Goal: Task Accomplishment & Management: Use online tool/utility

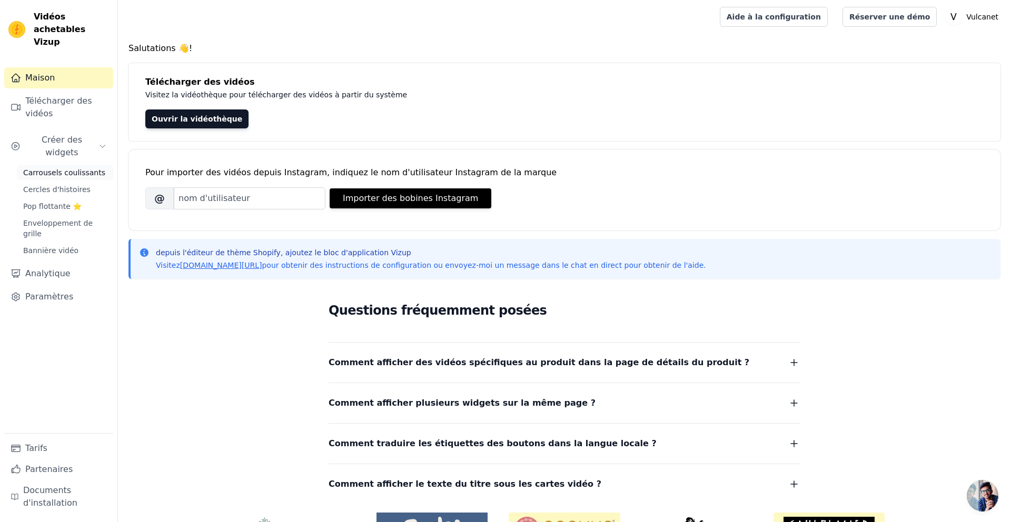
click at [72, 168] on font "Carrousels coulissants" at bounding box center [64, 172] width 82 height 8
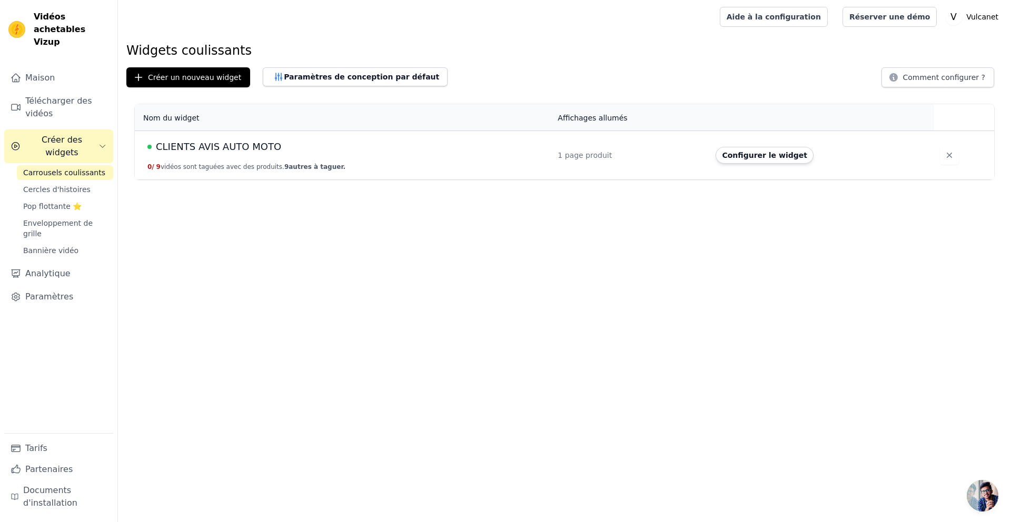
click at [251, 145] on font "CLIENTS AVIS AUTO MOTO" at bounding box center [218, 146] width 125 height 11
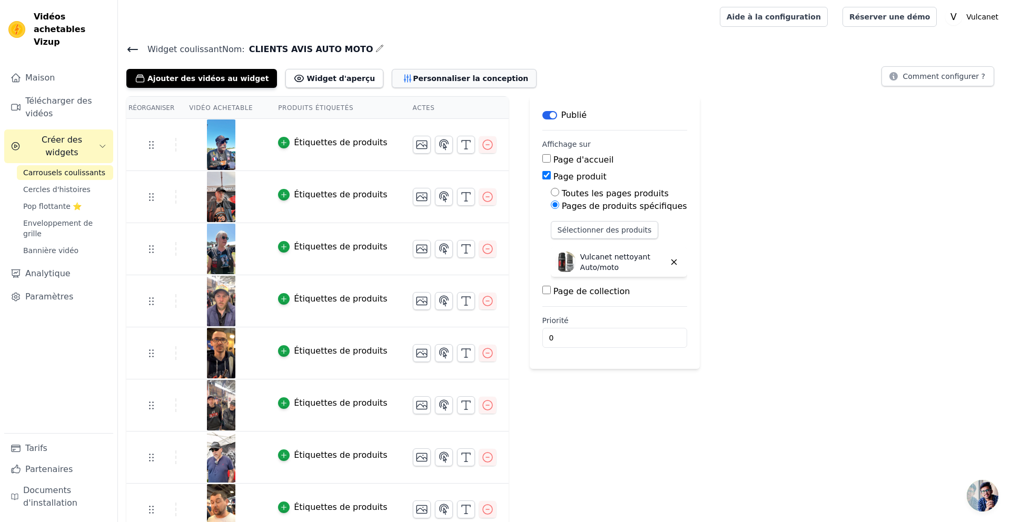
click at [434, 82] on font "Personnaliser la conception" at bounding box center [470, 78] width 115 height 11
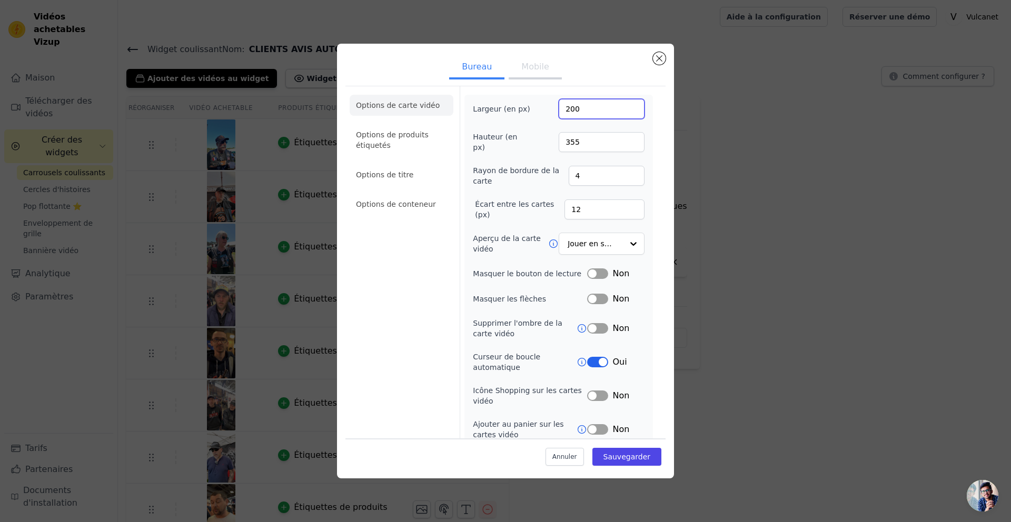
drag, startPoint x: 605, startPoint y: 112, endPoint x: 519, endPoint y: 108, distance: 86.4
click at [519, 108] on div "Largeur (en px) 200" at bounding box center [559, 109] width 172 height 20
type input "1080"
click at [579, 137] on input "355" at bounding box center [602, 142] width 86 height 20
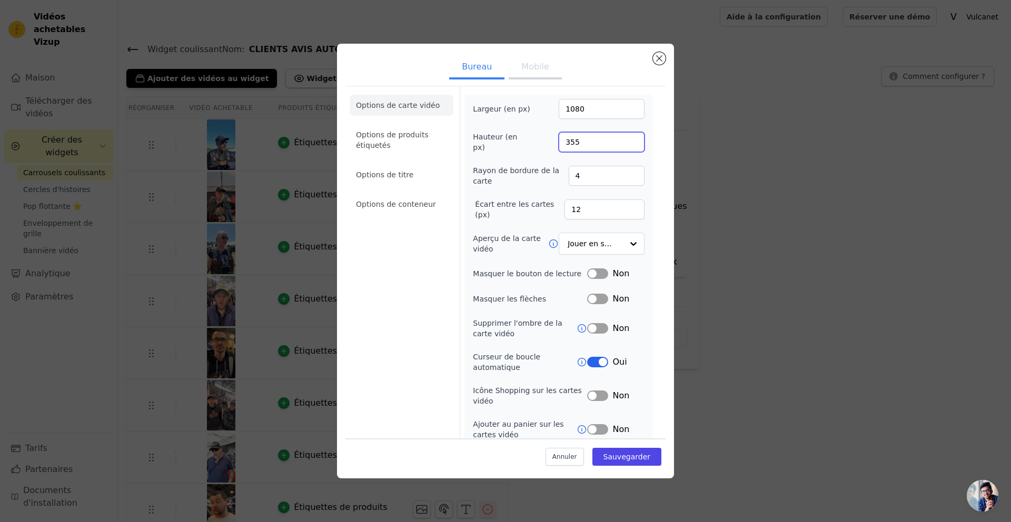
click at [579, 137] on input "355" at bounding box center [602, 142] width 86 height 20
type input "1920"
click at [529, 178] on label "Rayon de bordure de la carte" at bounding box center [520, 175] width 95 height 21
click at [569, 178] on input "4" at bounding box center [607, 176] width 76 height 20
click at [501, 213] on label "Écart entre les cartes (px)" at bounding box center [519, 209] width 89 height 21
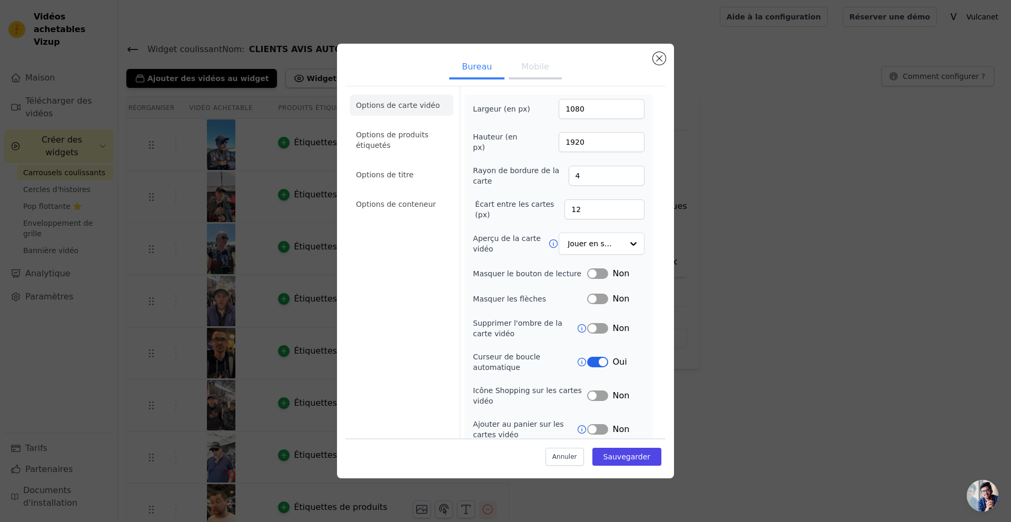
click at [564, 213] on input "12" at bounding box center [604, 210] width 80 height 20
click at [667, 239] on div "Bureau Mobile Options de carte vidéo Options de produits étiquetés Options de t…" at bounding box center [505, 261] width 337 height 435
click at [628, 456] on font "Sauvegarder" at bounding box center [626, 457] width 47 height 8
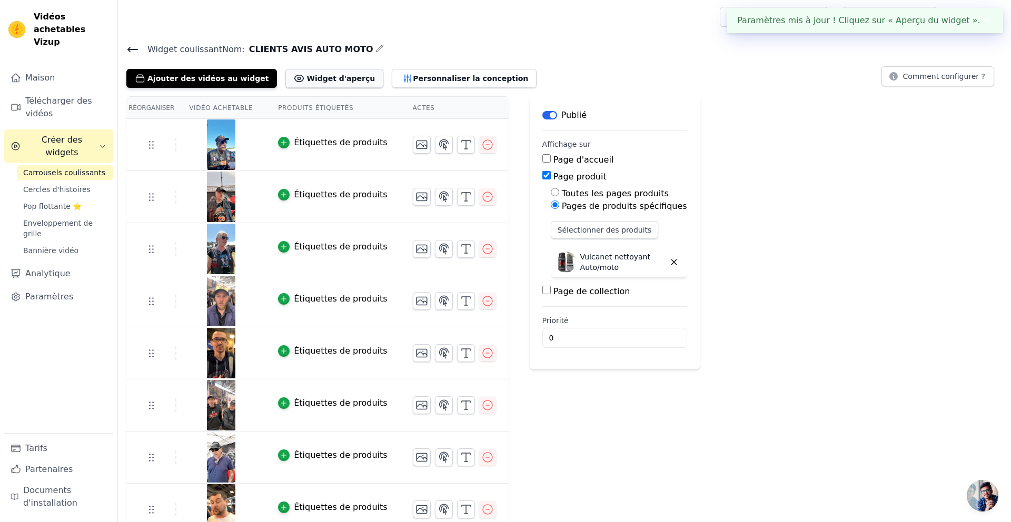
click at [313, 76] on font "Widget d'aperçu" at bounding box center [340, 78] width 68 height 8
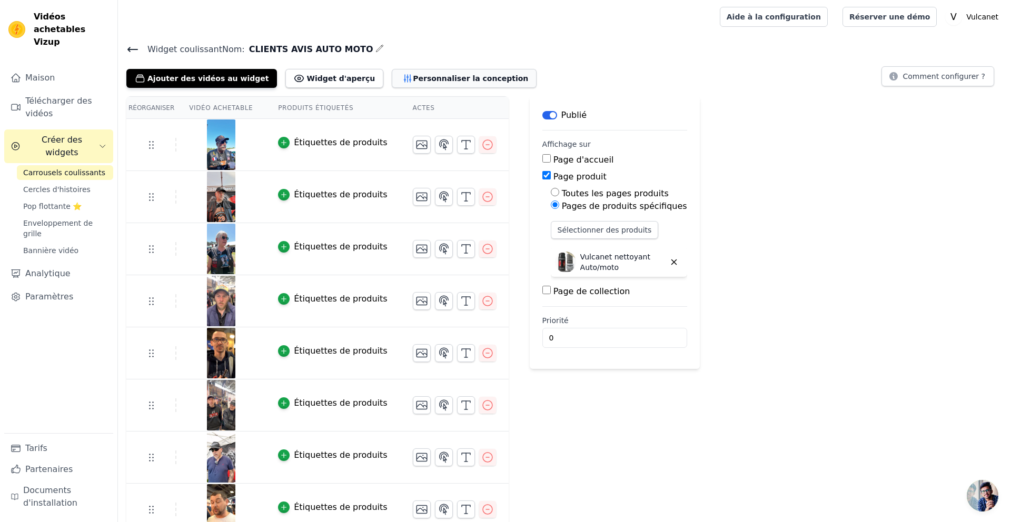
click at [440, 80] on font "Personnaliser la conception" at bounding box center [470, 78] width 115 height 8
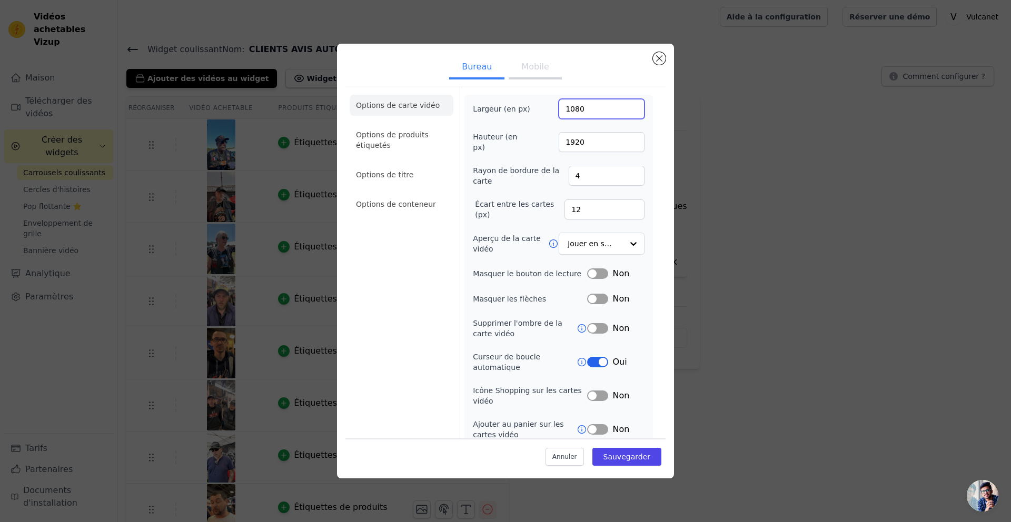
drag, startPoint x: 589, startPoint y: 110, endPoint x: 556, endPoint y: 109, distance: 33.2
click at [556, 109] on div "Largeur (en px) 1080" at bounding box center [559, 109] width 172 height 20
type input "900"
click at [593, 136] on input "1920" at bounding box center [602, 142] width 86 height 20
click at [592, 136] on input "1920" at bounding box center [602, 142] width 86 height 20
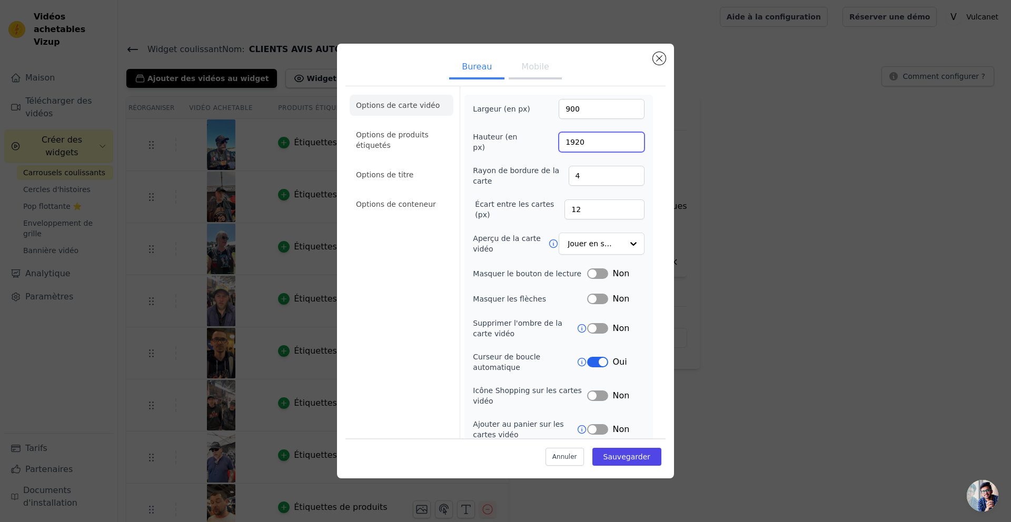
click at [592, 136] on input "1920" at bounding box center [602, 142] width 86 height 20
type input "650"
click at [615, 455] on font "Sauvegarder" at bounding box center [626, 457] width 47 height 8
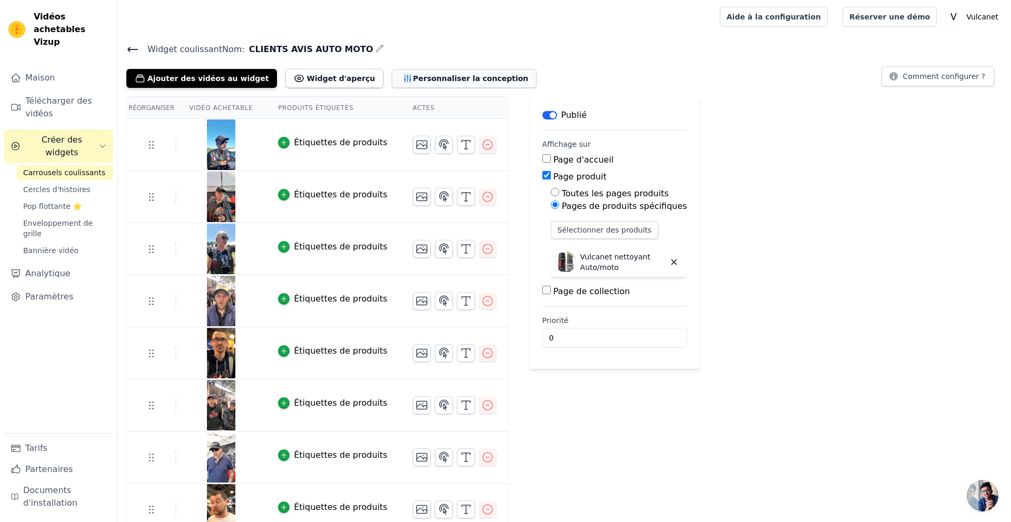
click at [413, 77] on font "Personnaliser la conception" at bounding box center [470, 78] width 115 height 8
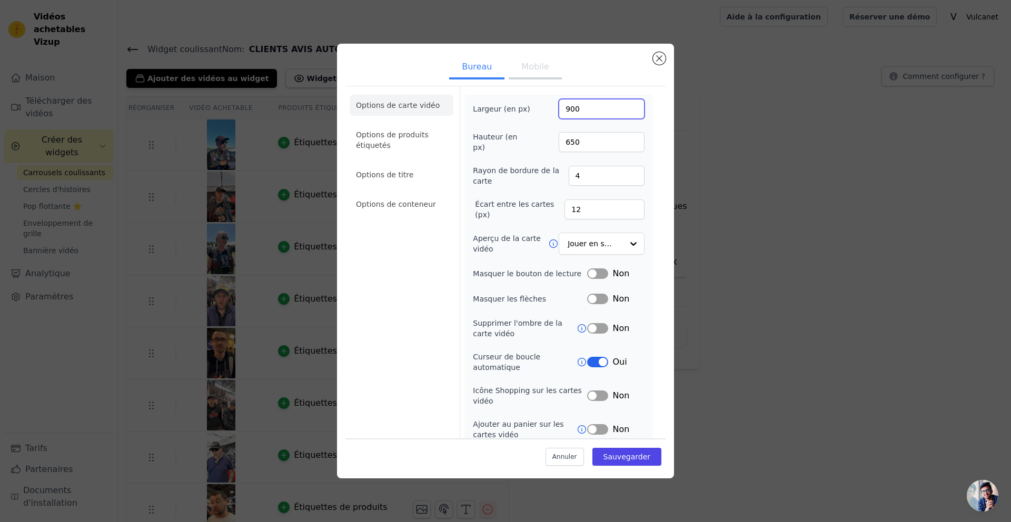
click at [588, 104] on input "900" at bounding box center [602, 109] width 86 height 20
drag, startPoint x: 589, startPoint y: 106, endPoint x: 552, endPoint y: 105, distance: 36.9
click at [552, 105] on div "Largeur (en px) 900" at bounding box center [559, 109] width 172 height 20
type input "600"
drag, startPoint x: 596, startPoint y: 140, endPoint x: 532, endPoint y: 140, distance: 64.2
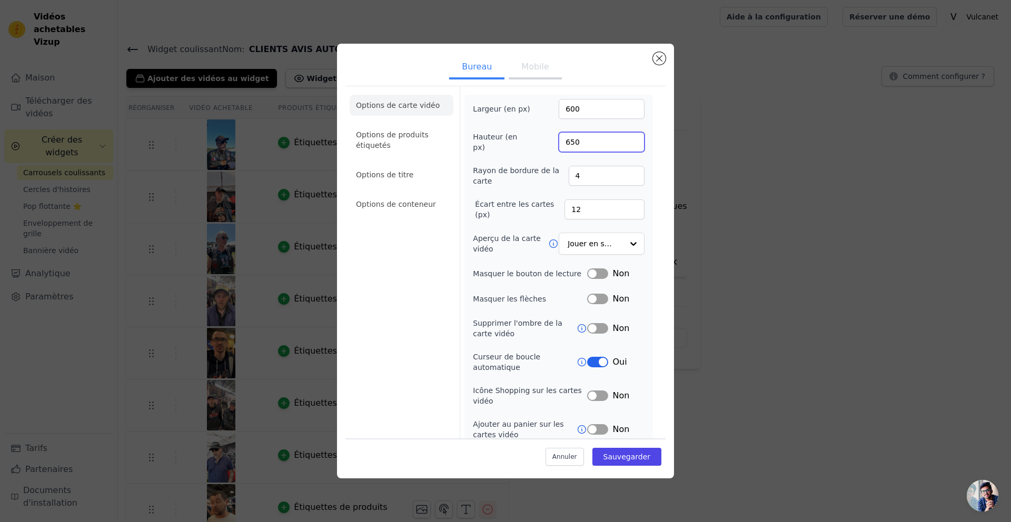
click at [532, 140] on div "Hauteur (en px) 650" at bounding box center [559, 142] width 172 height 21
type input "250"
click at [644, 456] on font "Sauvegarder" at bounding box center [626, 457] width 47 height 8
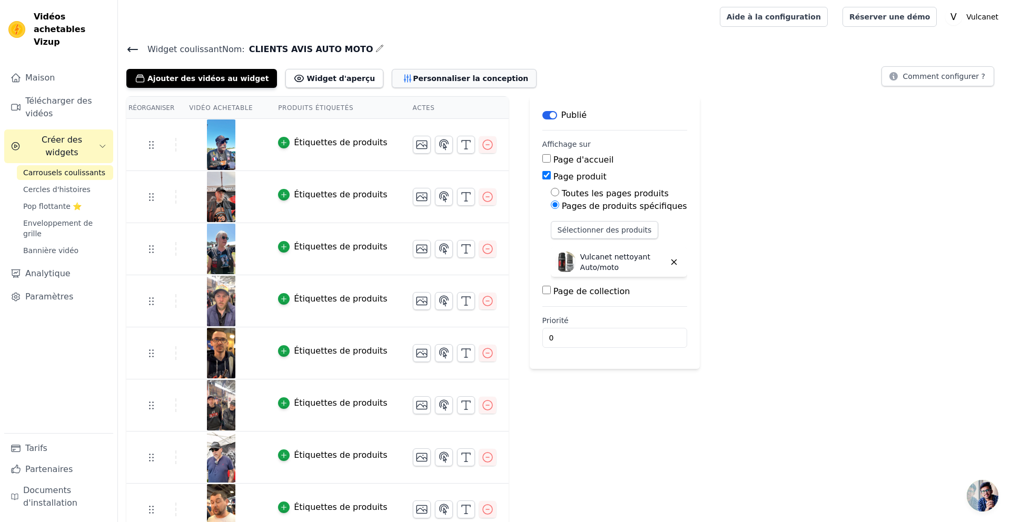
click at [413, 82] on font "Personnaliser la conception" at bounding box center [470, 78] width 115 height 11
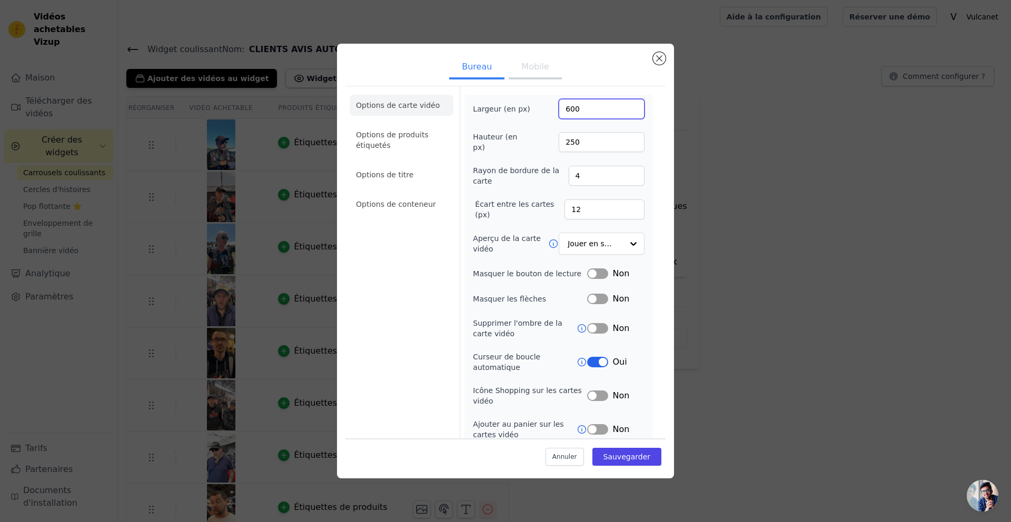
drag, startPoint x: 586, startPoint y: 111, endPoint x: 502, endPoint y: 107, distance: 84.8
click at [502, 108] on div "Largeur (en px) 600" at bounding box center [559, 109] width 172 height 20
type input "250"
click at [582, 140] on input "250" at bounding box center [602, 142] width 86 height 20
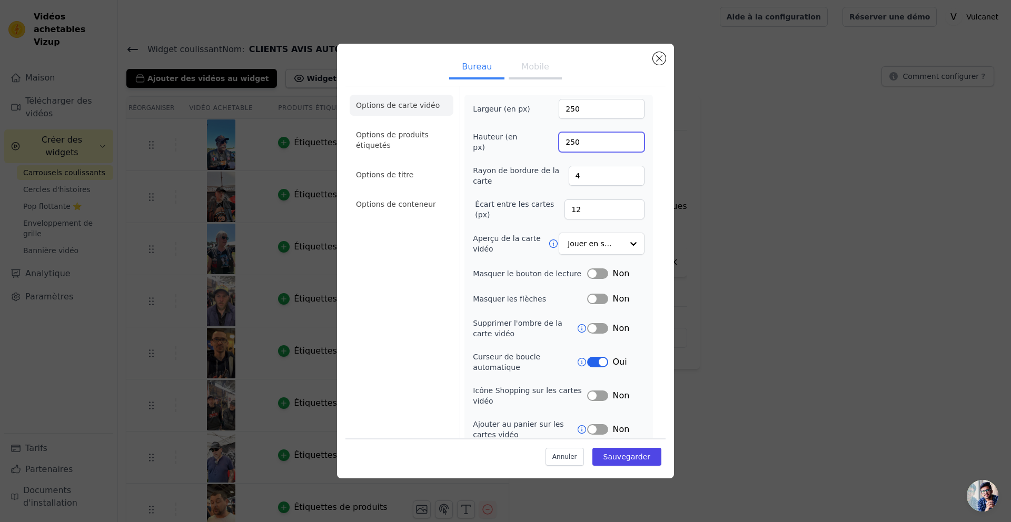
click at [582, 141] on input "250" at bounding box center [602, 142] width 86 height 20
type input "600"
click at [632, 461] on font "Sauvegarder" at bounding box center [626, 457] width 47 height 8
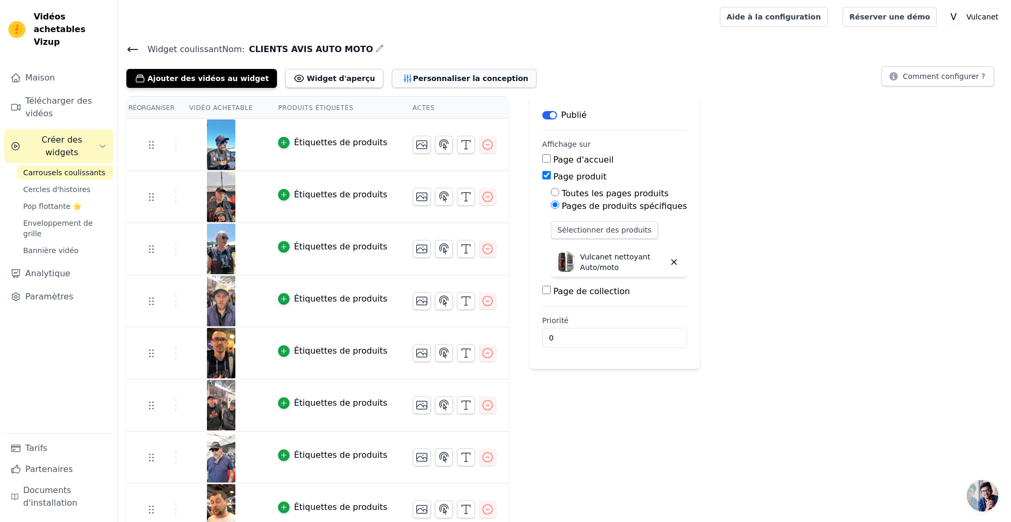
click at [445, 79] on font "Personnaliser la conception" at bounding box center [470, 78] width 115 height 8
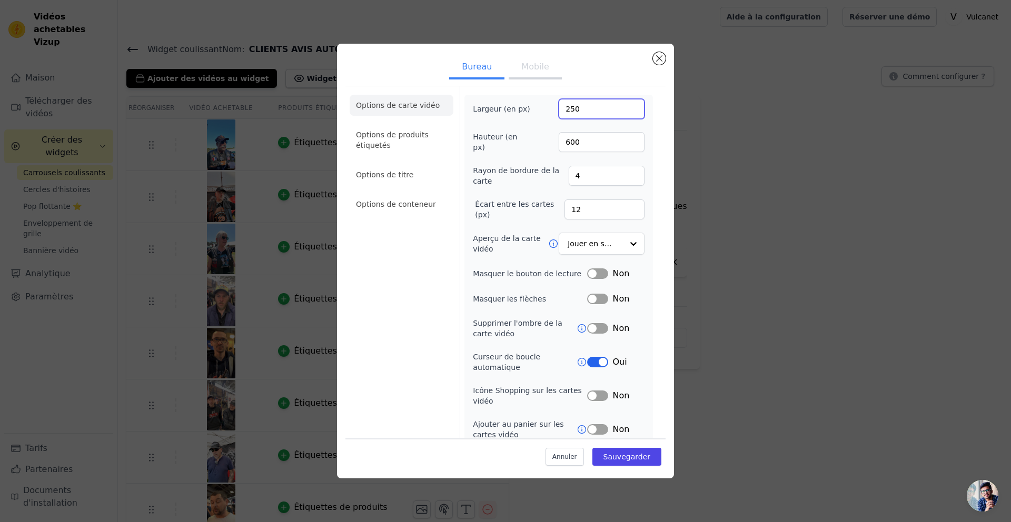
drag, startPoint x: 593, startPoint y: 111, endPoint x: 553, endPoint y: 111, distance: 40.0
click at [554, 111] on div "Largeur (en px) 250" at bounding box center [559, 109] width 172 height 20
type input "450"
click at [639, 462] on button "Sauvegarder" at bounding box center [626, 457] width 69 height 18
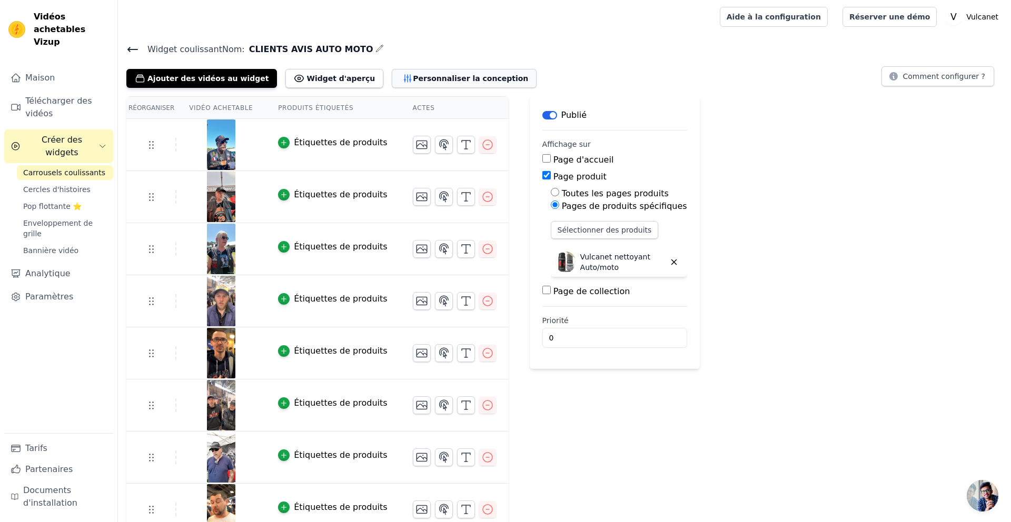
click at [415, 78] on font "Personnaliser la conception" at bounding box center [470, 78] width 115 height 8
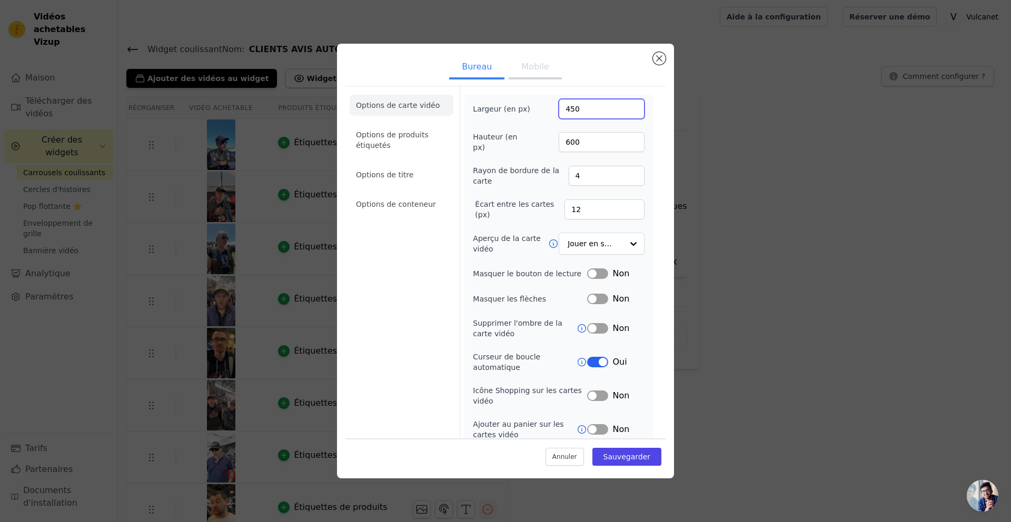
drag, startPoint x: 580, startPoint y: 108, endPoint x: 615, endPoint y: 111, distance: 34.8
click at [569, 109] on input "450" at bounding box center [602, 109] width 86 height 20
type input "400"
click at [589, 141] on input "600" at bounding box center [602, 142] width 86 height 20
drag, startPoint x: 585, startPoint y: 143, endPoint x: 562, endPoint y: 142, distance: 22.7
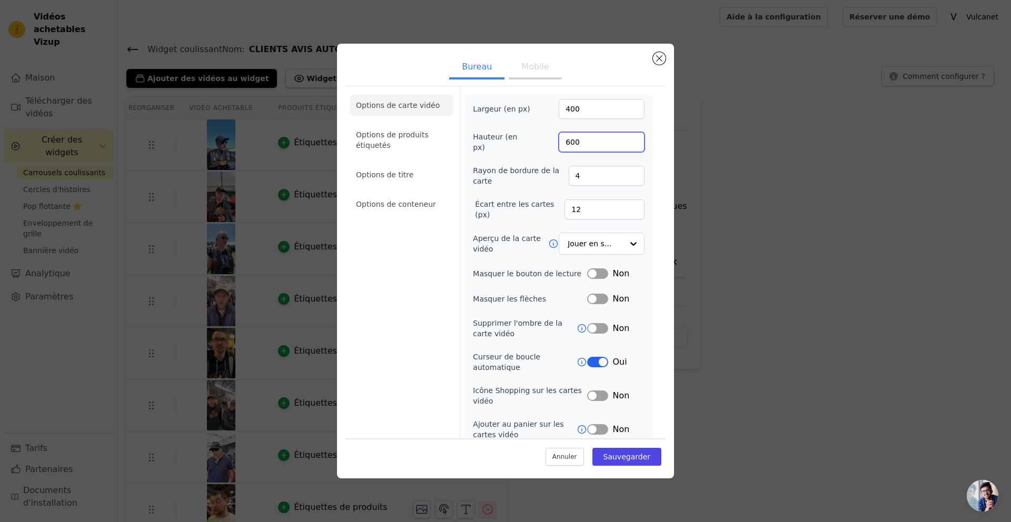
click at [562, 142] on input "600" at bounding box center [602, 142] width 86 height 20
type input "480"
drag, startPoint x: 594, startPoint y: 106, endPoint x: 537, endPoint y: 106, distance: 56.9
click at [536, 107] on div "Largeur (en px) 400" at bounding box center [559, 109] width 172 height 20
type input "350"
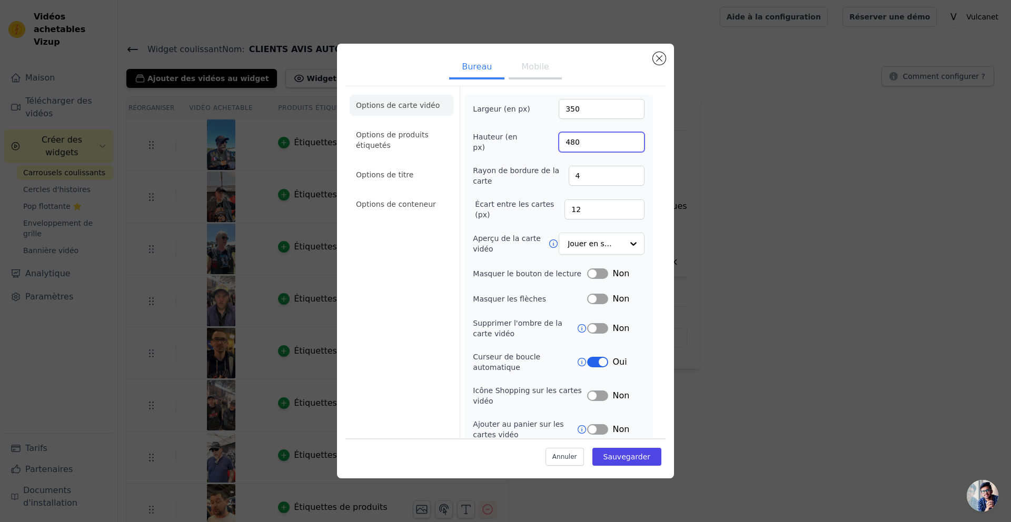
drag, startPoint x: 583, startPoint y: 138, endPoint x: 570, endPoint y: 141, distance: 13.4
click at [570, 141] on input "480" at bounding box center [602, 142] width 86 height 20
type input "450"
click at [538, 152] on div "Largeur (en px) 350 Hauteur (en px) 450 Rayon de bordure de la carte 4 Écart en…" at bounding box center [559, 269] width 172 height 341
click at [617, 459] on font "Sauvegarder" at bounding box center [626, 457] width 47 height 8
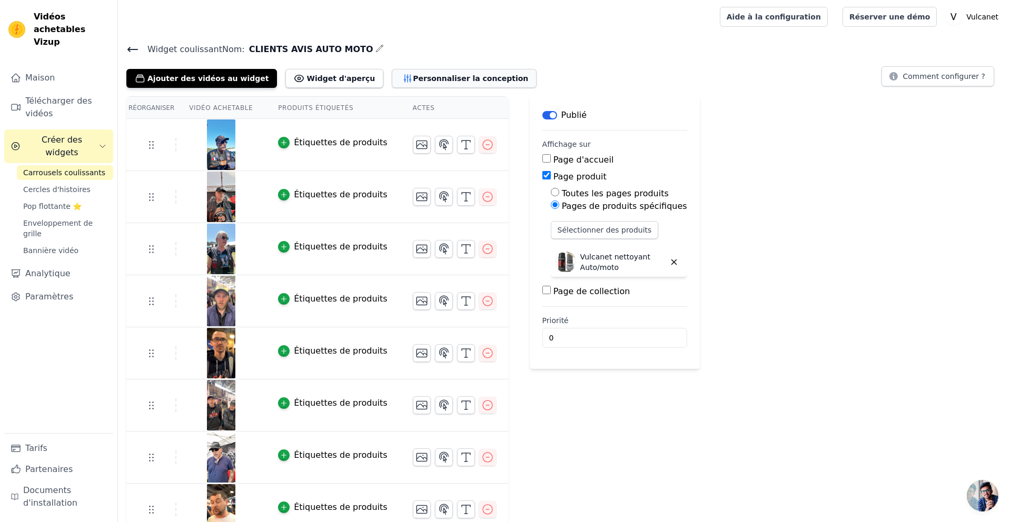
click at [422, 78] on font "Personnaliser la conception" at bounding box center [470, 78] width 115 height 8
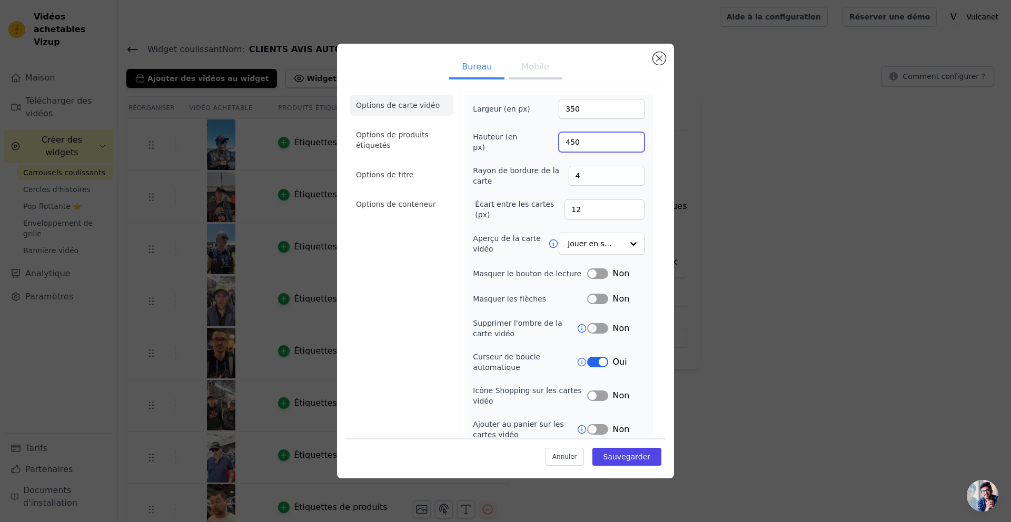
drag, startPoint x: 582, startPoint y: 141, endPoint x: 547, endPoint y: 141, distance: 34.2
click at [547, 141] on div "Hauteur (en px) 450" at bounding box center [559, 142] width 172 height 21
type input "500"
click at [619, 459] on font "Sauvegarder" at bounding box center [626, 457] width 47 height 8
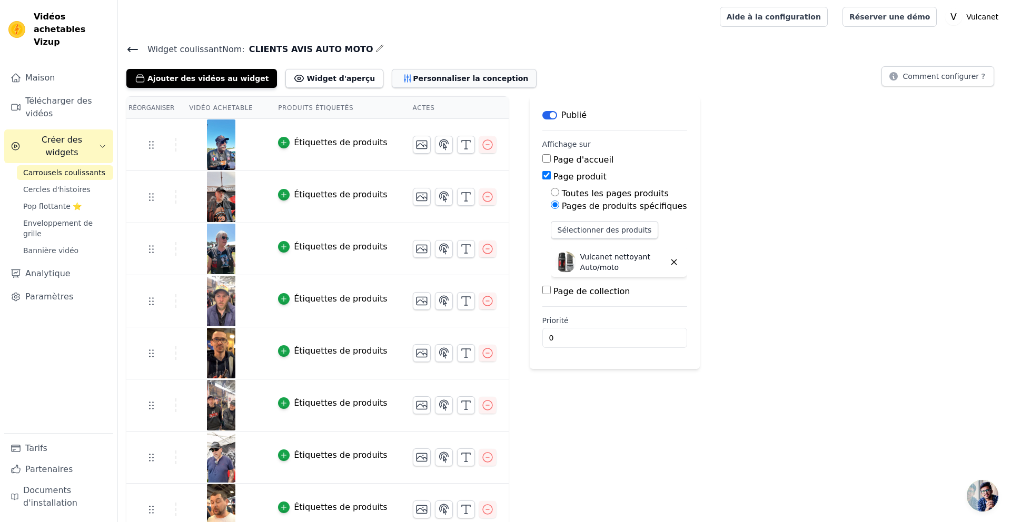
click at [431, 76] on font "Personnaliser la conception" at bounding box center [470, 78] width 115 height 8
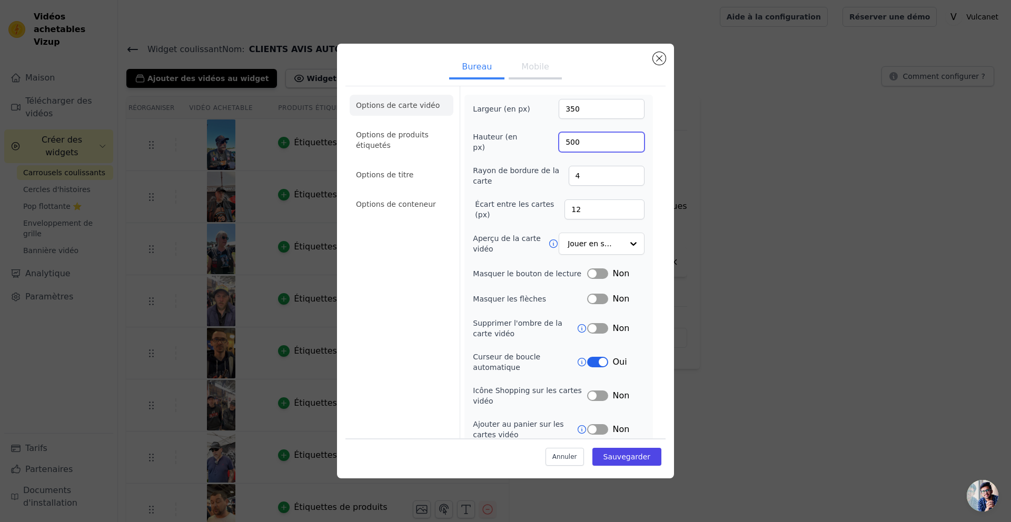
click at [575, 142] on input "500" at bounding box center [602, 142] width 86 height 20
type input "550"
click at [629, 459] on font "Sauvegarder" at bounding box center [626, 457] width 47 height 8
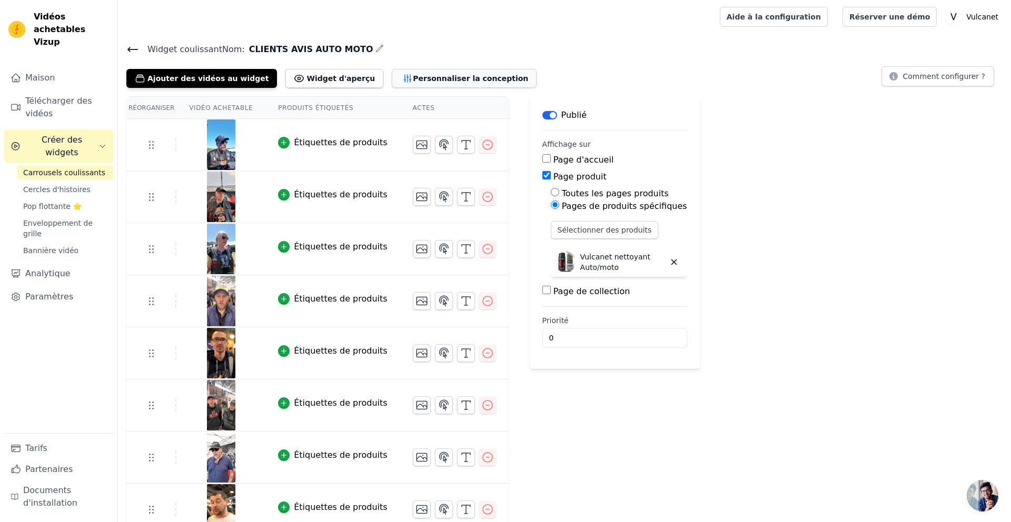
click at [443, 77] on font "Personnaliser la conception" at bounding box center [470, 78] width 115 height 8
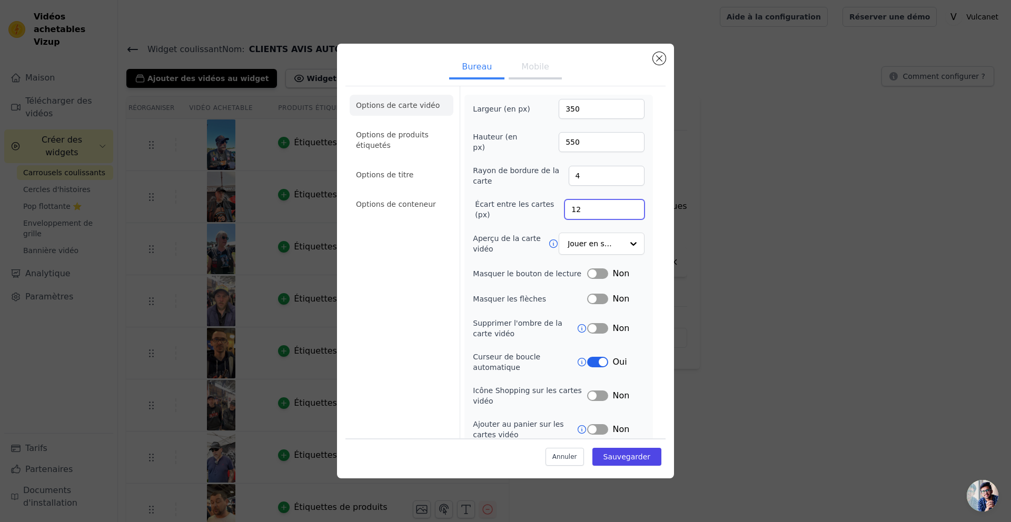
drag, startPoint x: 585, startPoint y: 210, endPoint x: 549, endPoint y: 208, distance: 36.3
click at [548, 210] on div "Écart entre les cartes (px) 12" at bounding box center [559, 209] width 172 height 21
type input "20"
drag, startPoint x: 618, startPoint y: 455, endPoint x: 616, endPoint y: 447, distance: 8.1
click at [618, 455] on font "Sauvegarder" at bounding box center [626, 457] width 47 height 8
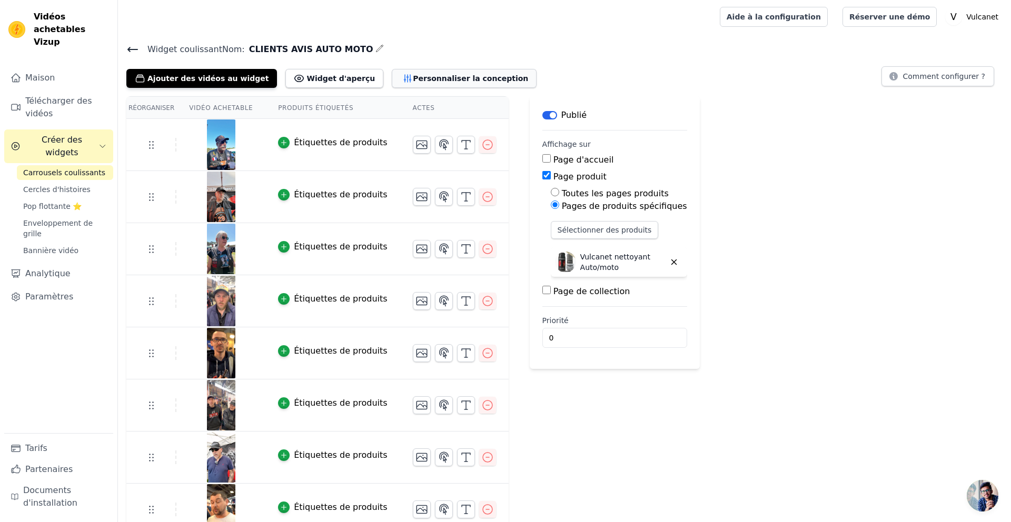
click at [442, 85] on button "Personnaliser la conception" at bounding box center [464, 78] width 145 height 19
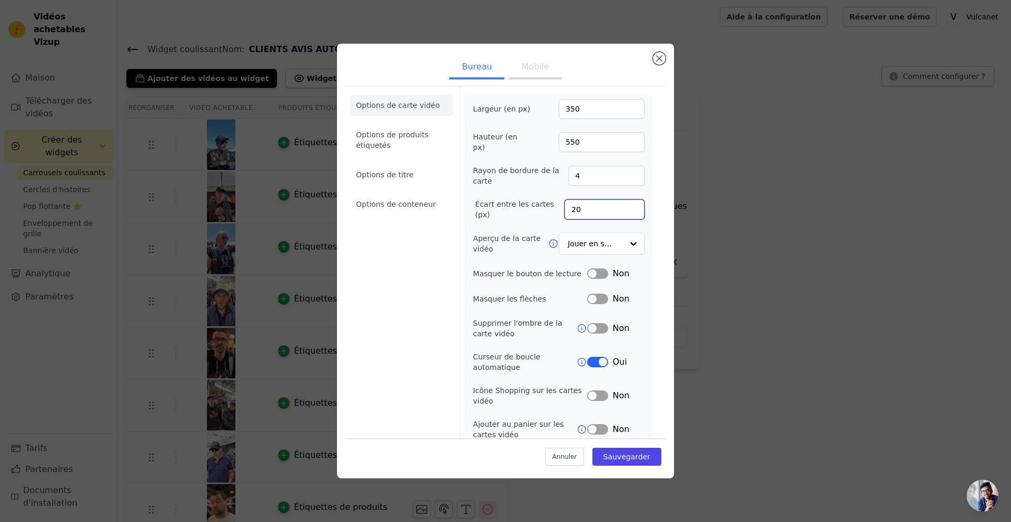
click at [579, 212] on input "20" at bounding box center [604, 210] width 80 height 20
type input "2"
type input "22"
drag, startPoint x: 625, startPoint y: 457, endPoint x: 621, endPoint y: 454, distance: 5.6
click at [624, 457] on font "Sauvegarder" at bounding box center [626, 457] width 47 height 8
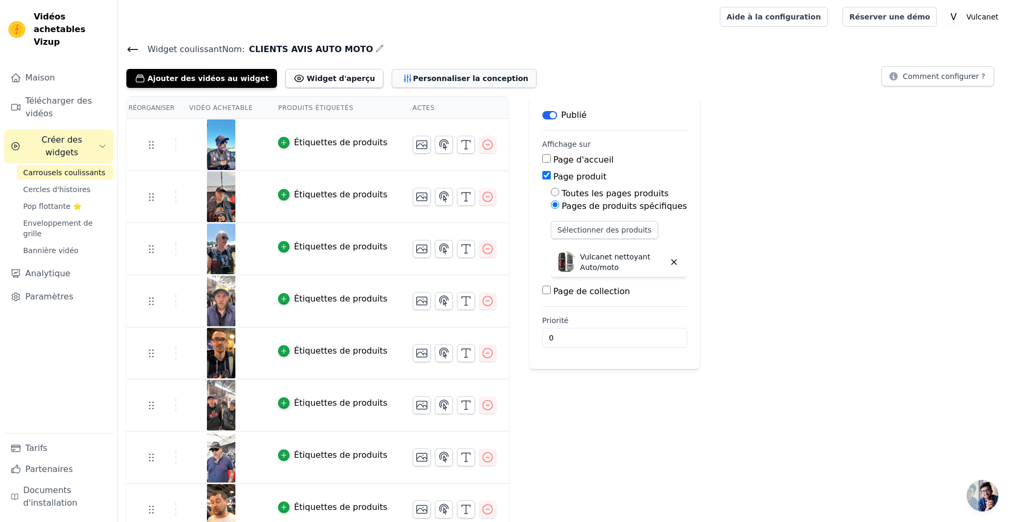
click at [413, 77] on font "Personnaliser la conception" at bounding box center [470, 78] width 115 height 8
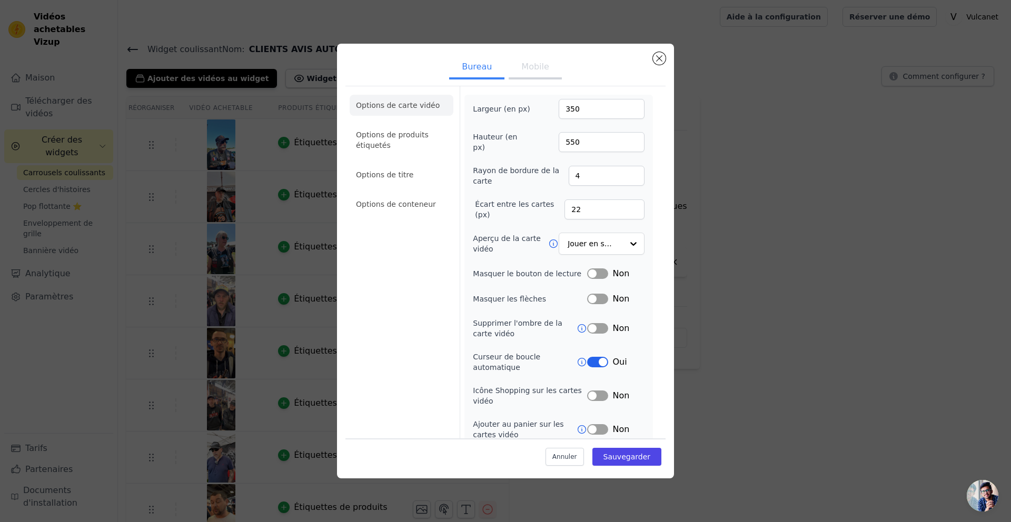
click at [535, 68] on font "Mobile" at bounding box center [534, 67] width 27 height 10
click at [480, 68] on font "Bureau" at bounding box center [477, 67] width 30 height 10
click at [551, 67] on button "Mobile" at bounding box center [535, 67] width 53 height 23
click at [603, 113] on input "350" at bounding box center [602, 109] width 86 height 20
drag, startPoint x: 597, startPoint y: 107, endPoint x: 552, endPoint y: 111, distance: 45.4
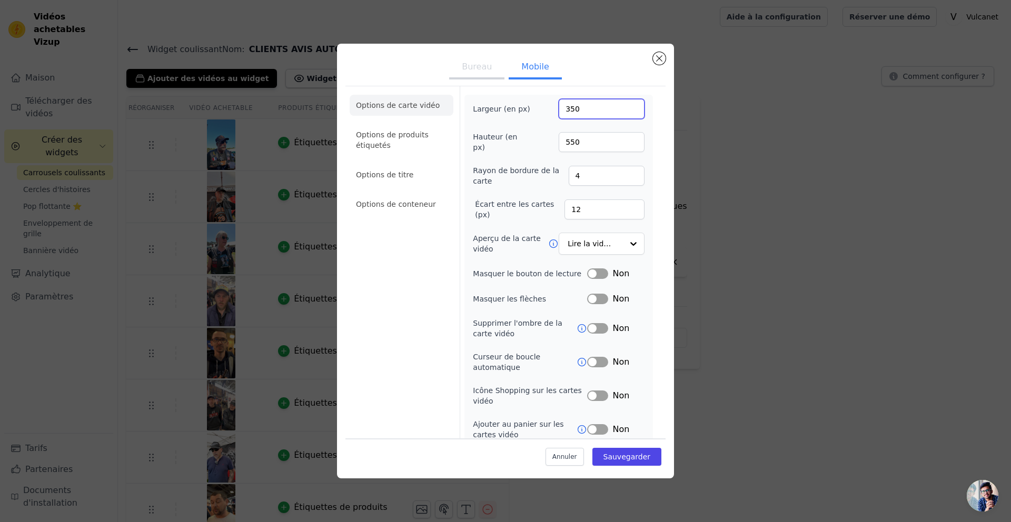
click at [552, 111] on div "Largeur (en px) 350" at bounding box center [559, 109] width 172 height 20
type input "200"
click at [565, 141] on input "550" at bounding box center [602, 142] width 86 height 20
type input "100"
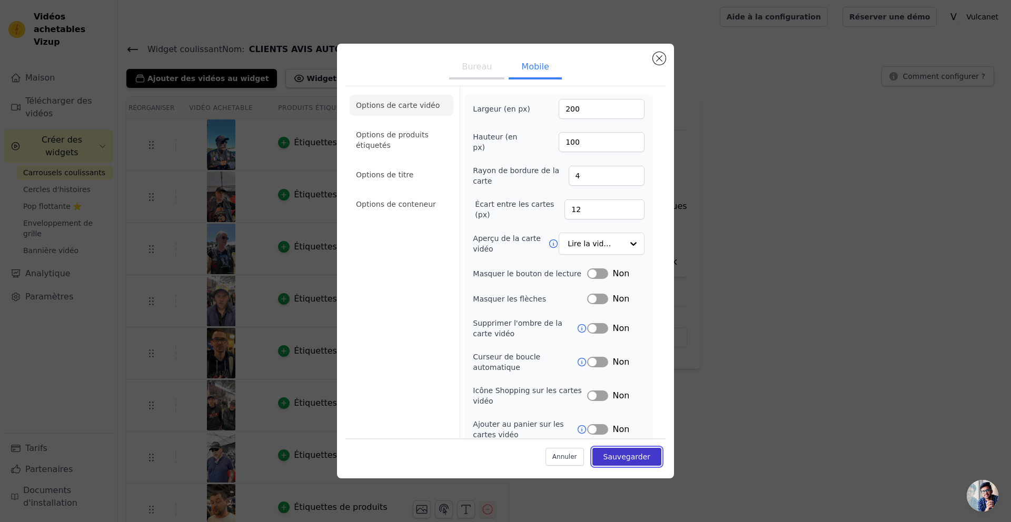
click at [628, 457] on font "Sauvegarder" at bounding box center [626, 457] width 47 height 8
click at [479, 71] on font "Bureau" at bounding box center [477, 67] width 30 height 10
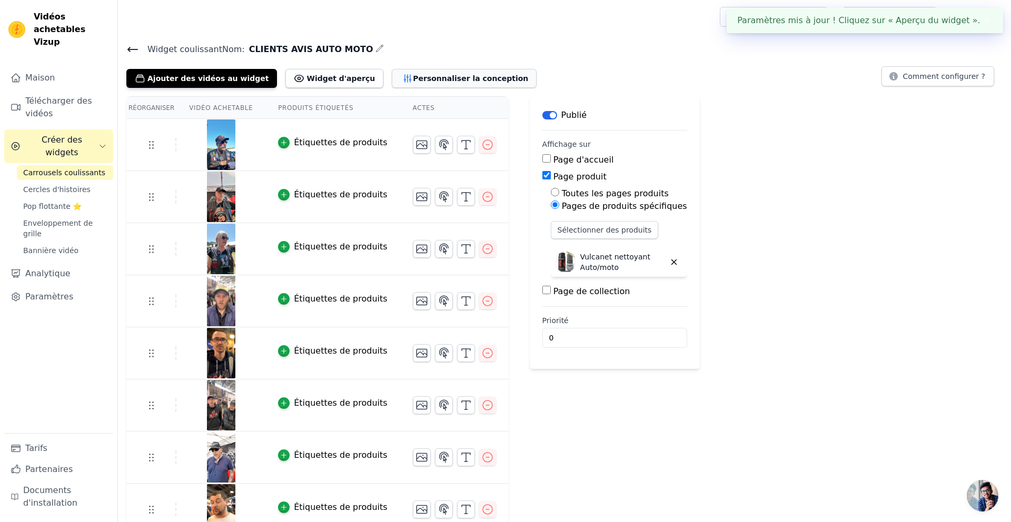
click at [423, 81] on font "Personnaliser la conception" at bounding box center [470, 78] width 115 height 8
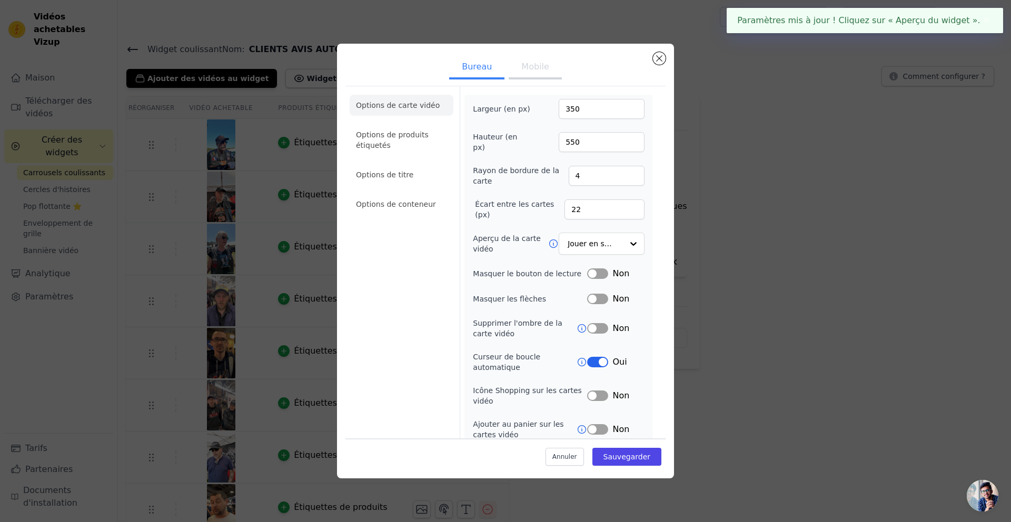
click at [540, 72] on button "Mobile" at bounding box center [535, 67] width 53 height 23
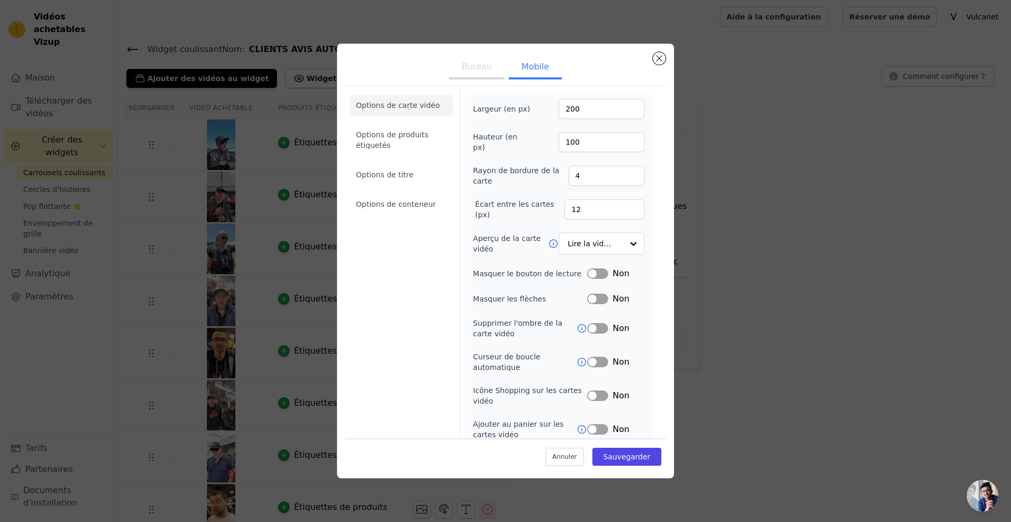
click at [592, 357] on button "Étiquette" at bounding box center [597, 362] width 21 height 11
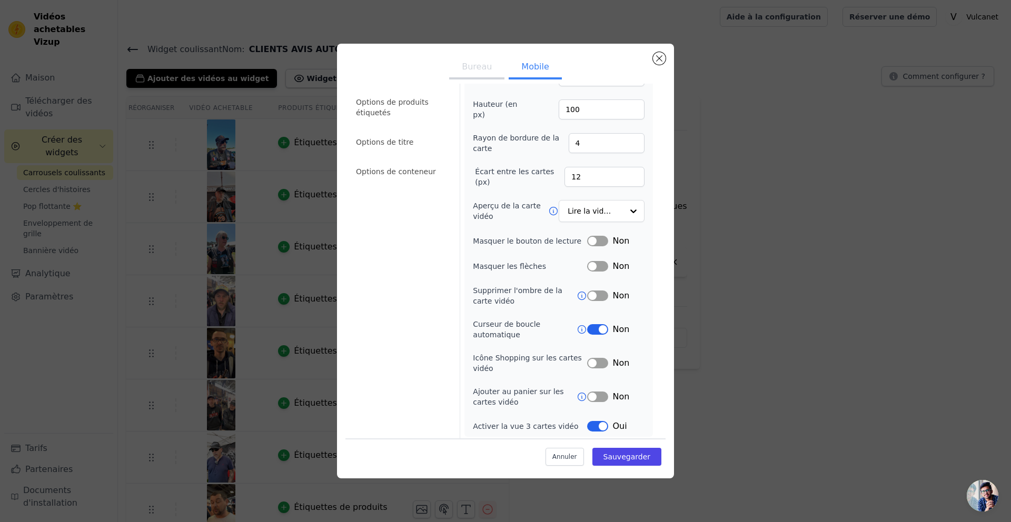
scroll to position [34, 0]
click at [615, 455] on font "Sauvegarder" at bounding box center [626, 457] width 47 height 8
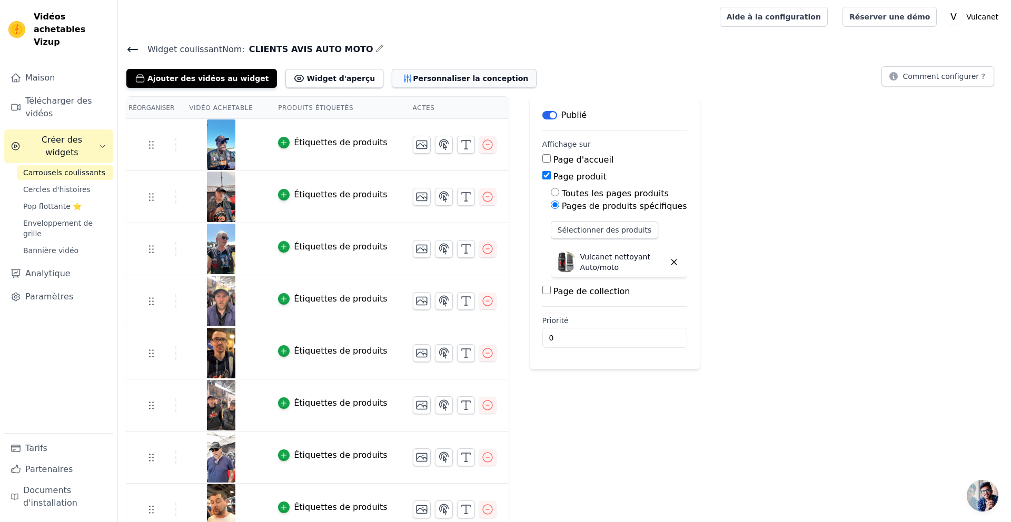
click at [450, 78] on font "Personnaliser la conception" at bounding box center [470, 78] width 115 height 8
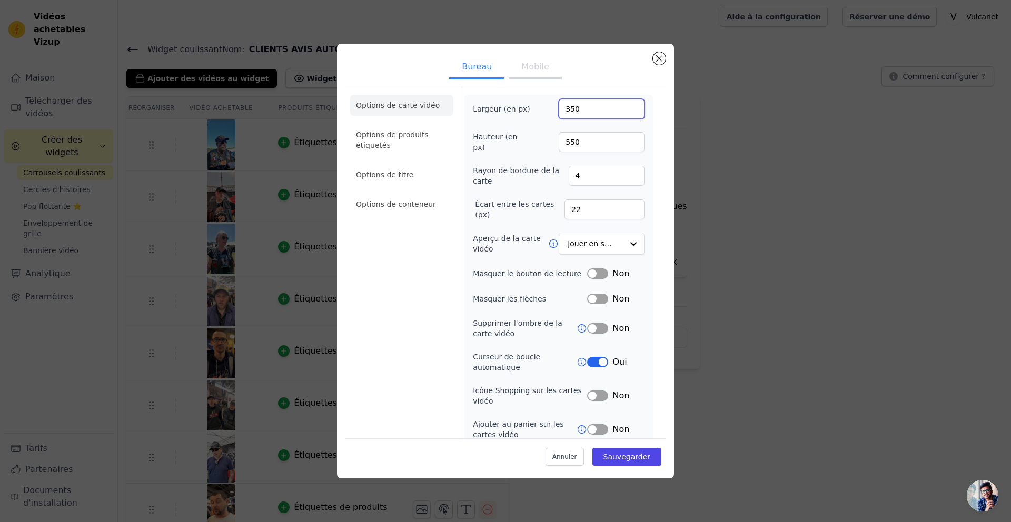
drag, startPoint x: 585, startPoint y: 112, endPoint x: 555, endPoint y: 109, distance: 30.6
click at [560, 112] on input "350" at bounding box center [602, 109] width 86 height 20
click at [533, 72] on button "Mobile" at bounding box center [535, 67] width 53 height 23
drag, startPoint x: 588, startPoint y: 108, endPoint x: 546, endPoint y: 108, distance: 42.1
click at [546, 108] on div "Largeur (en px) 200" at bounding box center [559, 109] width 172 height 20
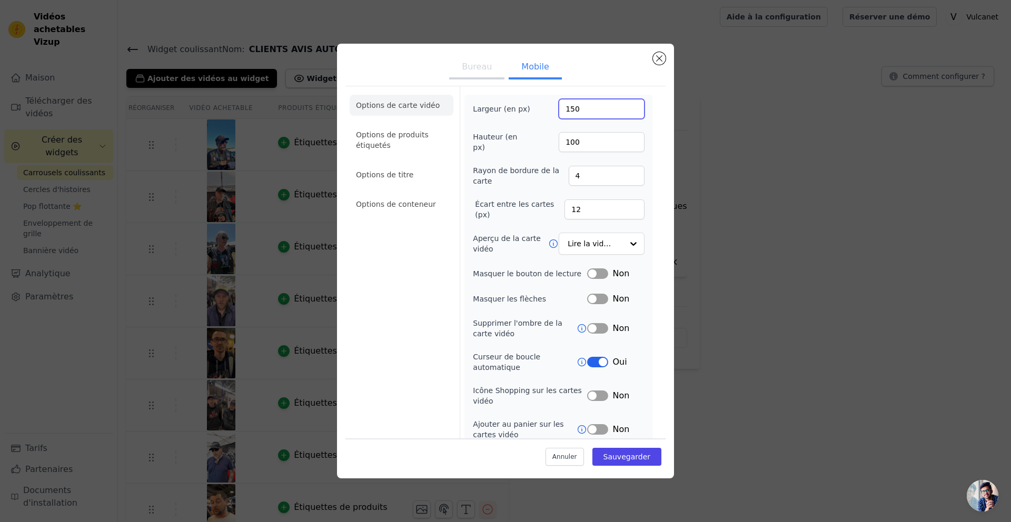
type input "150"
click at [580, 142] on input "100" at bounding box center [602, 142] width 86 height 20
click at [590, 143] on input "100350" at bounding box center [602, 142] width 86 height 20
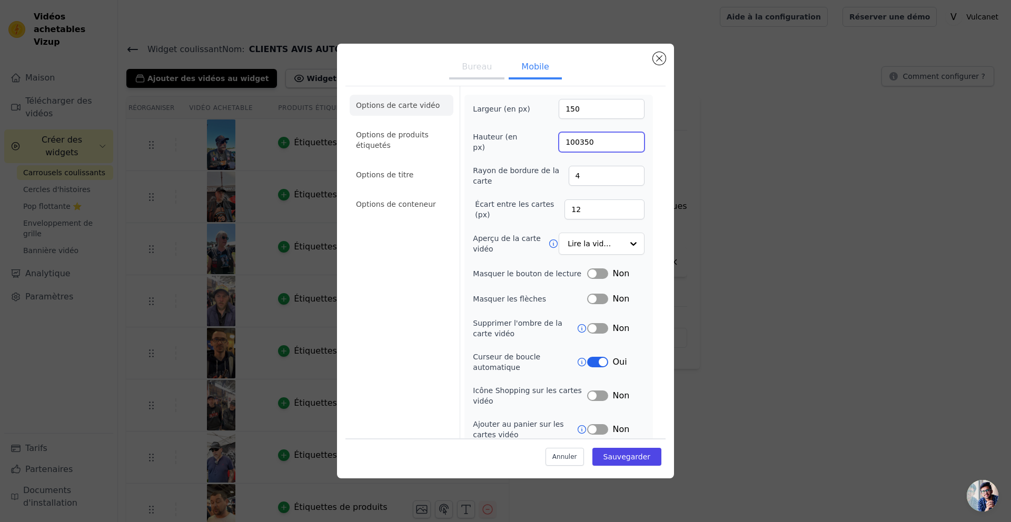
click at [590, 143] on input "100350" at bounding box center [602, 142] width 86 height 20
type input "350"
click at [633, 456] on font "Sauvegarder" at bounding box center [626, 457] width 47 height 8
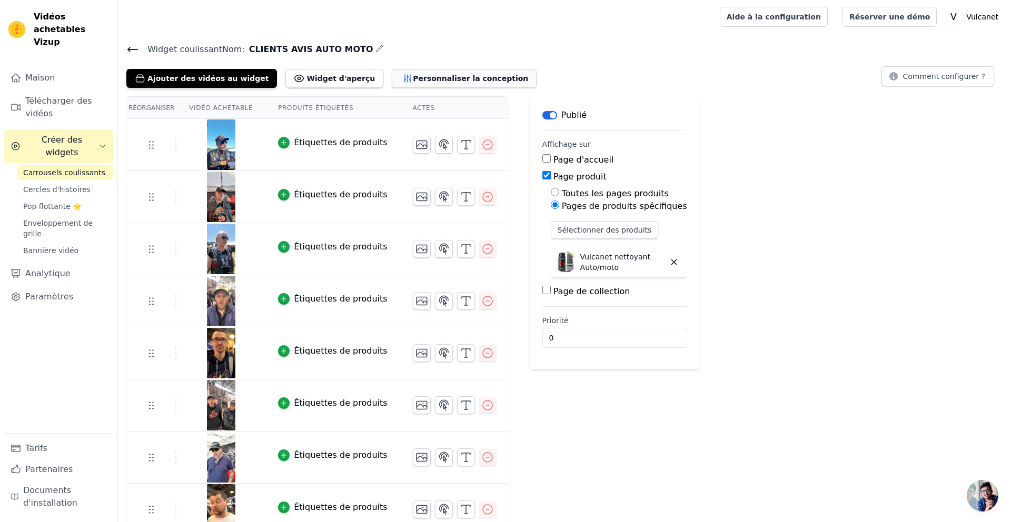
click at [423, 77] on font "Personnaliser la conception" at bounding box center [470, 78] width 115 height 8
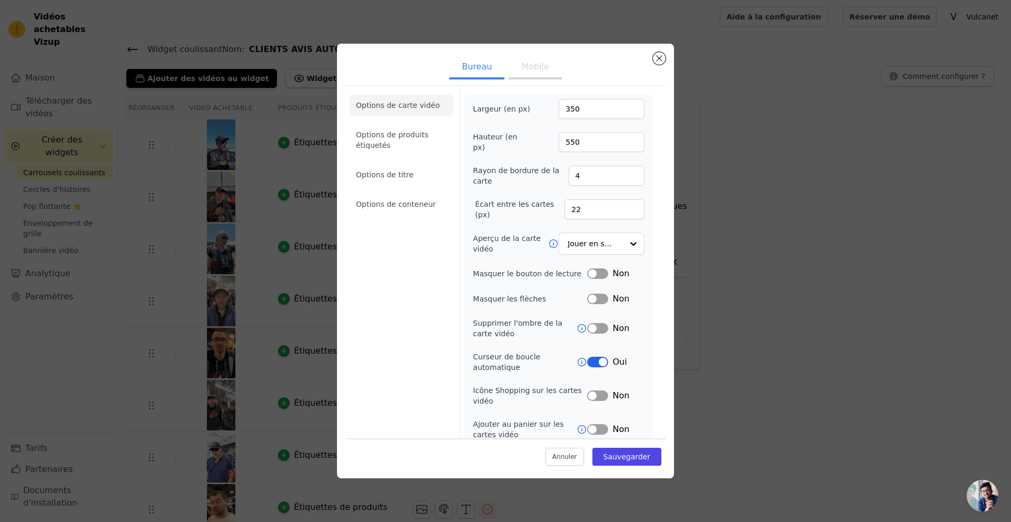
scroll to position [9, 0]
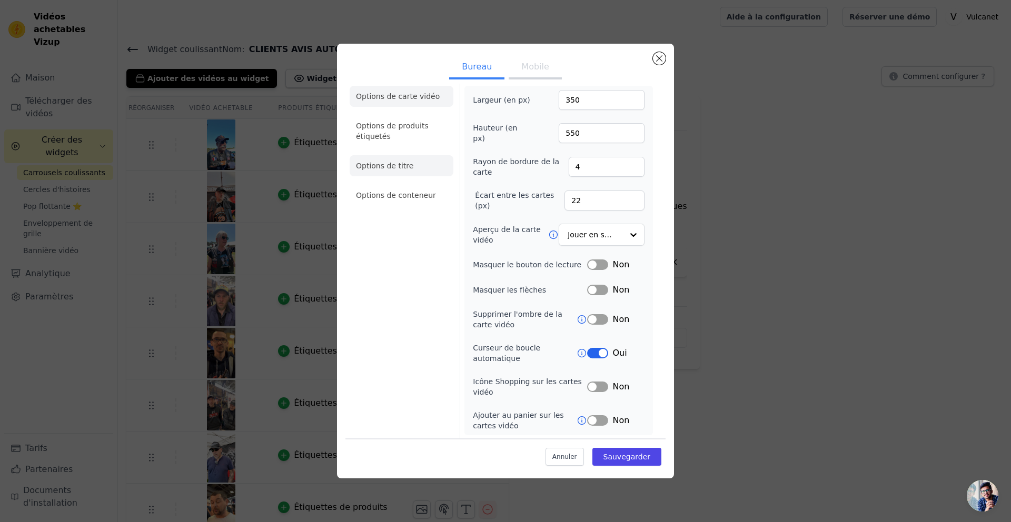
click at [393, 164] on font "Options de titre" at bounding box center [384, 166] width 57 height 8
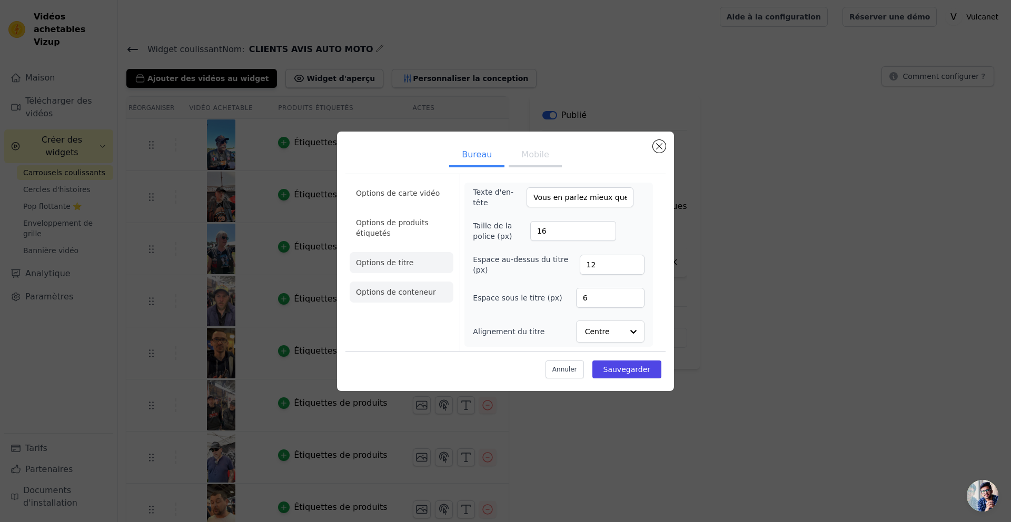
click at [406, 288] on font "Options de conteneur" at bounding box center [396, 292] width 80 height 8
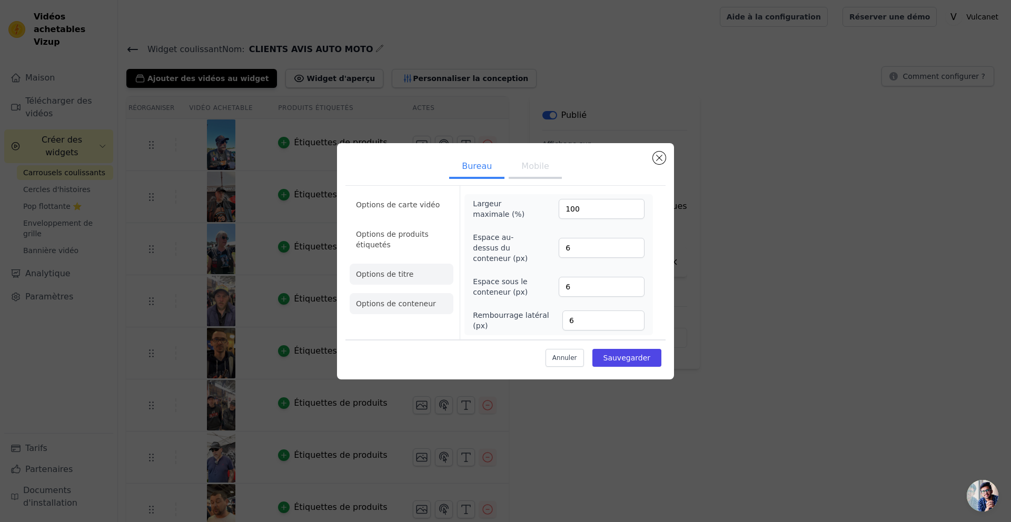
click at [409, 264] on li "Options de titre" at bounding box center [402, 274] width 104 height 21
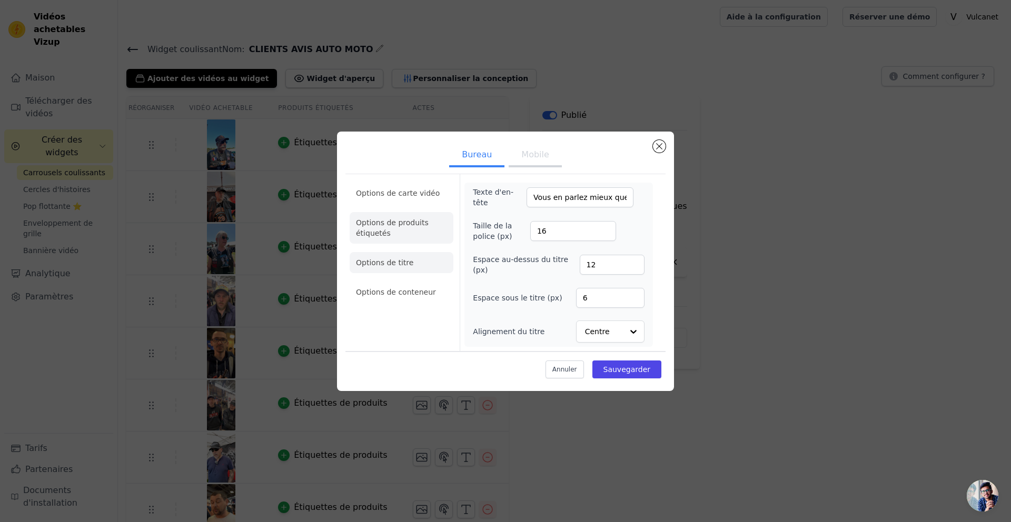
click at [410, 241] on li "Options de produits étiquetés" at bounding box center [402, 228] width 104 height 32
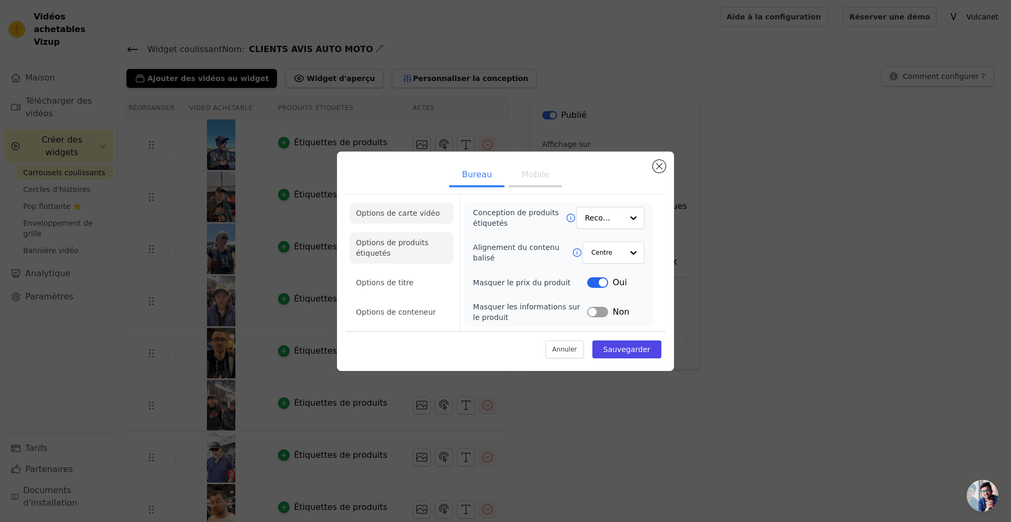
click at [415, 219] on li "Options de carte vidéo" at bounding box center [402, 213] width 104 height 21
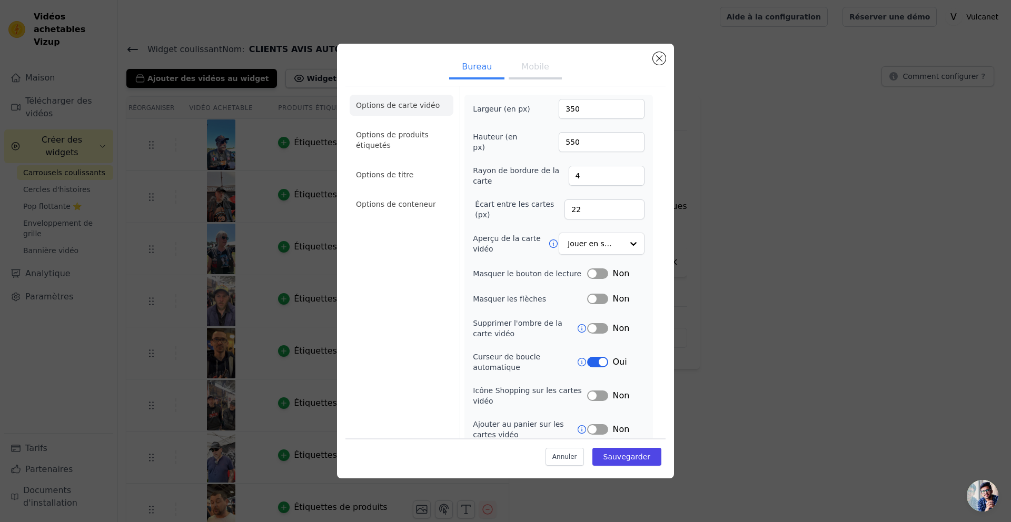
scroll to position [9, 0]
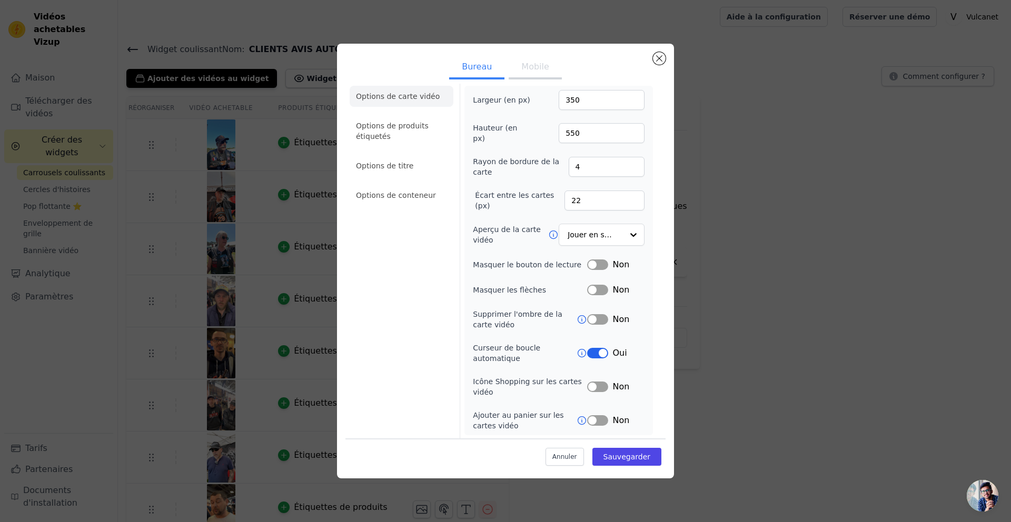
click at [584, 352] on icon at bounding box center [581, 353] width 11 height 11
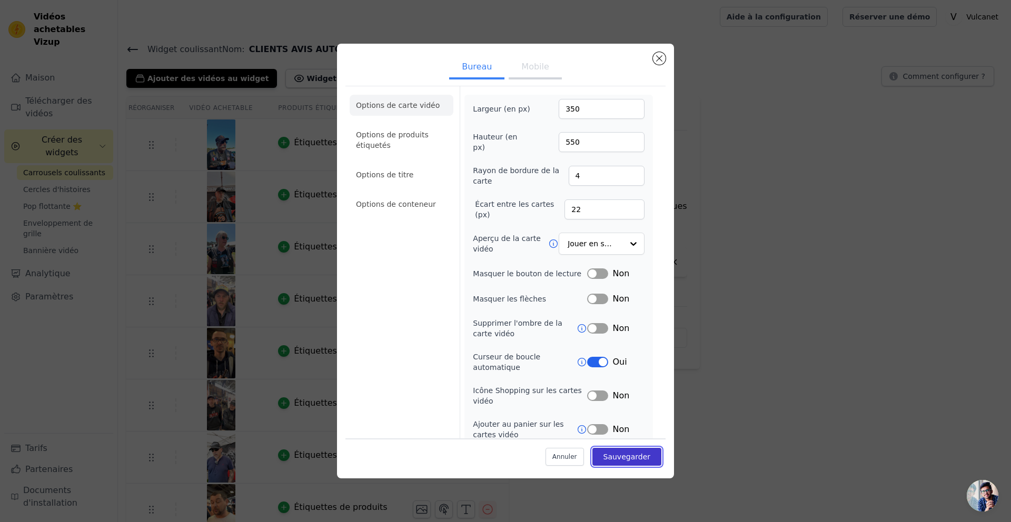
click at [647, 454] on font "Sauvegarder" at bounding box center [626, 457] width 47 height 8
click at [654, 58] on div "Widget coulissant Nom: CLIENTS AVIS AUTO MOTO Ajouter des vidéos au widget Widg…" at bounding box center [564, 65] width 893 height 46
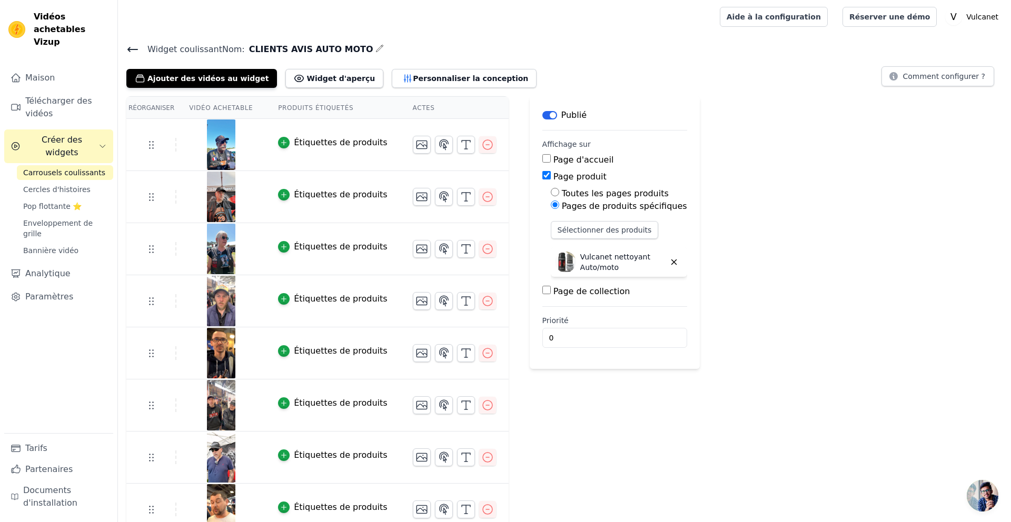
scroll to position [66, 0]
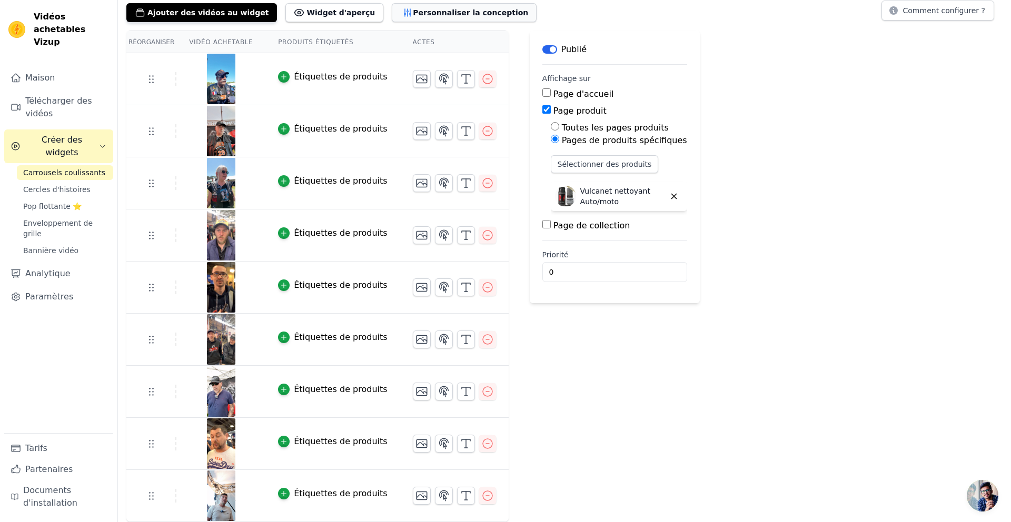
click at [473, 15] on font "Personnaliser la conception" at bounding box center [470, 12] width 115 height 8
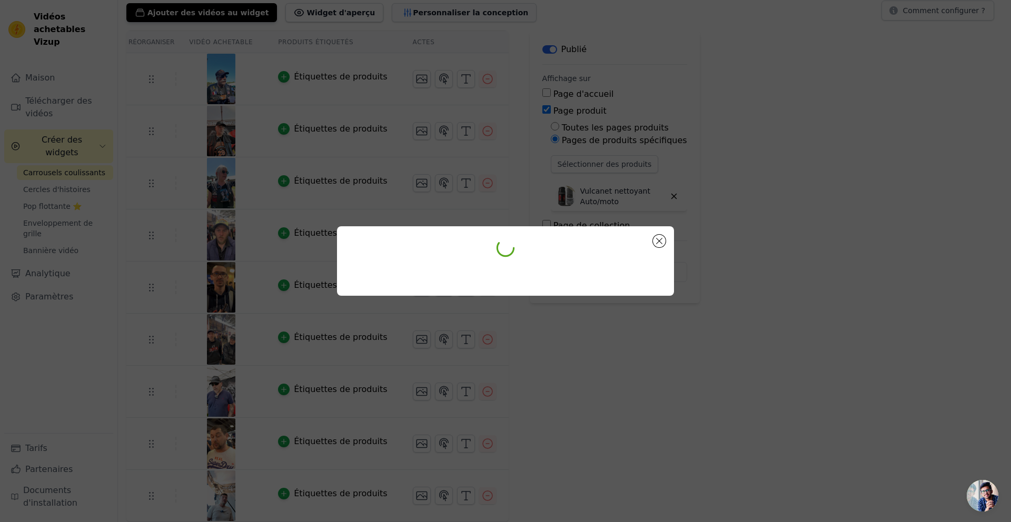
scroll to position [0, 0]
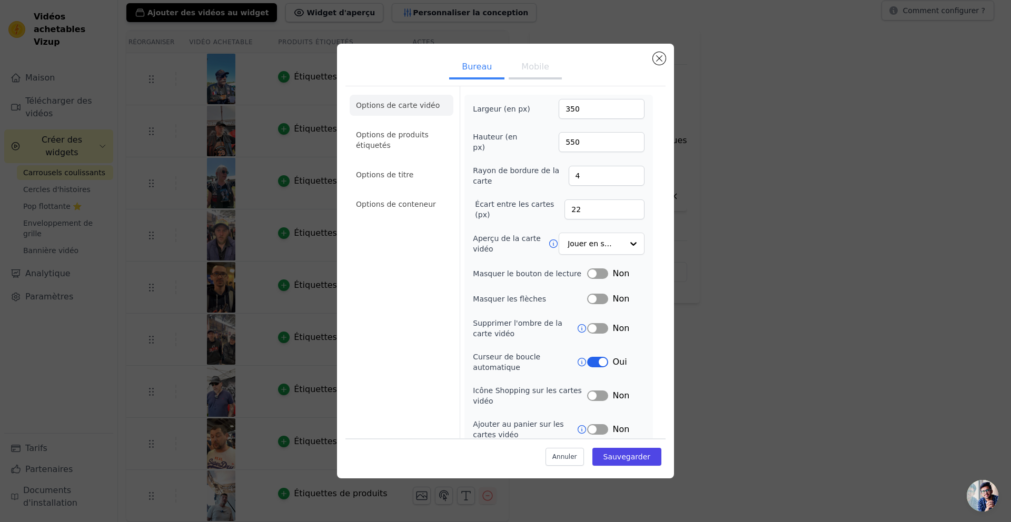
click at [595, 366] on button "Étiquette" at bounding box center [597, 362] width 21 height 11
click at [634, 454] on font "Sauvegarder" at bounding box center [626, 457] width 47 height 8
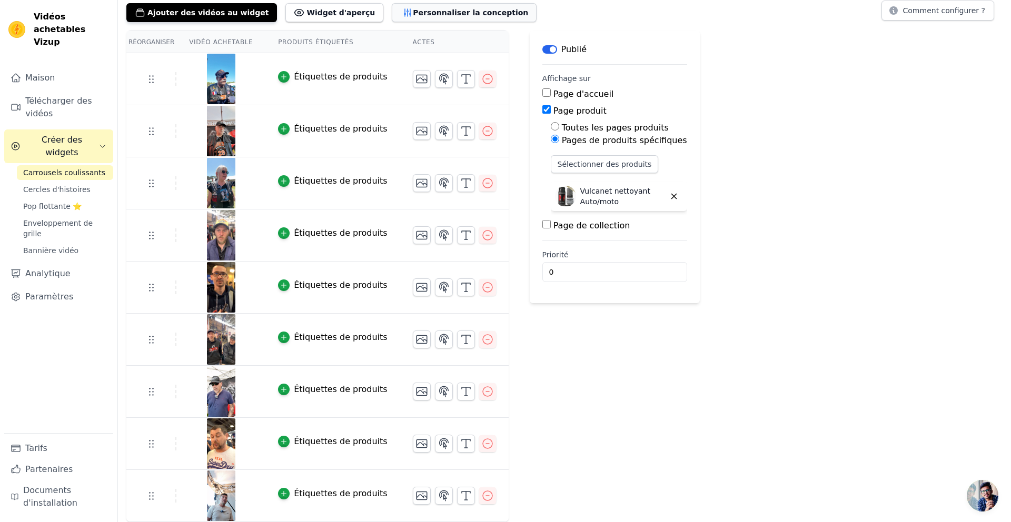
click at [437, 14] on font "Personnaliser la conception" at bounding box center [470, 12] width 115 height 8
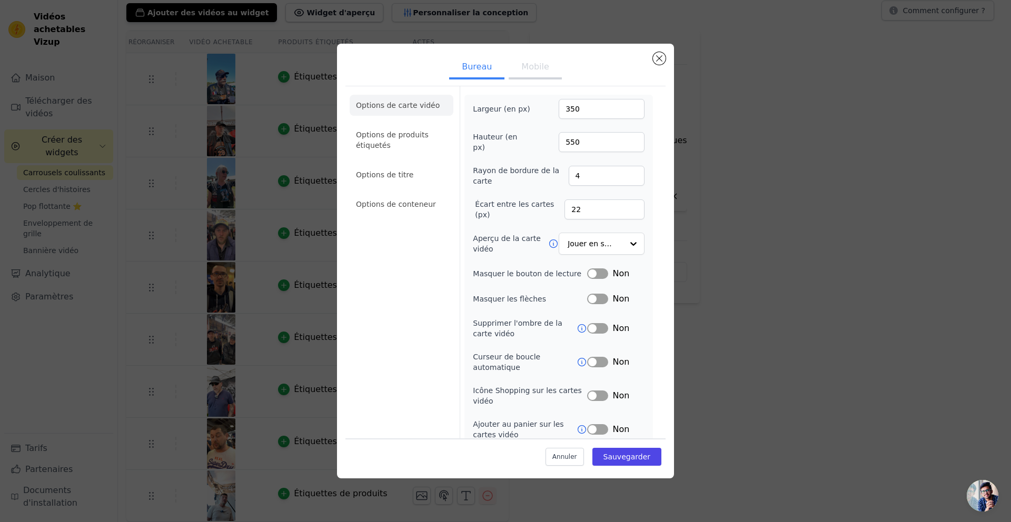
click at [600, 360] on button "Étiquette" at bounding box center [597, 362] width 21 height 11
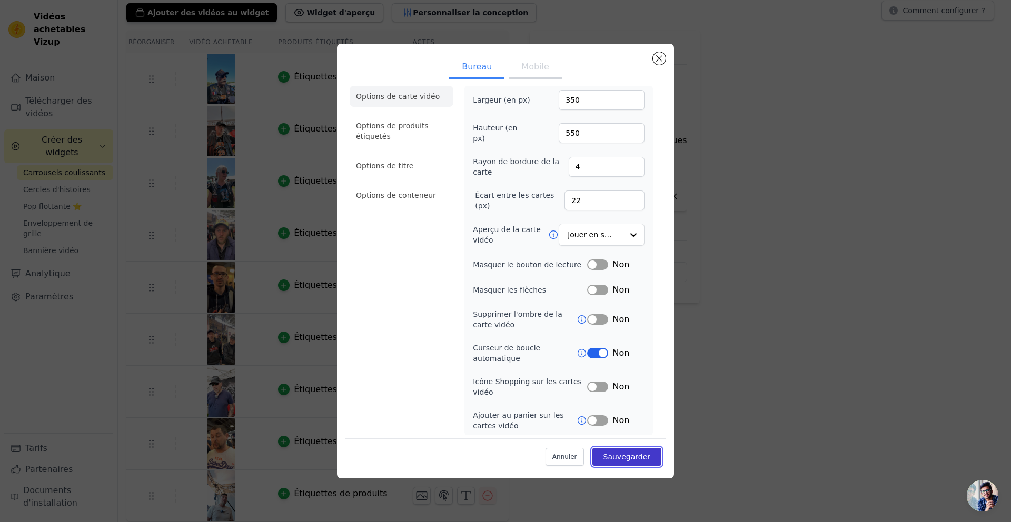
click at [633, 457] on font "Sauvegarder" at bounding box center [626, 457] width 47 height 8
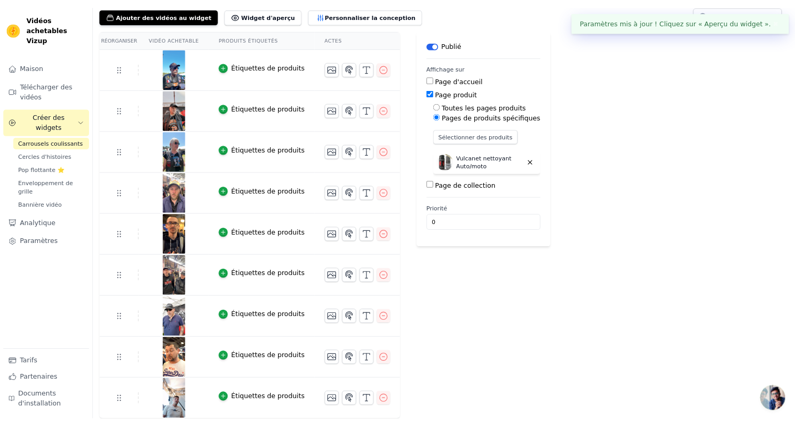
scroll to position [0, 0]
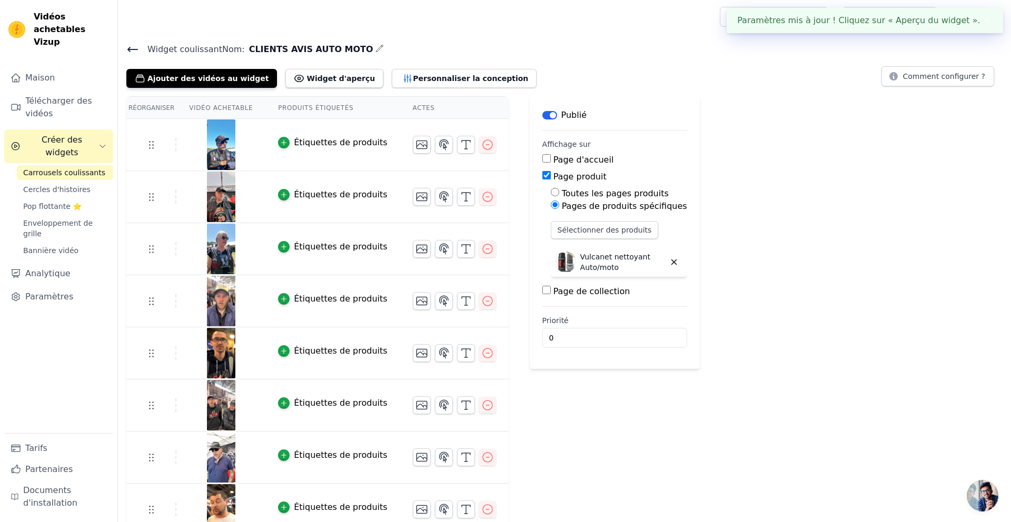
click at [66, 168] on font "Carrousels coulissants" at bounding box center [64, 172] width 82 height 8
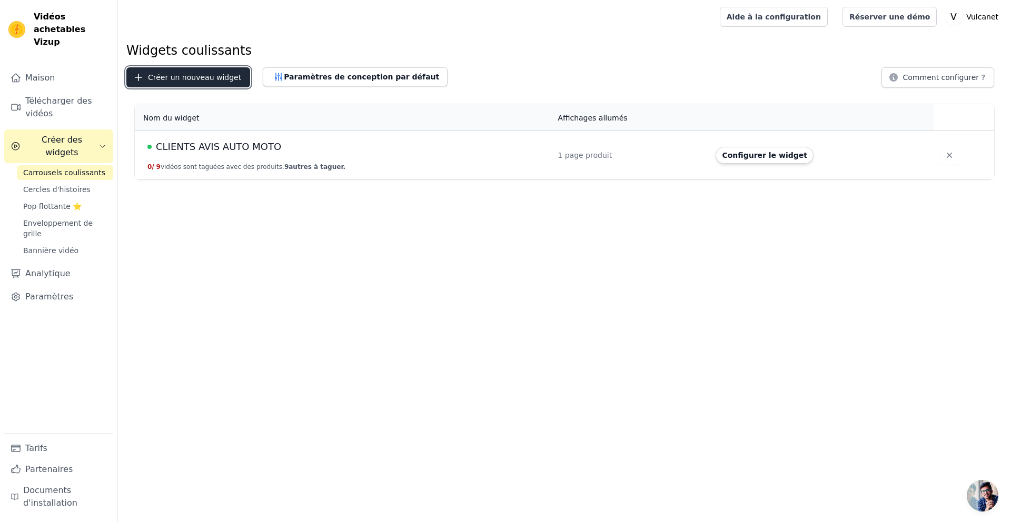
click at [194, 77] on font "Créer un nouveau widget" at bounding box center [194, 77] width 93 height 8
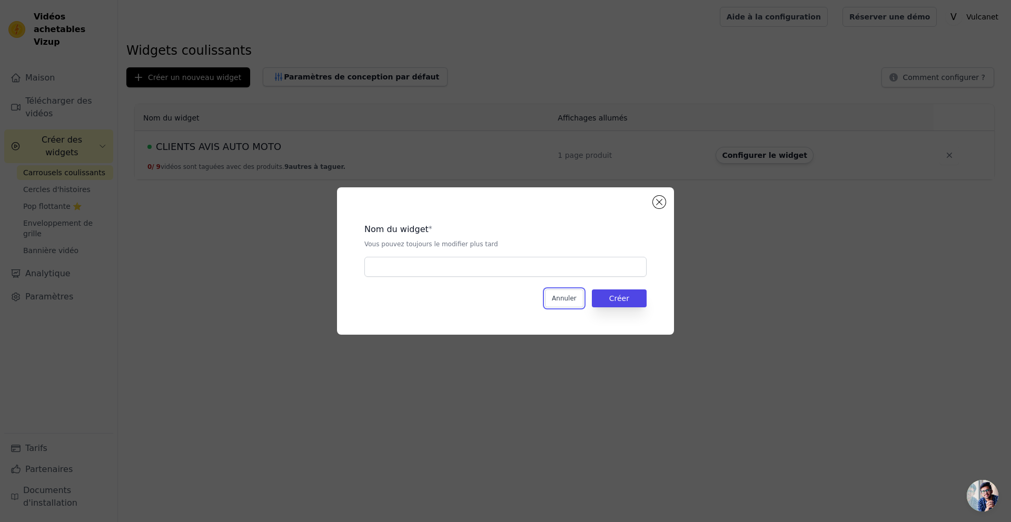
drag, startPoint x: 569, startPoint y: 298, endPoint x: 324, endPoint y: 220, distance: 257.2
click at [567, 298] on font "Annuler" at bounding box center [564, 298] width 25 height 7
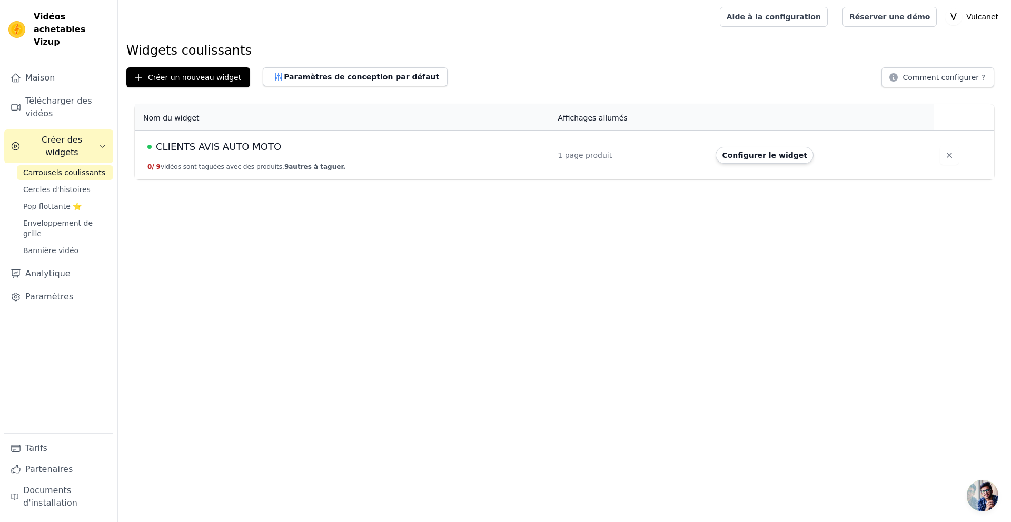
click at [181, 147] on font "CLIENTS AVIS AUTO MOTO" at bounding box center [218, 146] width 125 height 11
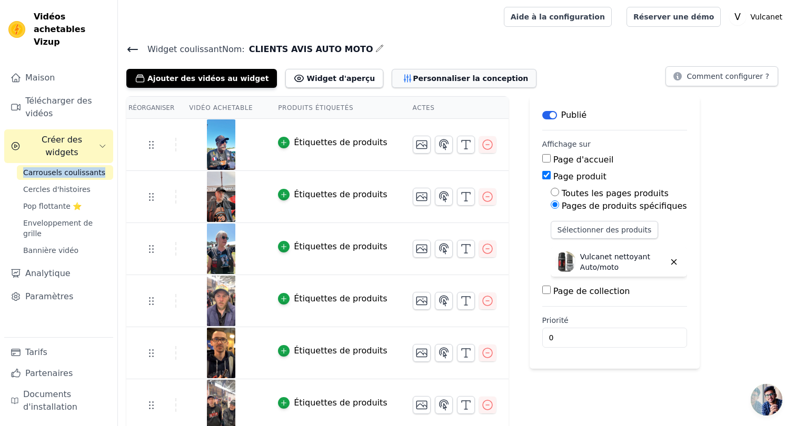
click at [413, 77] on font "Personnaliser la conception" at bounding box center [470, 78] width 115 height 8
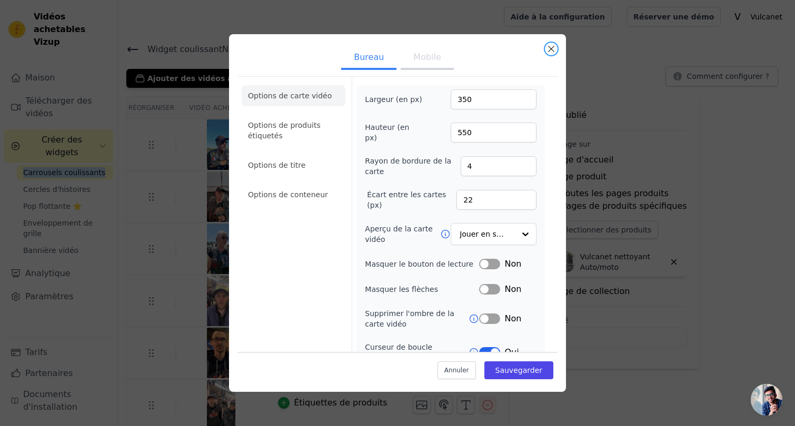
click at [549, 48] on button "Fermer la fenêtre modale" at bounding box center [551, 49] width 13 height 13
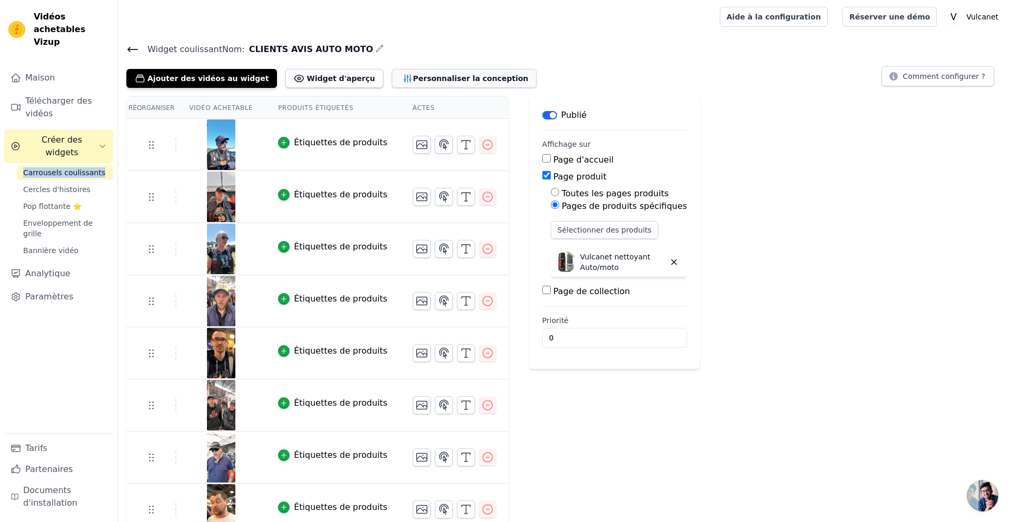
click at [413, 78] on font "Personnaliser la conception" at bounding box center [470, 78] width 115 height 8
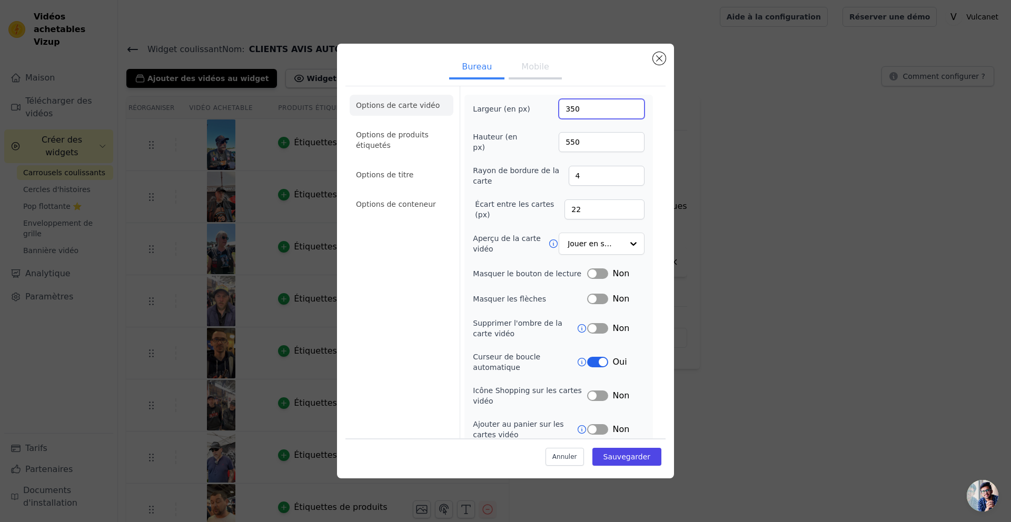
drag, startPoint x: 588, startPoint y: 110, endPoint x: 541, endPoint y: 102, distance: 47.6
click at [540, 102] on div "Largeur (en px) 350" at bounding box center [559, 109] width 172 height 20
drag, startPoint x: 598, startPoint y: 142, endPoint x: 538, endPoint y: 126, distance: 61.5
click at [535, 140] on div "Hauteur (en px) 550" at bounding box center [559, 142] width 172 height 21
click at [528, 69] on font "Mobile" at bounding box center [534, 67] width 27 height 10
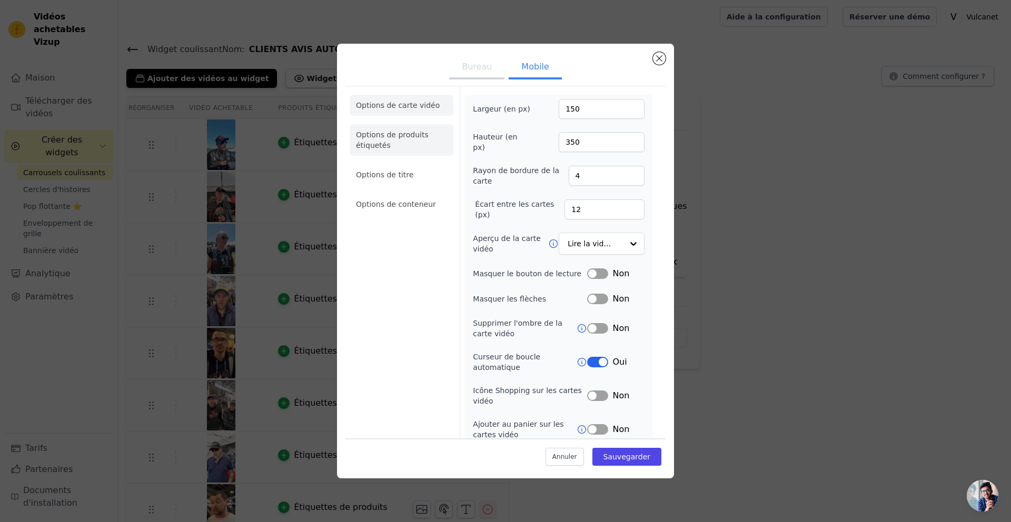
click at [398, 140] on li "Options de produits étiquetés" at bounding box center [402, 140] width 104 height 32
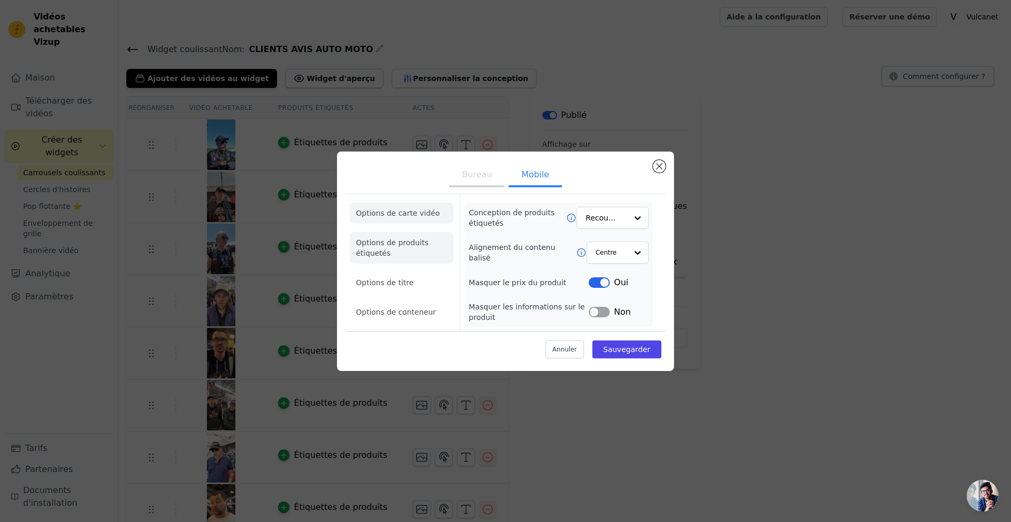
click at [430, 215] on font "Options de carte vidéo" at bounding box center [398, 213] width 84 height 8
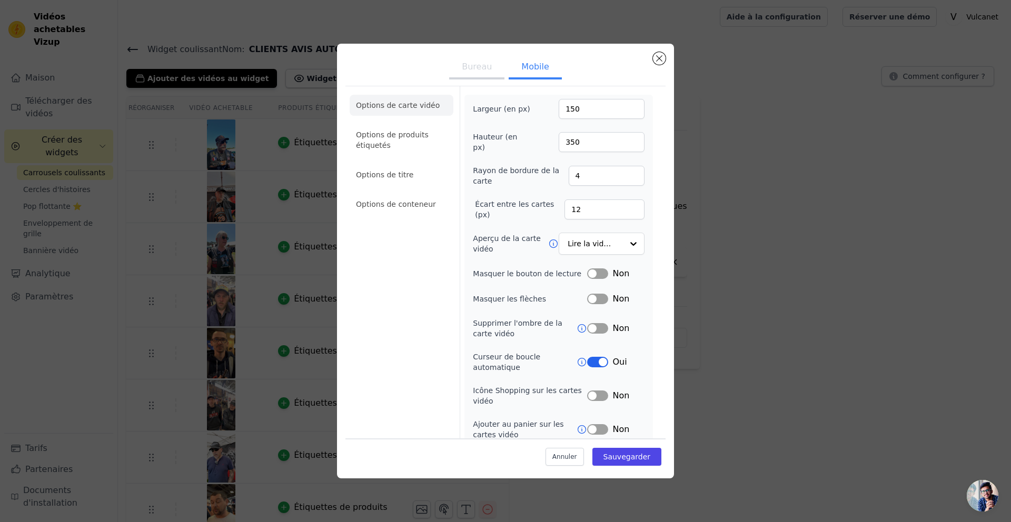
click at [413, 179] on li "Options de titre" at bounding box center [402, 174] width 104 height 21
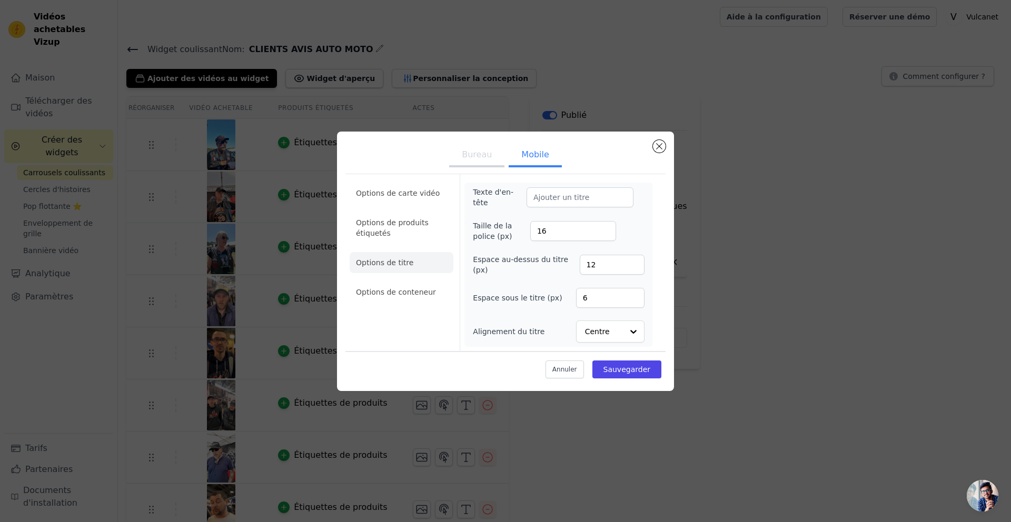
click at [484, 152] on font "Bureau" at bounding box center [477, 155] width 30 height 10
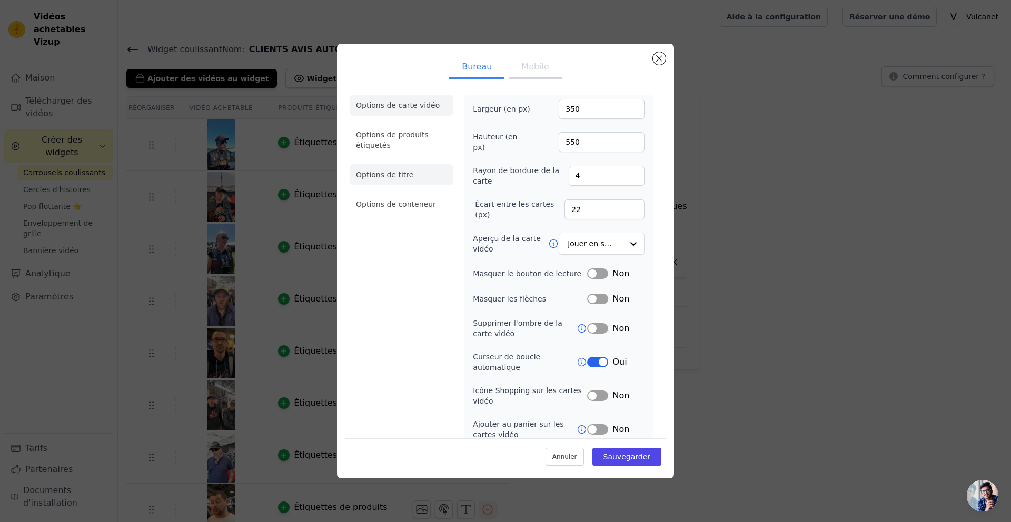
click at [406, 181] on li "Options de titre" at bounding box center [402, 174] width 104 height 21
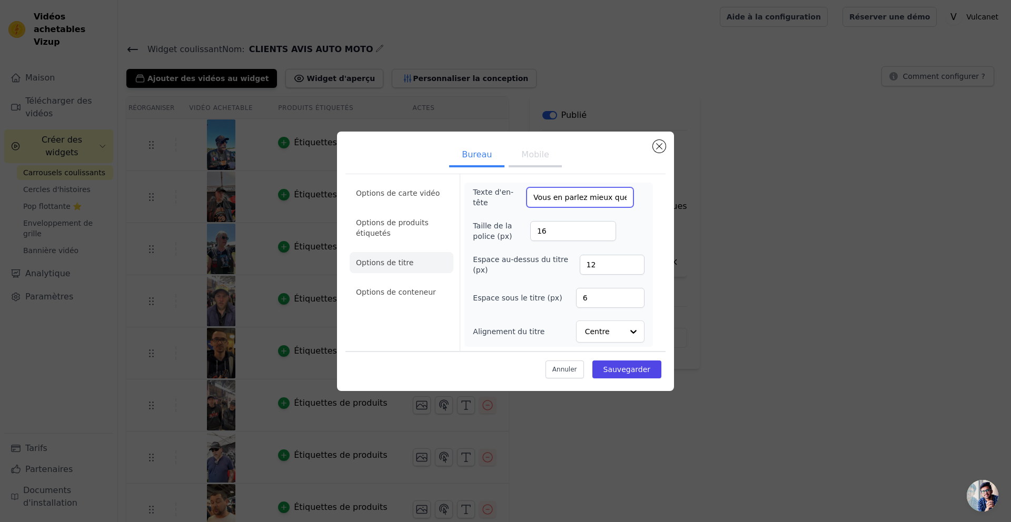
click at [540, 194] on input "Vous en parlez mieux que nous..." at bounding box center [579, 197] width 107 height 20
click at [539, 194] on input "Vous en parlez mieux que nous..." at bounding box center [579, 197] width 107 height 20
click at [539, 155] on font "Mobile" at bounding box center [534, 155] width 27 height 10
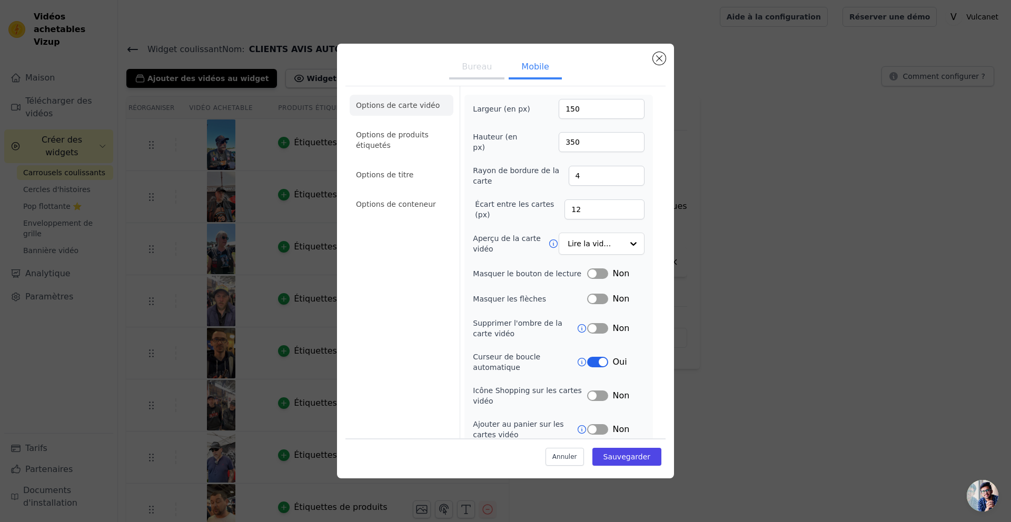
click at [409, 180] on li "Options de titre" at bounding box center [402, 174] width 104 height 21
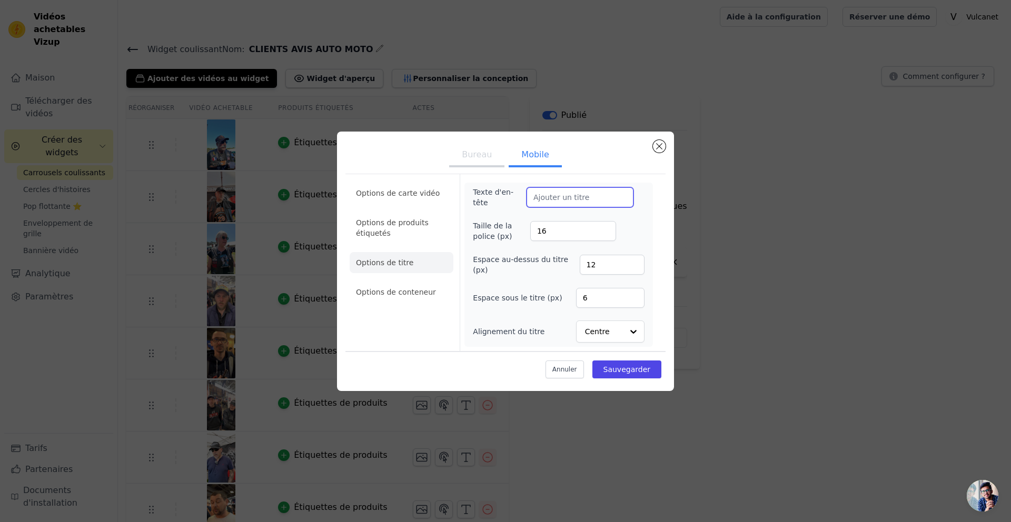
click at [563, 202] on input "Texte d'en-tête" at bounding box center [579, 197] width 107 height 20
paste input "Vous en parlez mieux que nous..."
type input "Vous en parlez mieux que nous..."
click at [630, 371] on font "Sauvegarder" at bounding box center [626, 369] width 47 height 8
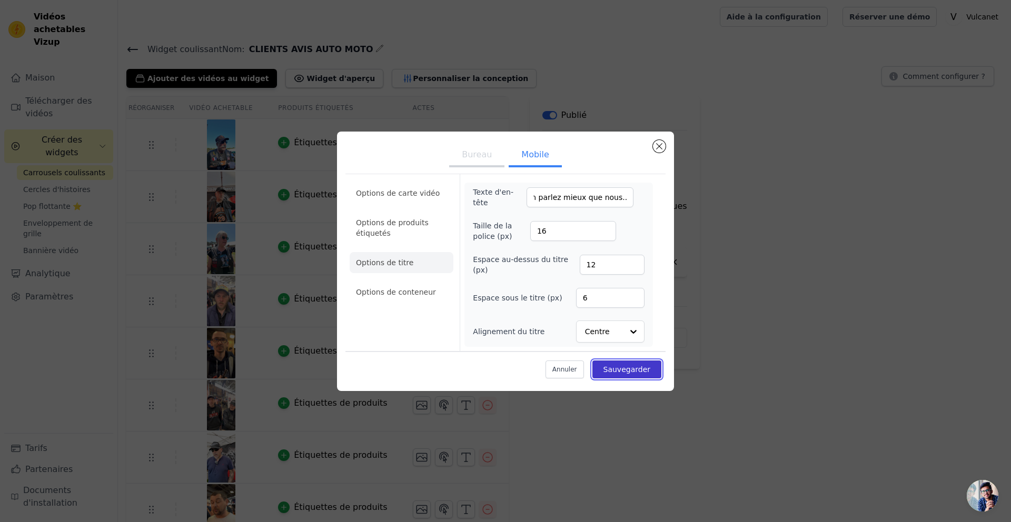
scroll to position [0, 0]
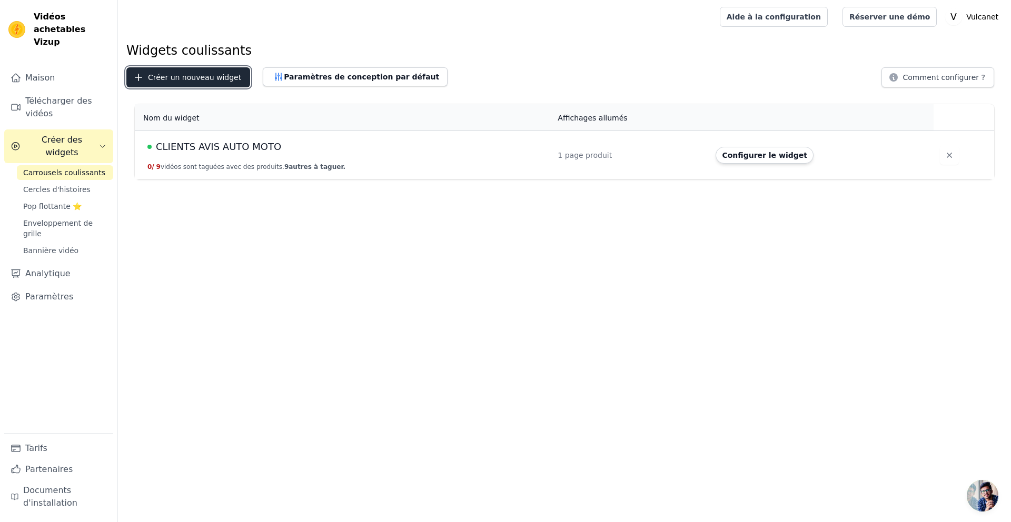
click at [203, 73] on font "Créer un nouveau widget" at bounding box center [194, 77] width 93 height 8
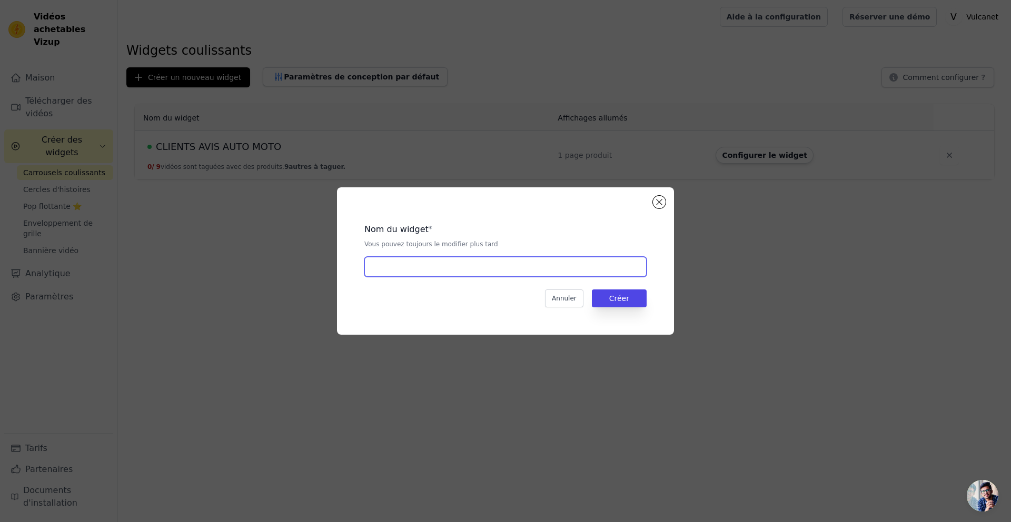
click at [437, 263] on input "text" at bounding box center [505, 267] width 282 height 20
type input "AVIS CLIENTS VELO"
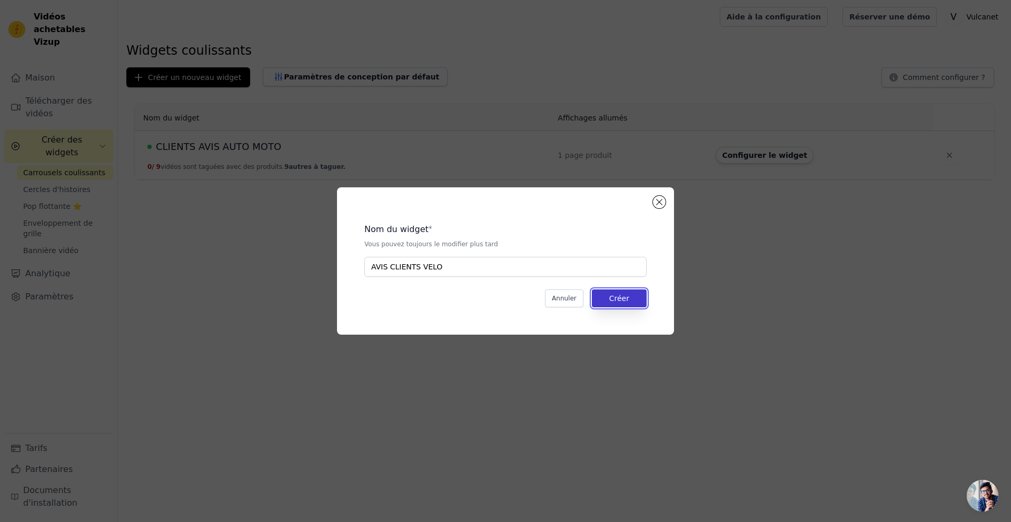
click at [625, 297] on font "Créer" at bounding box center [619, 298] width 20 height 8
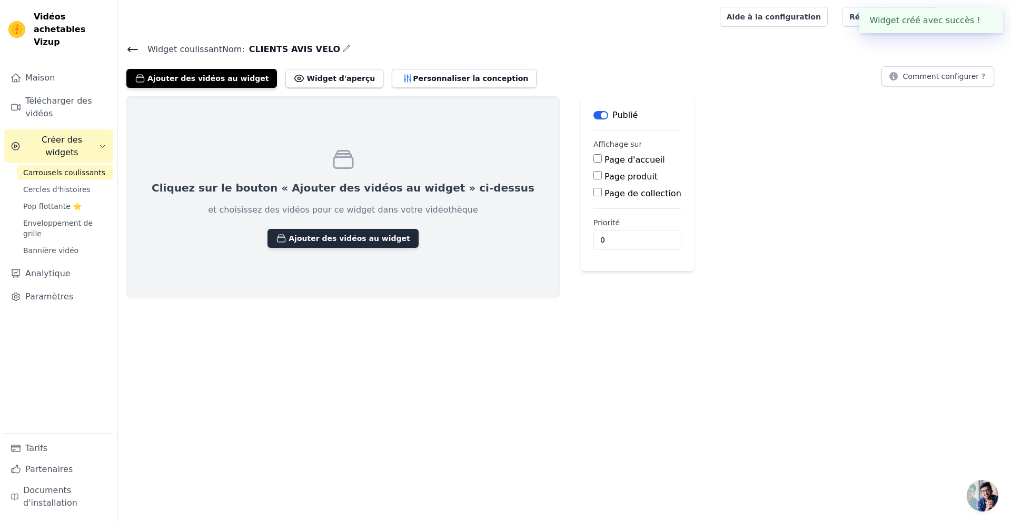
click at [354, 235] on font "Ajouter des vidéos au widget" at bounding box center [348, 238] width 121 height 8
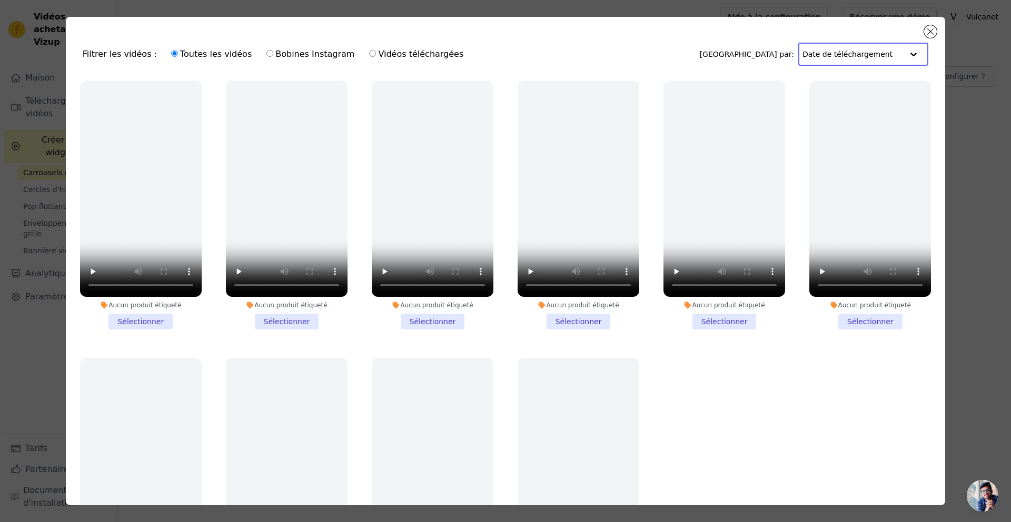
click at [885, 49] on input "text" at bounding box center [852, 54] width 101 height 21
click at [802, 413] on ul "Aucun produit étiqueté Sélectionner Aucun produit étiqueté Sélectionner Aucun p…" at bounding box center [505, 319] width 862 height 489
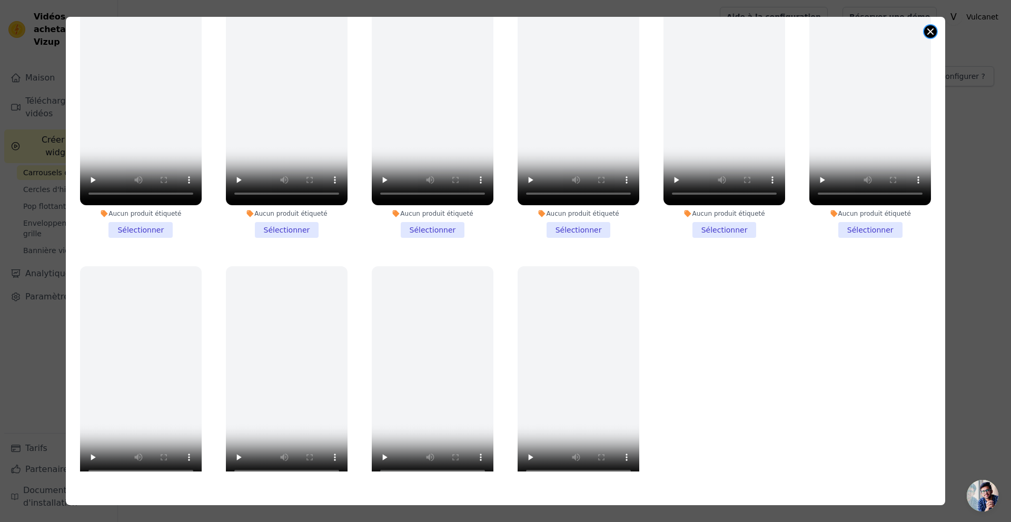
click at [931, 32] on button "Fermer la fenêtre modale" at bounding box center [930, 31] width 13 height 13
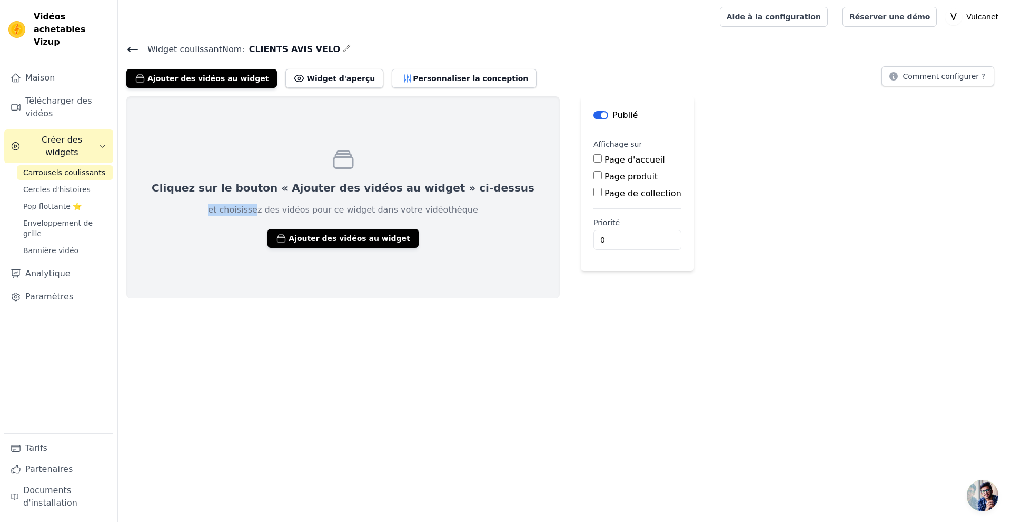
drag, startPoint x: 230, startPoint y: 210, endPoint x: 452, endPoint y: 208, distance: 221.6
click at [452, 208] on div "Cliquez sur le bouton « Ajouter des vidéos au widget » ci-dessus et choisissez …" at bounding box center [342, 197] width 433 height 202
drag, startPoint x: 506, startPoint y: 288, endPoint x: 458, endPoint y: 287, distance: 47.9
click at [506, 288] on div "Cliquez sur le bouton « Ajouter des vidéos au widget » ci-dessus et choisissez …" at bounding box center [564, 197] width 893 height 202
click at [35, 96] on font "Télécharger des vidéos" at bounding box center [58, 107] width 66 height 23
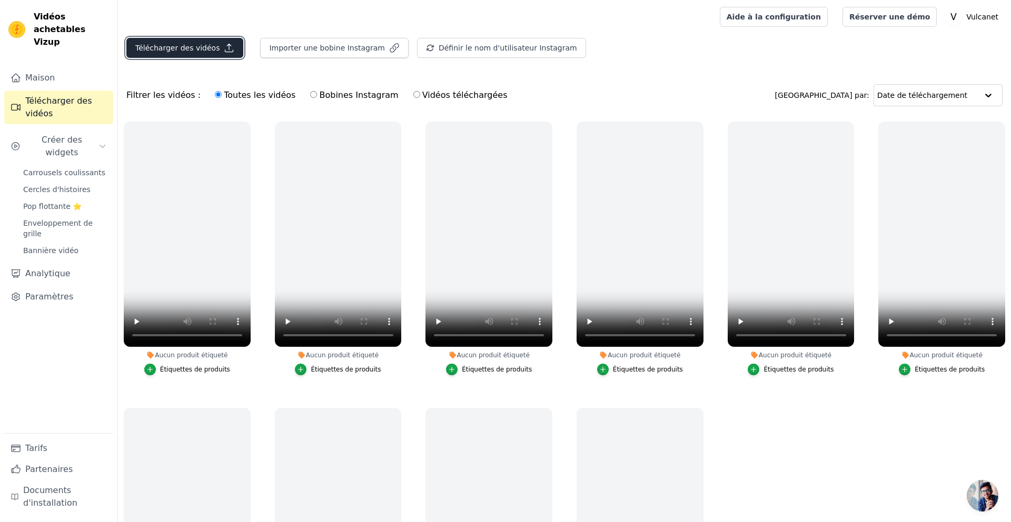
click at [181, 47] on font "Télécharger des vidéos" at bounding box center [177, 48] width 84 height 8
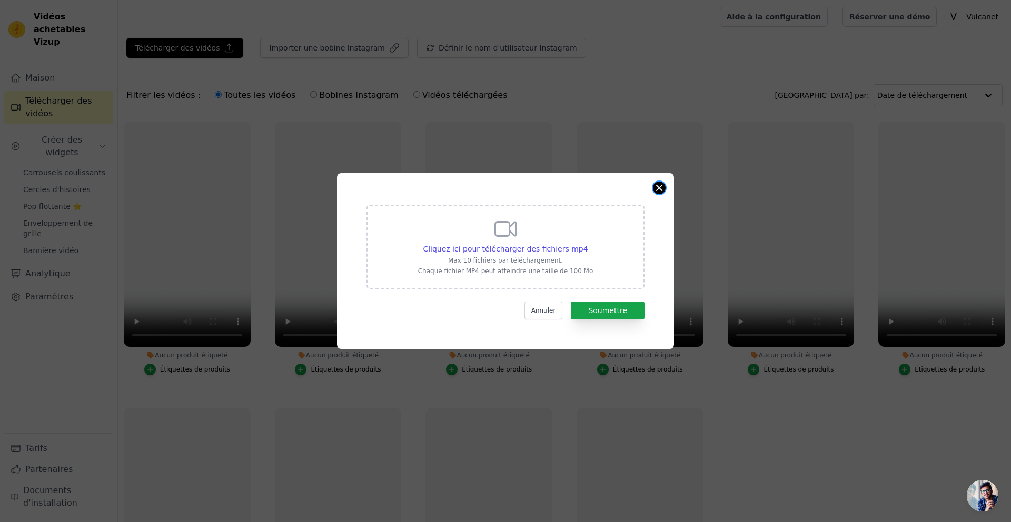
click at [660, 188] on button "Fermer la fenêtre modale" at bounding box center [659, 188] width 13 height 13
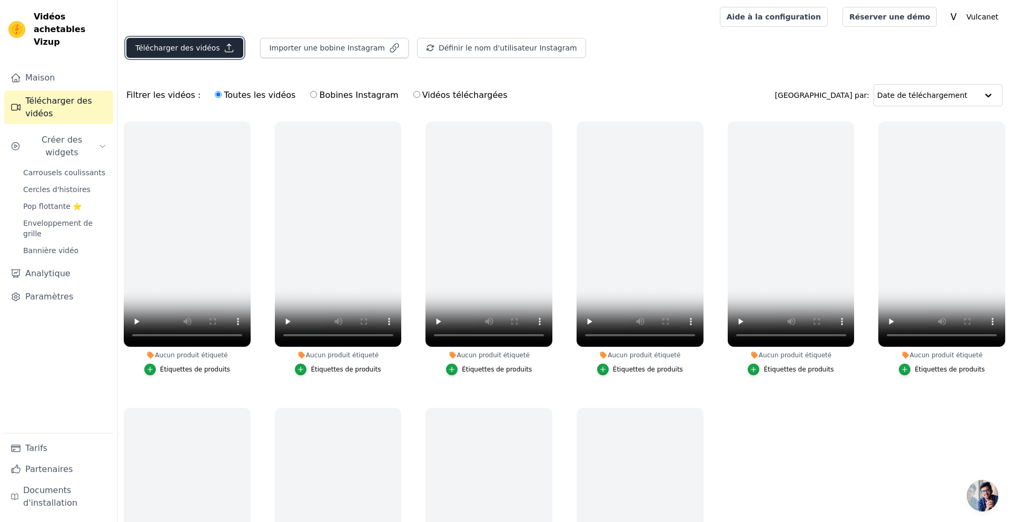
click at [168, 50] on font "Télécharger des vidéos" at bounding box center [177, 48] width 84 height 8
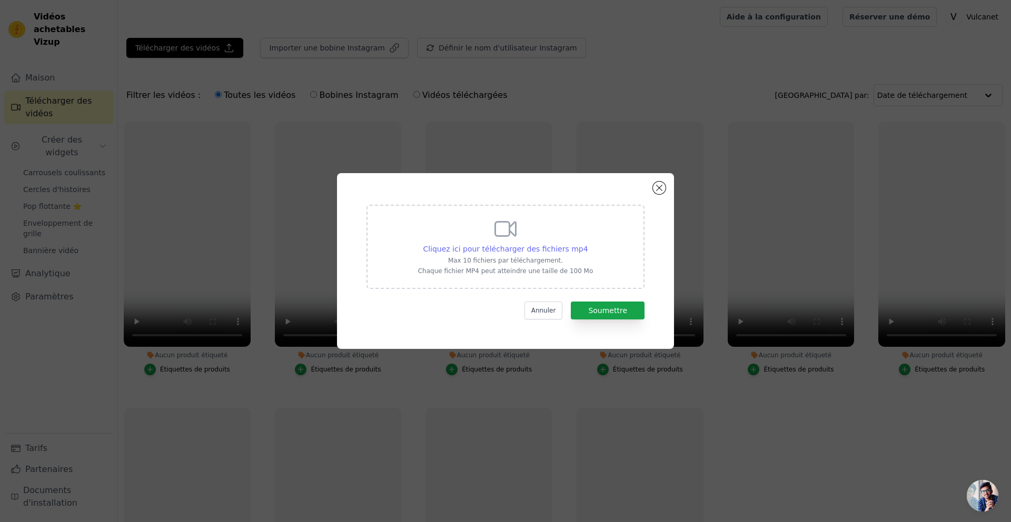
click at [513, 245] on font "Cliquez ici pour télécharger des fichiers mp4" at bounding box center [505, 249] width 165 height 8
click at [588, 244] on input "Cliquez ici pour télécharger des fichiers mp4 Max 10 fichiers par téléchargemen…" at bounding box center [588, 243] width 1 height 1
type input "C:\fakepath\TÉMOIGNAGE + DEMO AVION - [DATE].mp4"
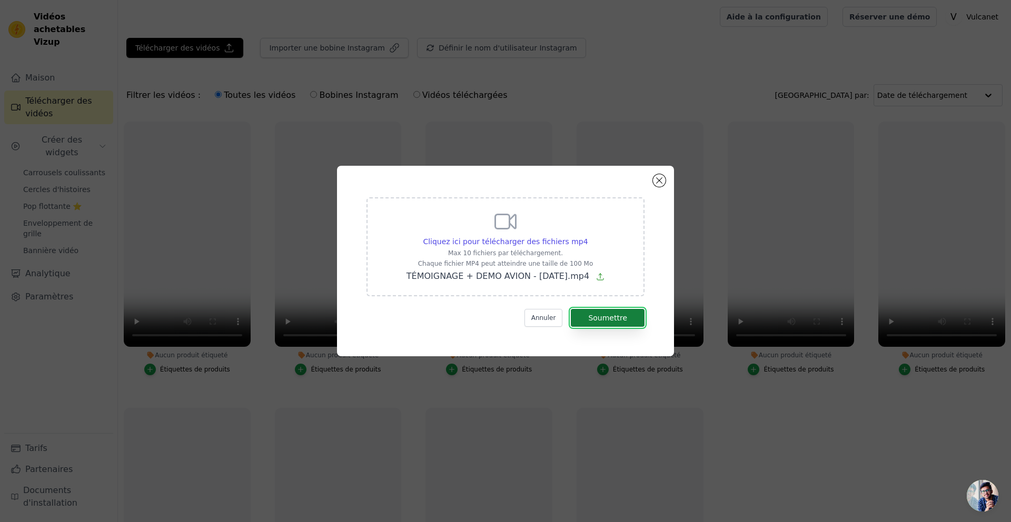
click at [621, 322] on font "Soumettre" at bounding box center [607, 318] width 39 height 8
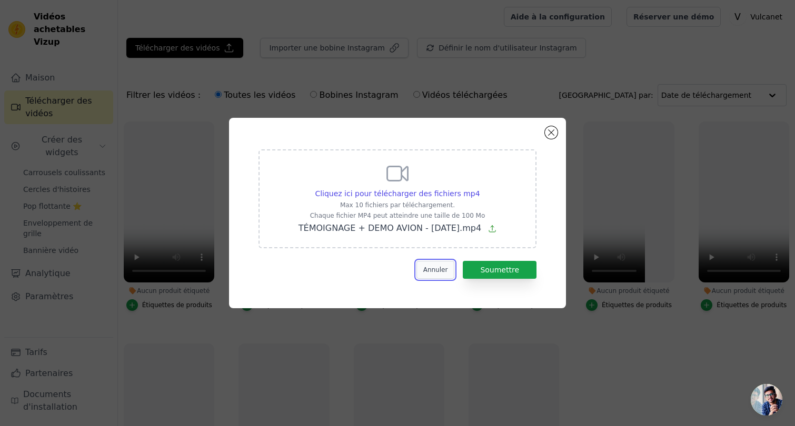
click at [439, 272] on font "Annuler" at bounding box center [435, 269] width 25 height 7
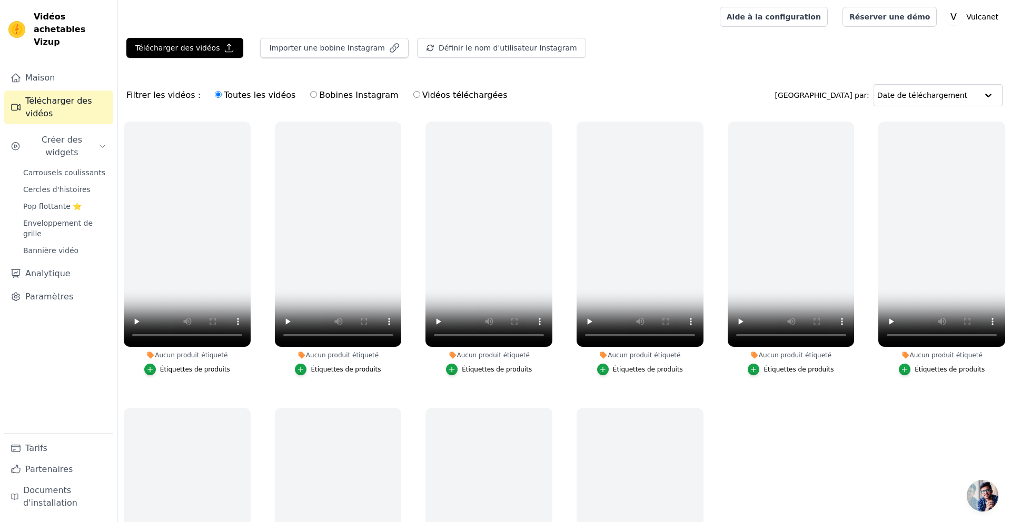
click at [64, 96] on font "Télécharger des vidéos" at bounding box center [58, 107] width 66 height 23
click at [194, 45] on font "Télécharger des vidéos" at bounding box center [177, 48] width 84 height 8
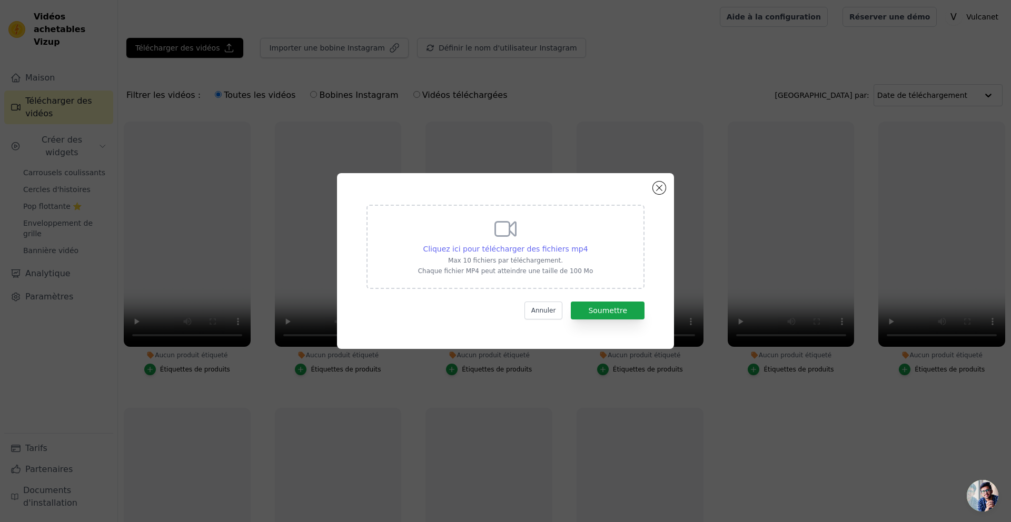
click at [459, 249] on font "Cliquez ici pour télécharger des fichiers mp4" at bounding box center [505, 249] width 165 height 8
click at [588, 244] on input "Cliquez ici pour télécharger des fichiers mp4 Max 10 fichiers par téléchargemen…" at bounding box center [588, 243] width 1 height 1
click at [531, 245] on font "Cliquez ici pour télécharger des fichiers mp4" at bounding box center [505, 249] width 165 height 8
click at [588, 244] on input "Cliquez ici pour télécharger des fichiers mp4 Max 10 fichiers par téléchargemen…" at bounding box center [588, 243] width 1 height 1
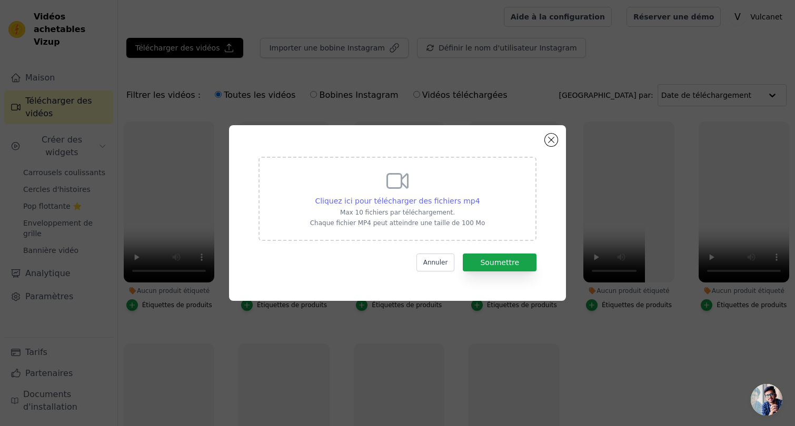
click at [466, 197] on font "Cliquez ici pour télécharger des fichiers mp4" at bounding box center [397, 201] width 165 height 8
click at [480, 196] on input "Cliquez ici pour télécharger des fichiers mp4 Max 10 fichiers par téléchargemen…" at bounding box center [480, 195] width 1 height 1
type input "C:\fakepath\avion shpify.mp4"
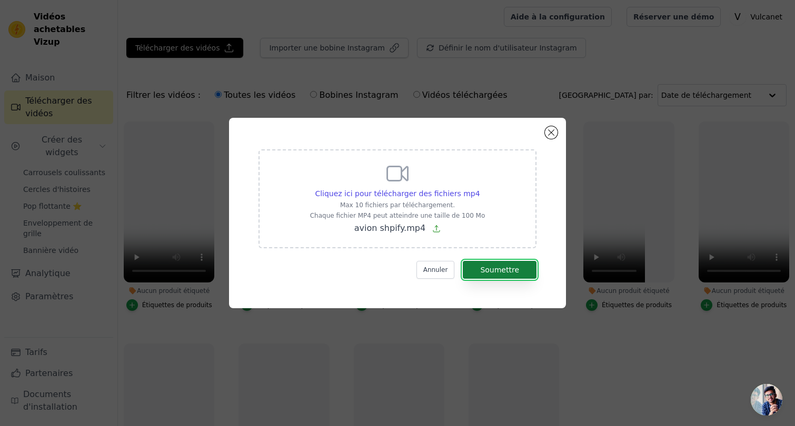
click at [502, 269] on font "Soumettre" at bounding box center [499, 270] width 39 height 8
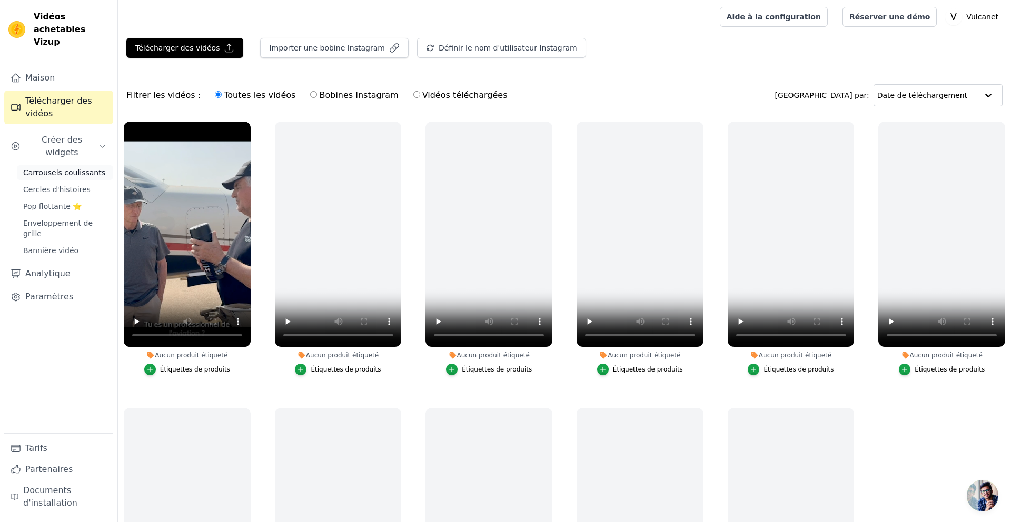
click at [64, 168] on font "Carrousels coulissants" at bounding box center [64, 172] width 82 height 8
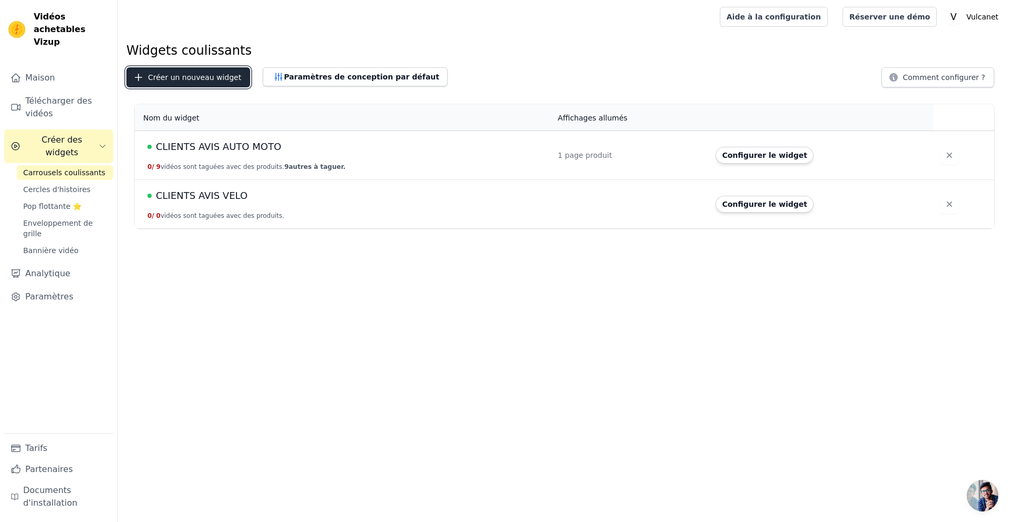
click at [224, 76] on font "Créer un nouveau widget" at bounding box center [194, 77] width 93 height 8
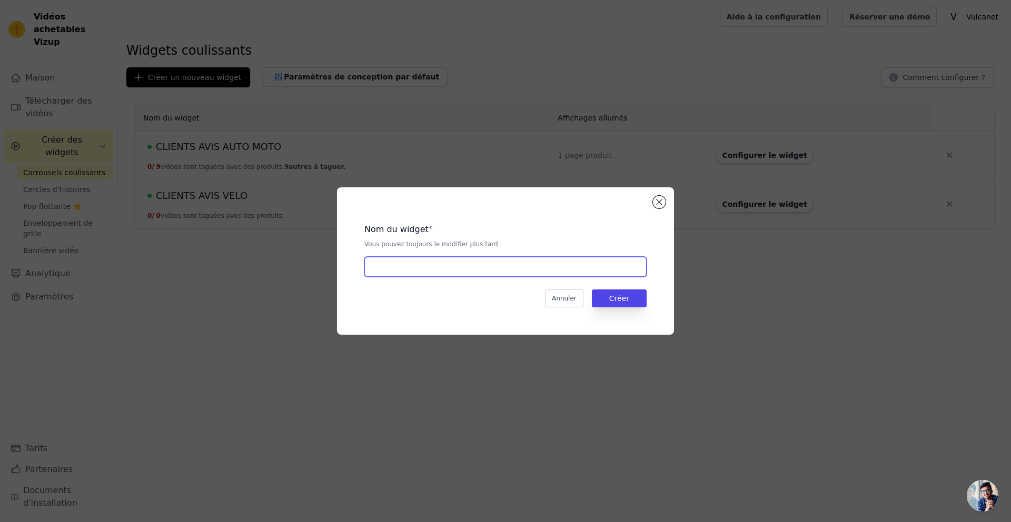
click at [542, 271] on input "text" at bounding box center [505, 267] width 282 height 20
type input "AVIS CLIENTS AVION"
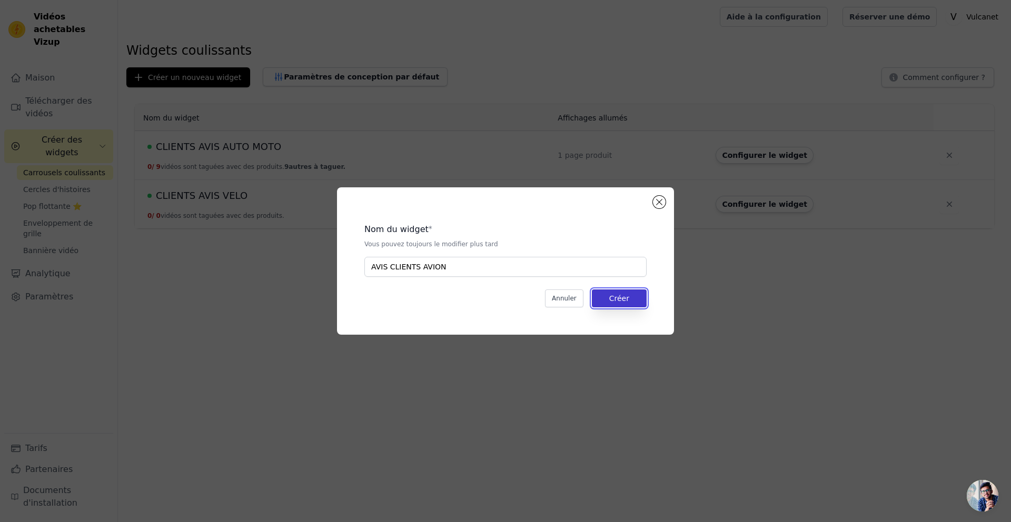
click at [639, 302] on button "Créer" at bounding box center [619, 299] width 55 height 18
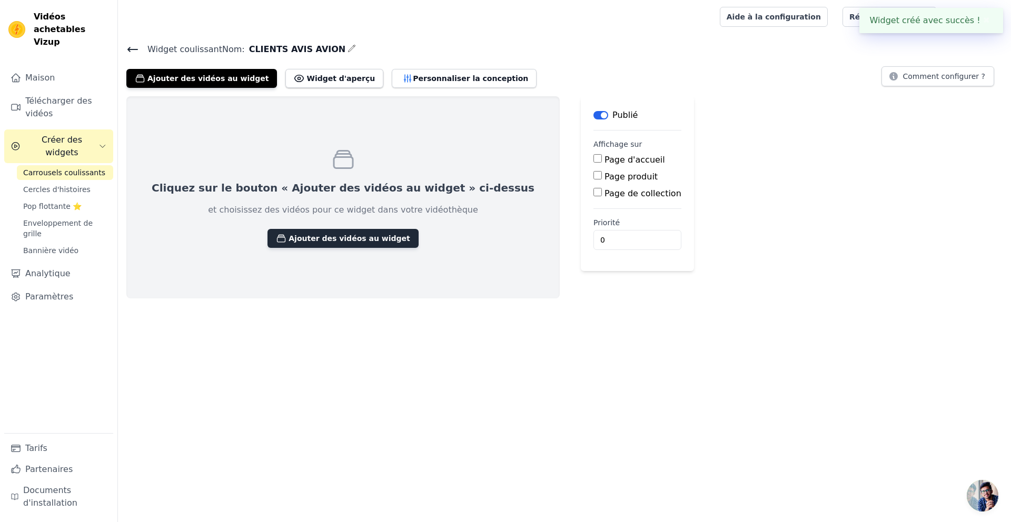
click at [313, 235] on font "Ajouter des vidéos au widget" at bounding box center [348, 238] width 121 height 8
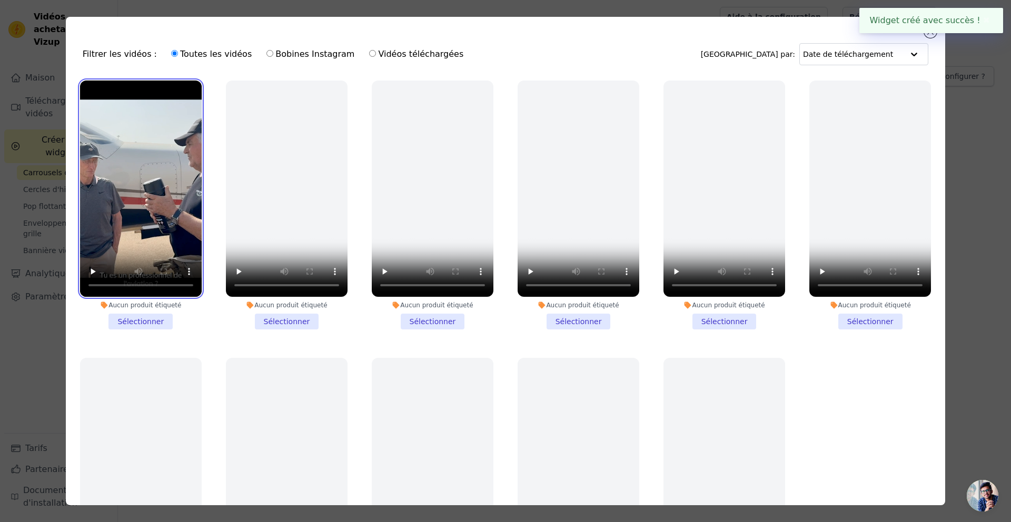
click at [120, 109] on video at bounding box center [141, 189] width 122 height 216
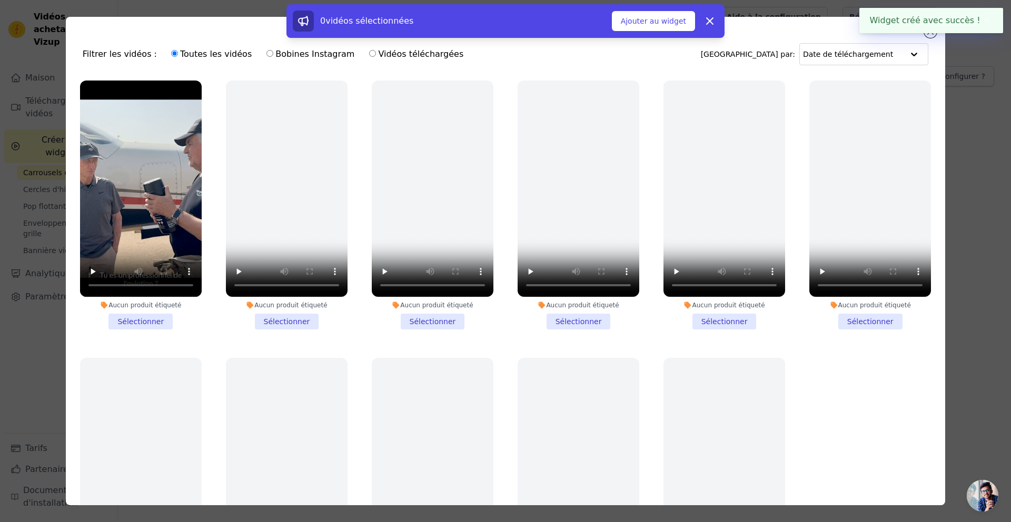
click at [137, 315] on li "Aucun produit étiqueté Sélectionner" at bounding box center [141, 205] width 122 height 249
click at [0, 0] on input "Aucun produit étiqueté Sélectionner" at bounding box center [0, 0] width 0 height 0
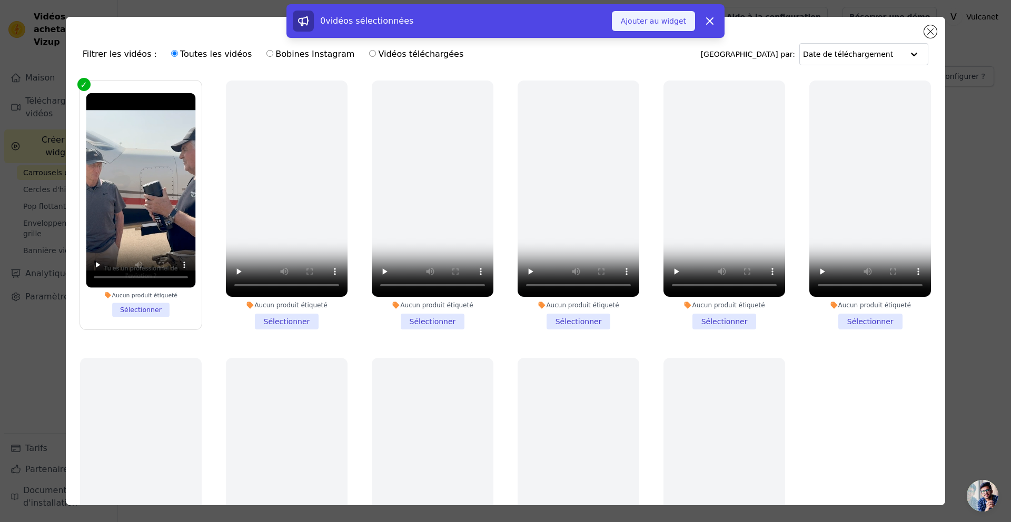
click at [663, 22] on font "Ajouter au widget" at bounding box center [653, 21] width 65 height 8
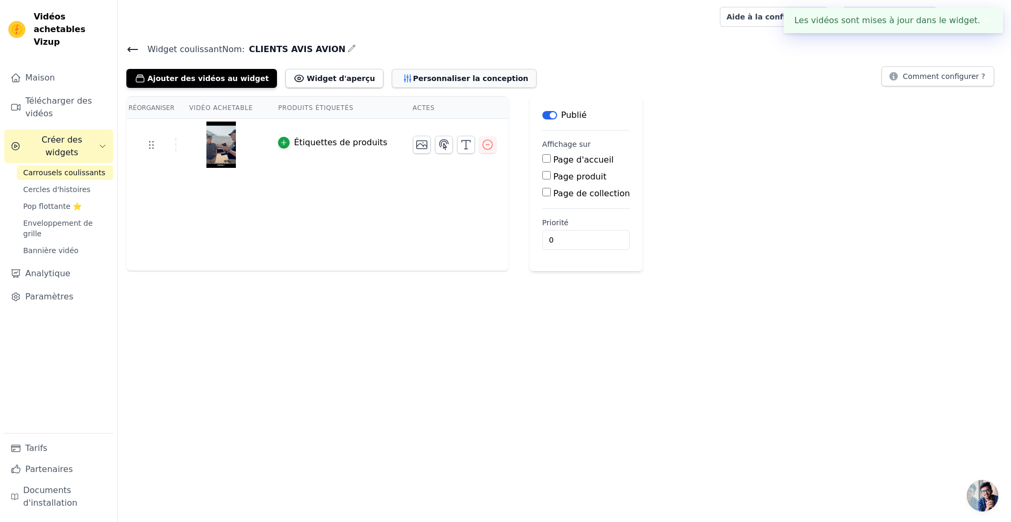
click at [432, 81] on font "Personnaliser la conception" at bounding box center [470, 78] width 115 height 8
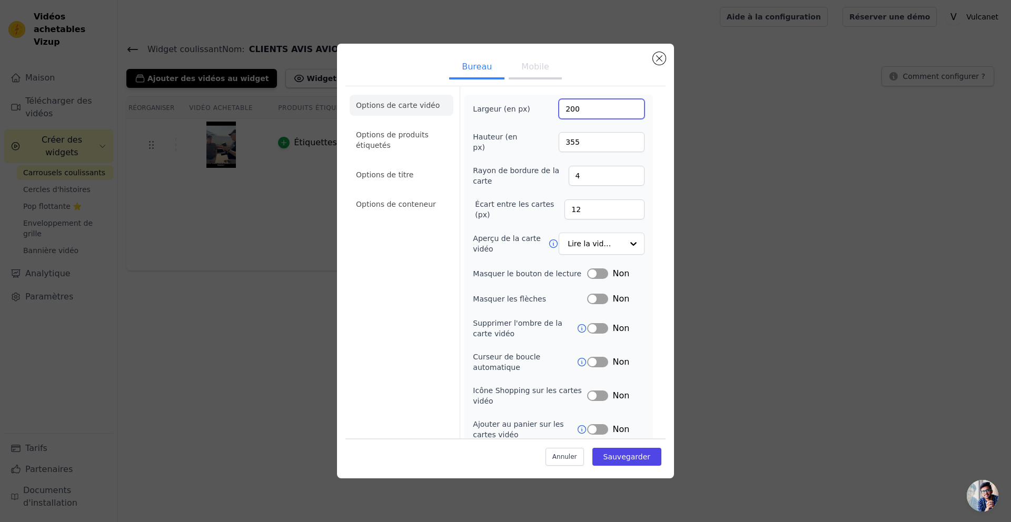
drag, startPoint x: 584, startPoint y: 108, endPoint x: 532, endPoint y: 72, distance: 63.2
click at [543, 107] on div "Largeur (en px) 200" at bounding box center [559, 109] width 172 height 20
paste input "35"
type input "350"
paste input "550"
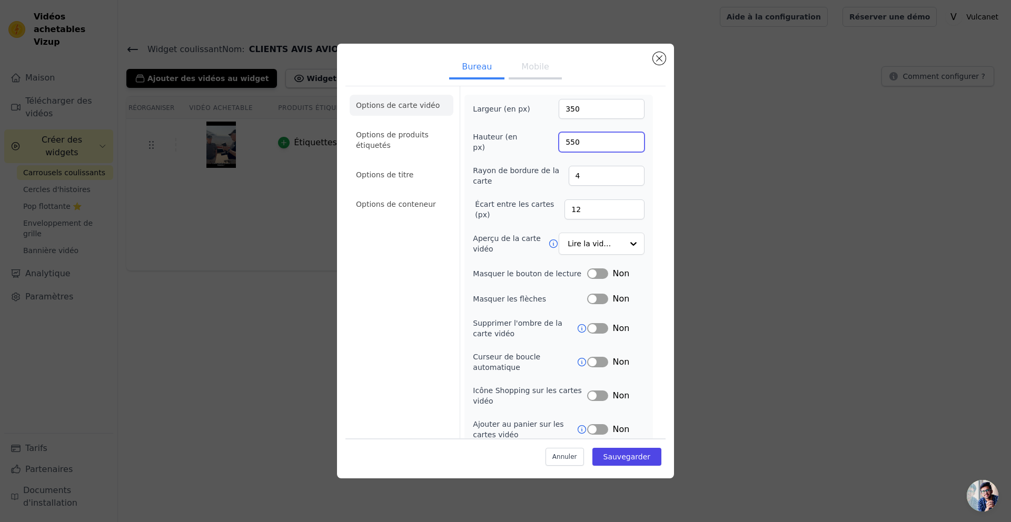
drag, startPoint x: 594, startPoint y: 140, endPoint x: 542, endPoint y: 137, distance: 52.7
click at [541, 141] on div "Hauteur (en px) 550" at bounding box center [559, 142] width 172 height 21
type input "550"
drag, startPoint x: 568, startPoint y: 208, endPoint x: 537, endPoint y: 198, distance: 32.8
click at [534, 207] on div "Écart entre les cartes (px) 12" at bounding box center [559, 209] width 172 height 21
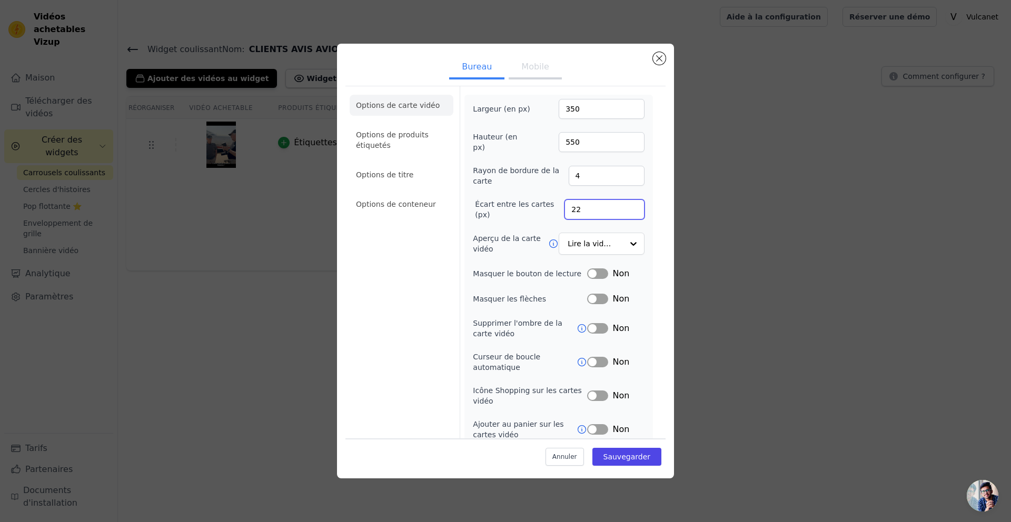
type input "22"
click at [598, 361] on button "Étiquette" at bounding box center [597, 362] width 21 height 11
click at [540, 77] on button "Mobile" at bounding box center [535, 67] width 53 height 23
drag, startPoint x: 602, startPoint y: 112, endPoint x: 517, endPoint y: 106, distance: 84.4
click at [517, 106] on div "Largeur (en px) 350" at bounding box center [559, 109] width 172 height 20
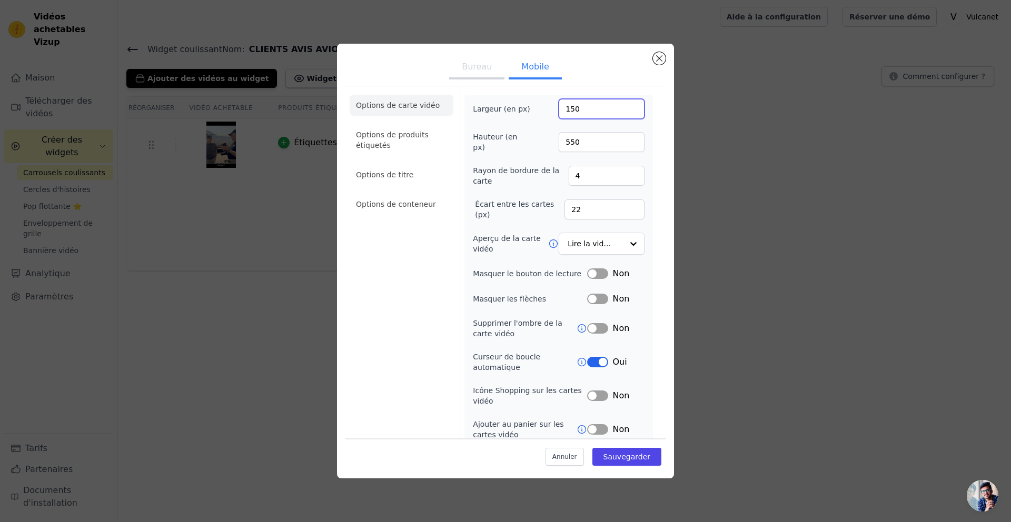
type input "150"
drag, startPoint x: 595, startPoint y: 141, endPoint x: 447, endPoint y: 132, distance: 148.2
click at [449, 135] on div "Options de carte vidéo Options de produits étiquetés Options de titre Options d…" at bounding box center [505, 280] width 320 height 388
type input "350"
drag, startPoint x: 574, startPoint y: 210, endPoint x: 536, endPoint y: 206, distance: 37.6
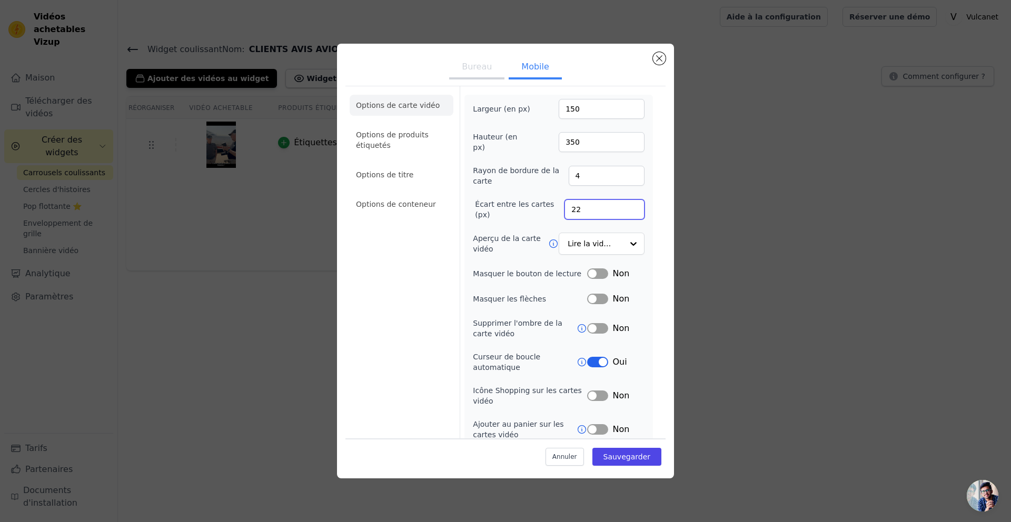
click at [536, 206] on div "Écart entre les cartes (px) 22" at bounding box center [559, 209] width 172 height 21
type input "12"
click at [414, 145] on li "Options de produits étiquetés" at bounding box center [402, 140] width 104 height 32
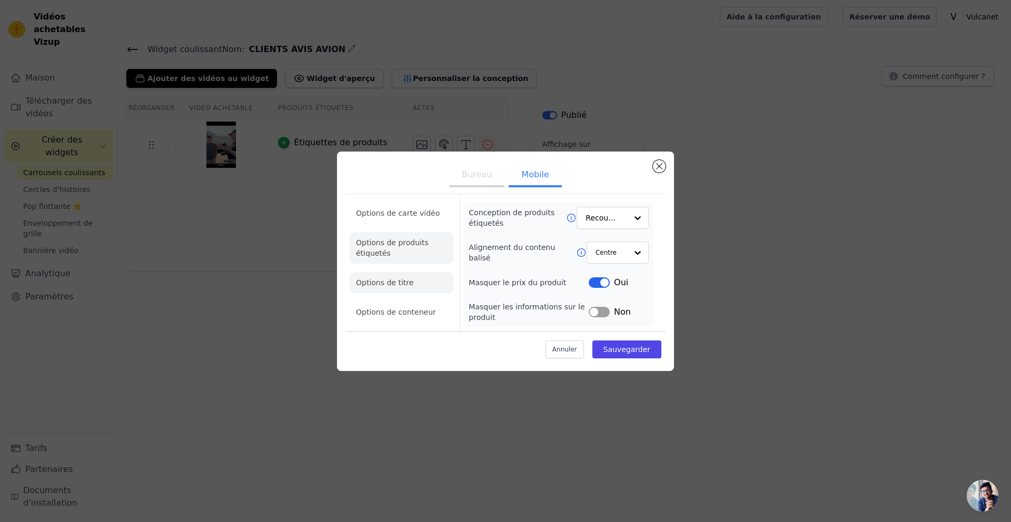
click at [414, 287] on li "Options de titre" at bounding box center [402, 282] width 104 height 21
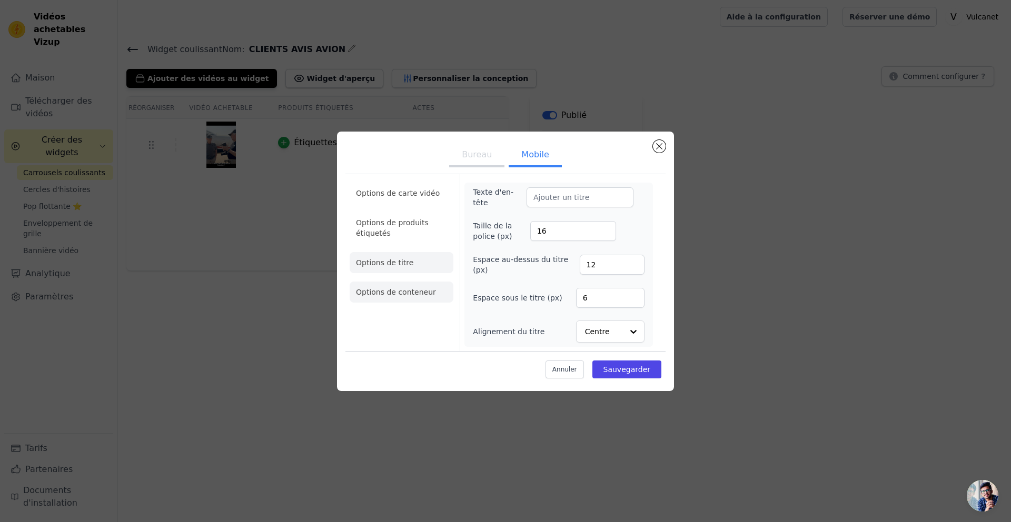
click at [423, 293] on font "Options de conteneur" at bounding box center [396, 292] width 80 height 8
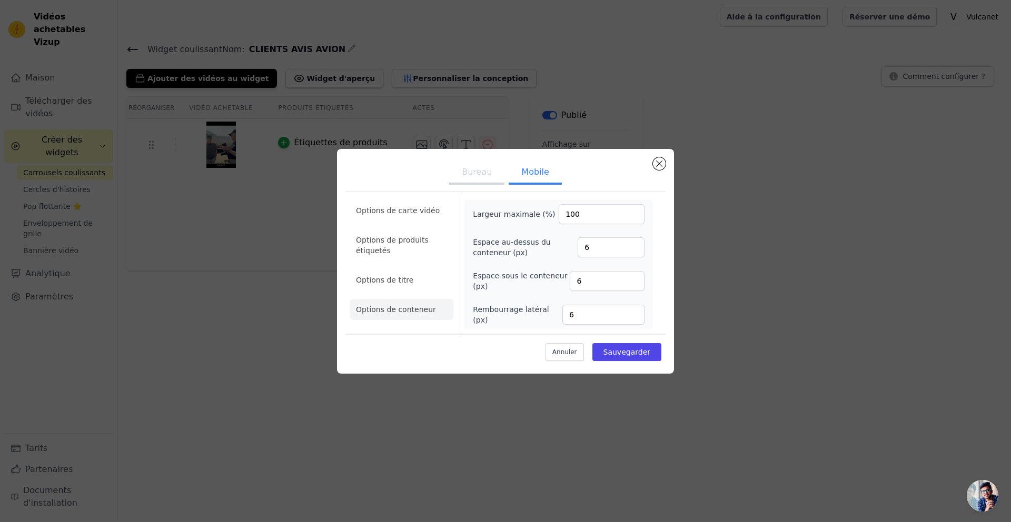
click at [415, 213] on font "Options de carte vidéo" at bounding box center [398, 210] width 84 height 8
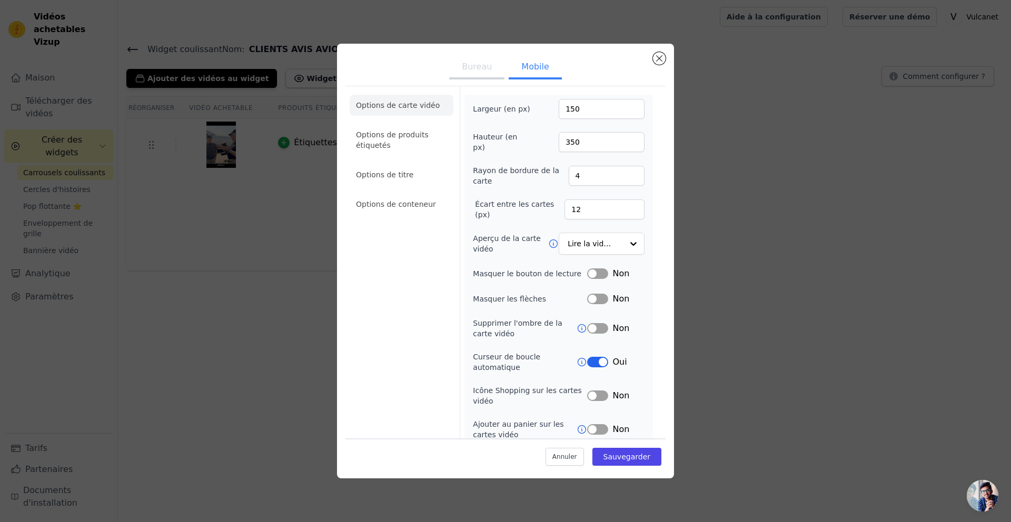
click at [409, 174] on font "Options de titre" at bounding box center [384, 175] width 57 height 8
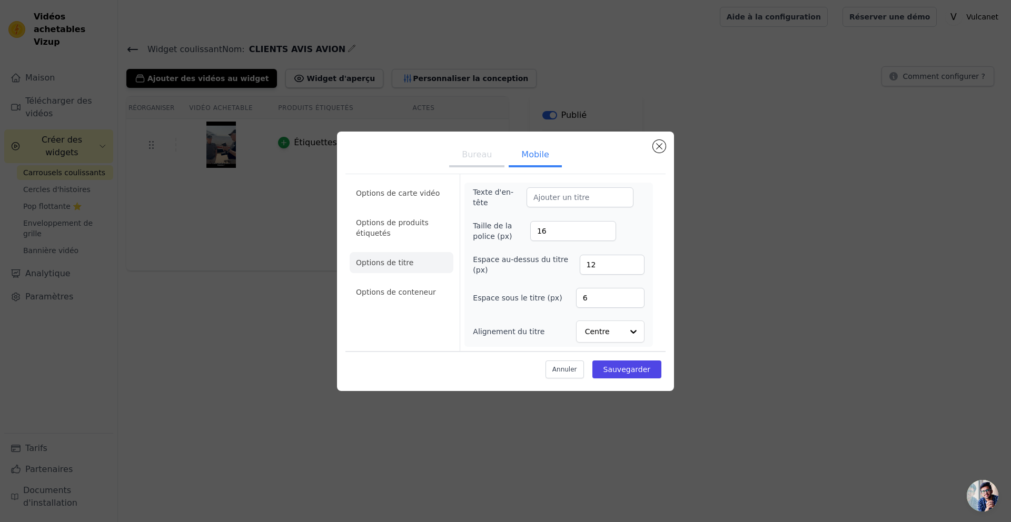
click at [475, 160] on button "Bureau" at bounding box center [476, 155] width 55 height 23
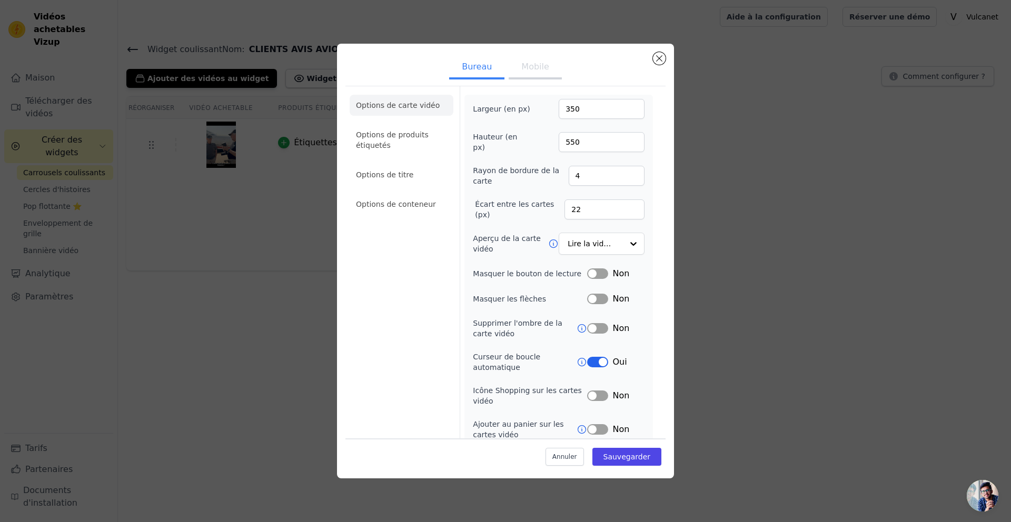
click at [431, 210] on li "Options de conteneur" at bounding box center [402, 204] width 104 height 21
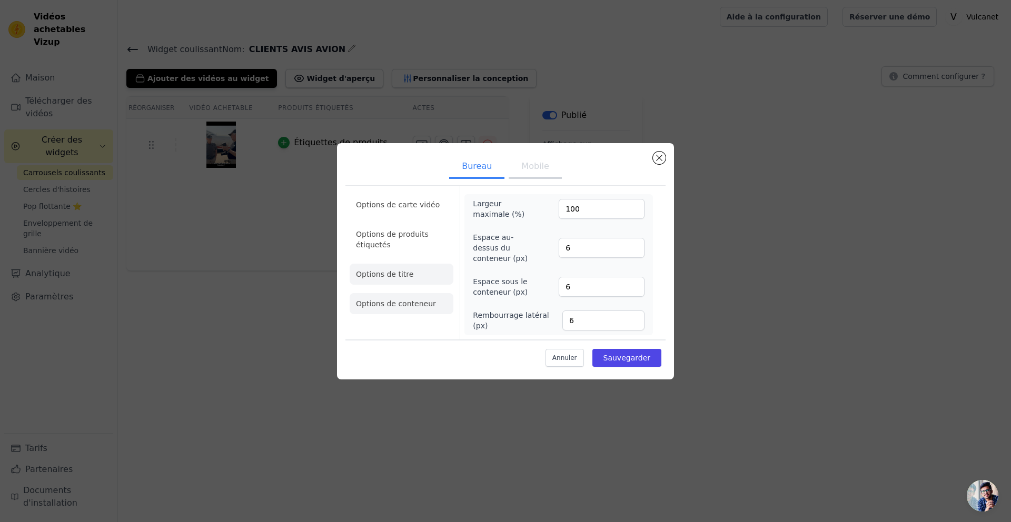
click at [410, 268] on li "Options de titre" at bounding box center [402, 274] width 104 height 21
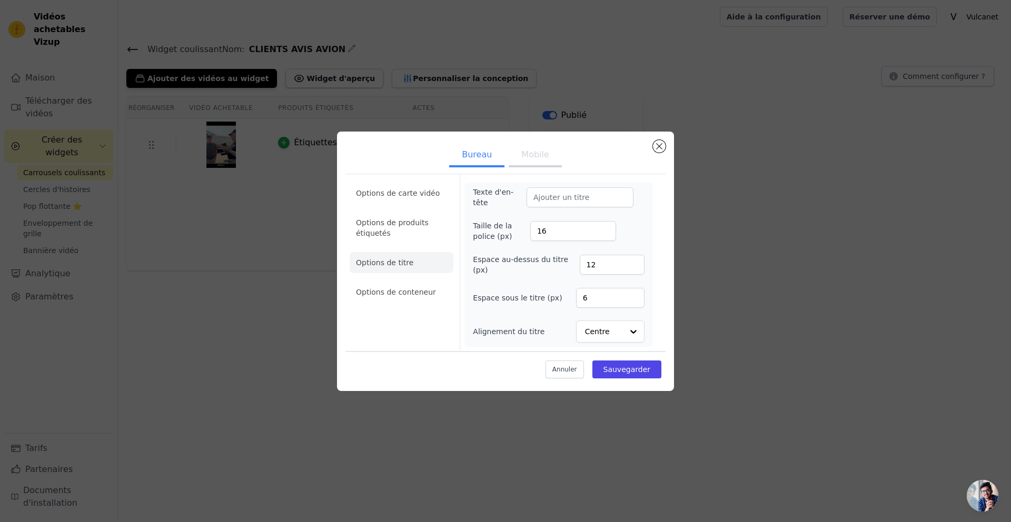
click at [535, 153] on font "Mobile" at bounding box center [534, 155] width 27 height 10
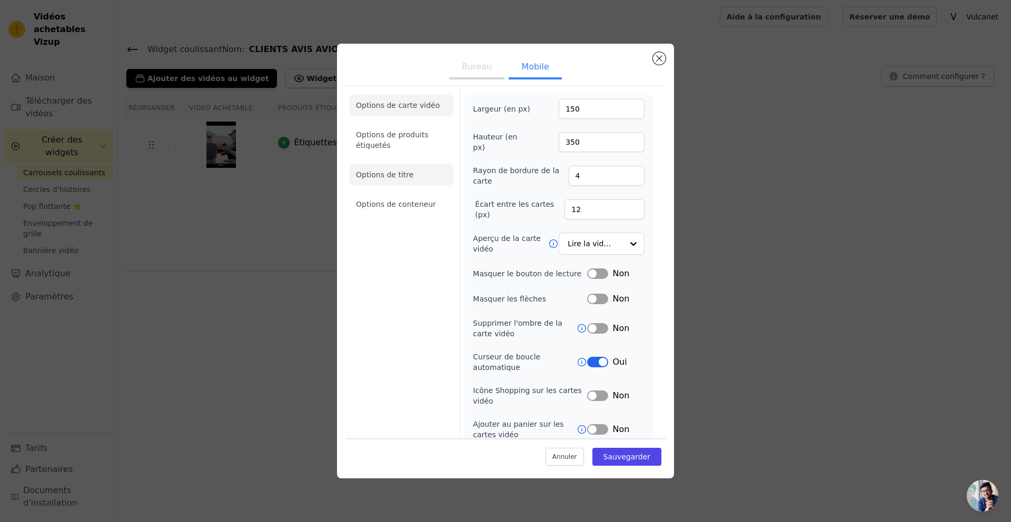
click at [411, 168] on li "Options de titre" at bounding box center [402, 174] width 104 height 21
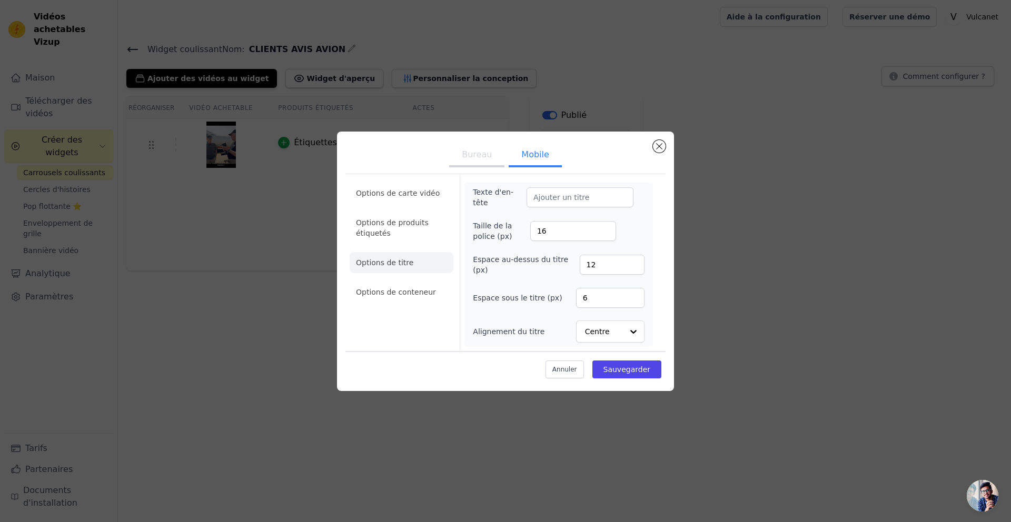
drag, startPoint x: 554, startPoint y: 186, endPoint x: 557, endPoint y: 196, distance: 9.8
click at [554, 187] on div "Texte d'en-tête" at bounding box center [553, 197] width 161 height 21
click at [561, 201] on input "Texte d'en-tête" at bounding box center [579, 197] width 107 height 20
paste input "Vous en parlez mieux que nous..."
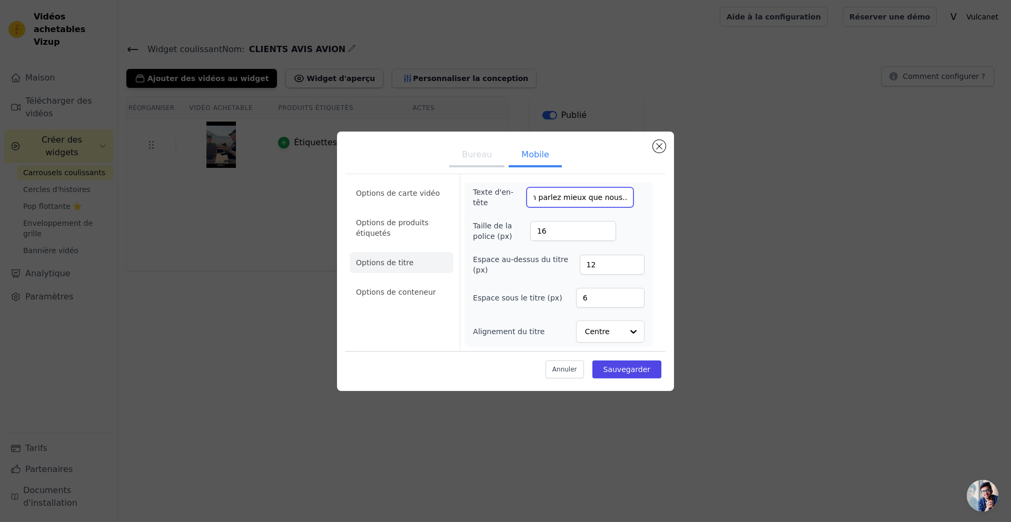
type input "Vous en parlez mieux que nous..."
click at [434, 256] on li "Options de titre" at bounding box center [402, 262] width 104 height 21
click at [484, 161] on button "Bureau" at bounding box center [476, 155] width 55 height 23
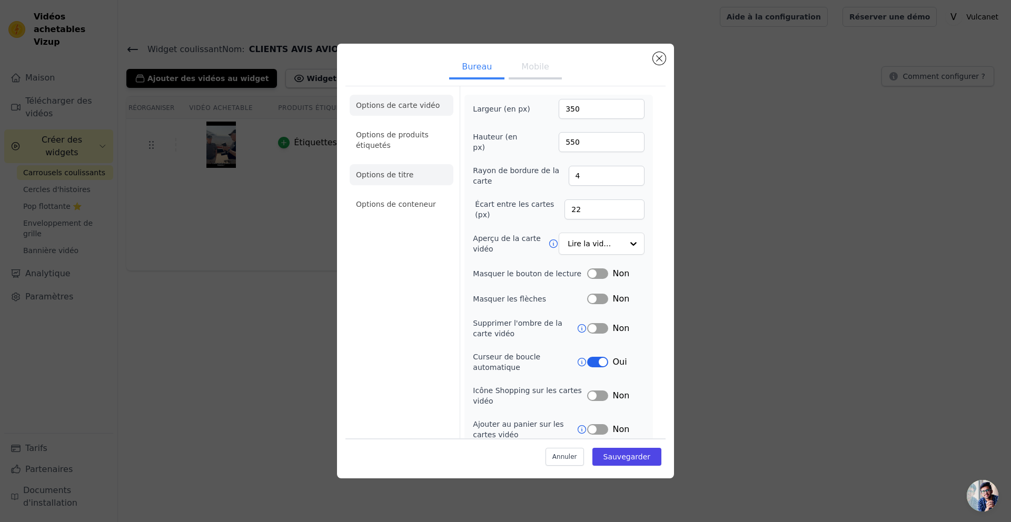
click at [393, 185] on li "Options de titre" at bounding box center [402, 174] width 104 height 21
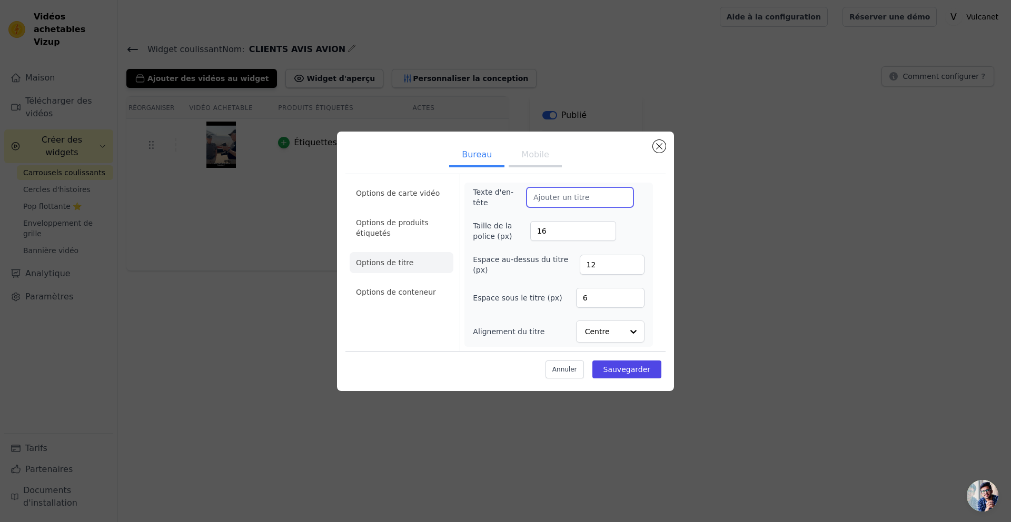
drag, startPoint x: 543, startPoint y: 194, endPoint x: 553, endPoint y: 201, distance: 11.7
click at [543, 194] on input "Texte d'en-tête" at bounding box center [579, 197] width 107 height 20
paste input "Vous en parlez mieux que nous..."
type input "Vous en parlez mieux que nous..."
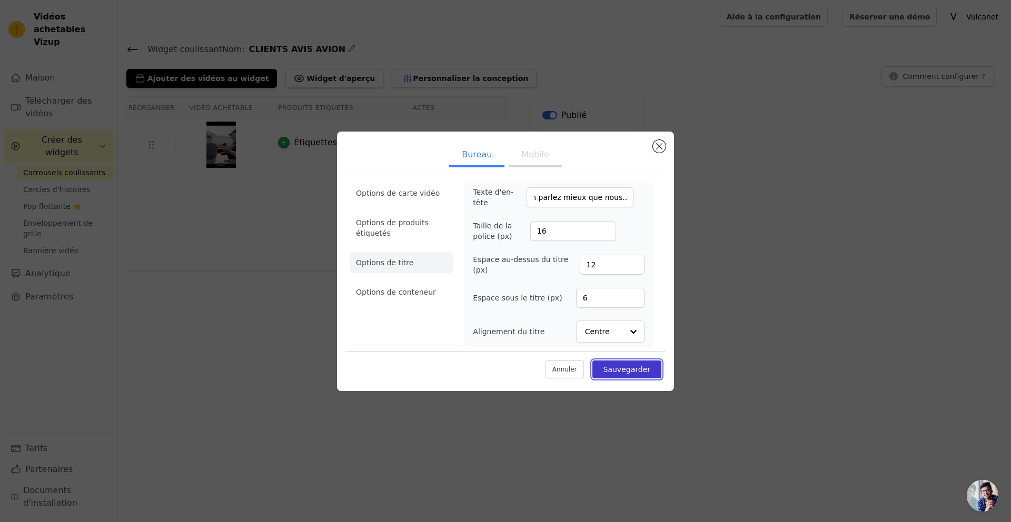
drag, startPoint x: 625, startPoint y: 370, endPoint x: 630, endPoint y: 369, distance: 5.4
click at [625, 370] on font "Sauvegarder" at bounding box center [626, 369] width 47 height 8
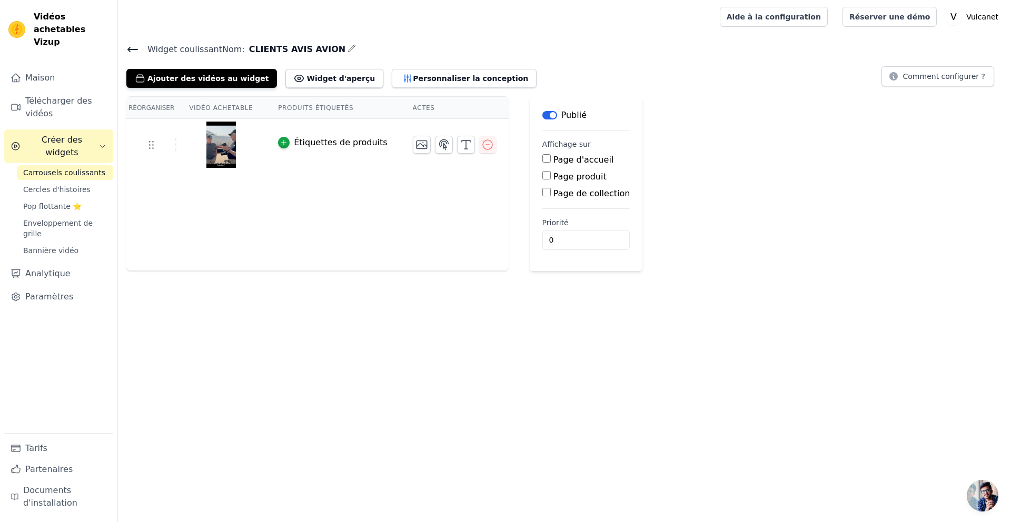
click at [562, 178] on font "Page produit" at bounding box center [579, 177] width 53 height 10
click at [551, 178] on input "Page produit" at bounding box center [546, 175] width 8 height 8
checkbox input "true"
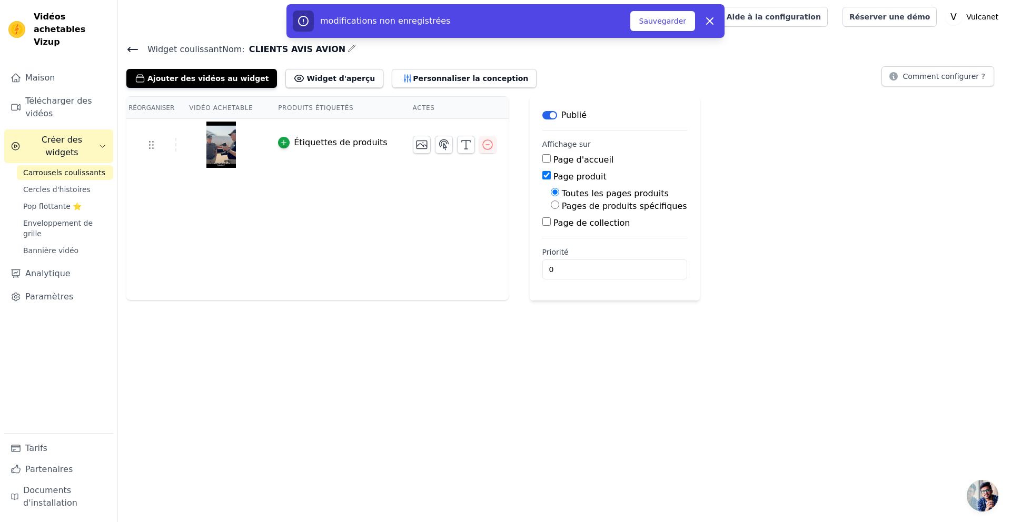
click at [562, 191] on font "Toutes les pages produits" at bounding box center [615, 193] width 107 height 10
click at [559, 191] on input "Toutes les pages produits" at bounding box center [555, 192] width 8 height 8
click at [562, 191] on font "Toutes les pages produits" at bounding box center [615, 193] width 107 height 10
click at [559, 191] on input "Toutes les pages produits" at bounding box center [555, 192] width 8 height 8
click at [562, 206] on font "Pages de produits spécifiques" at bounding box center [624, 206] width 125 height 10
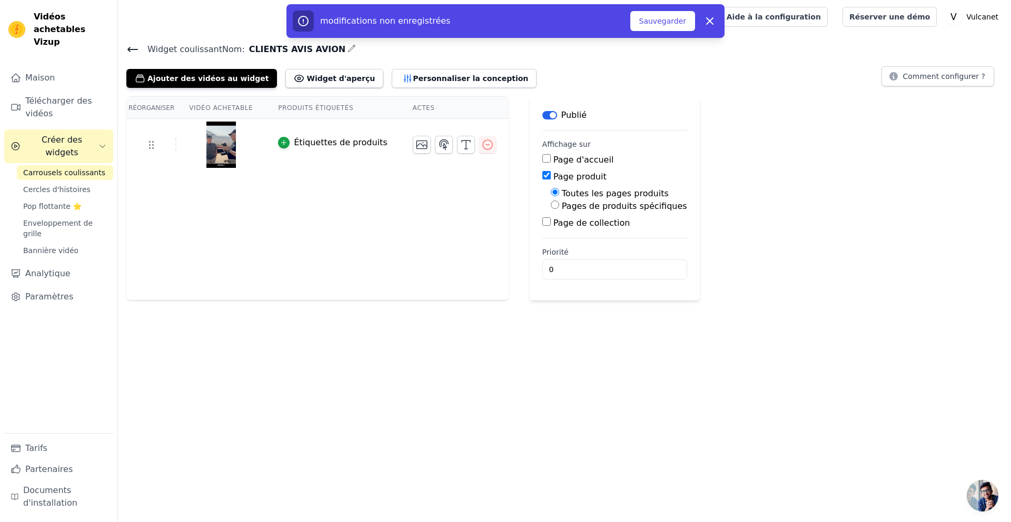
click at [559, 206] on input "Pages de produits spécifiques" at bounding box center [555, 205] width 8 height 8
radio input "true"
click at [572, 229] on font "Sélectionner des produits" at bounding box center [604, 230] width 94 height 8
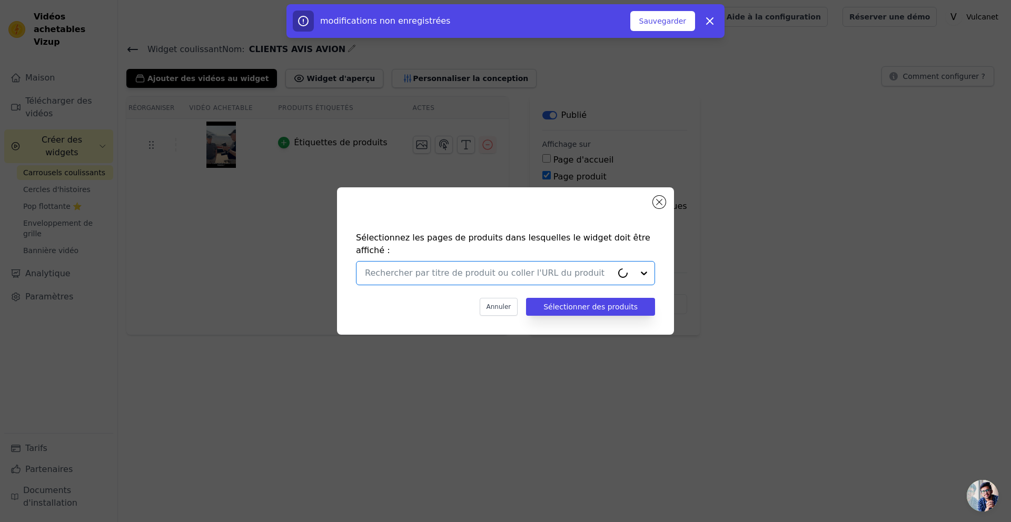
click at [577, 267] on input "text" at bounding box center [488, 273] width 247 height 13
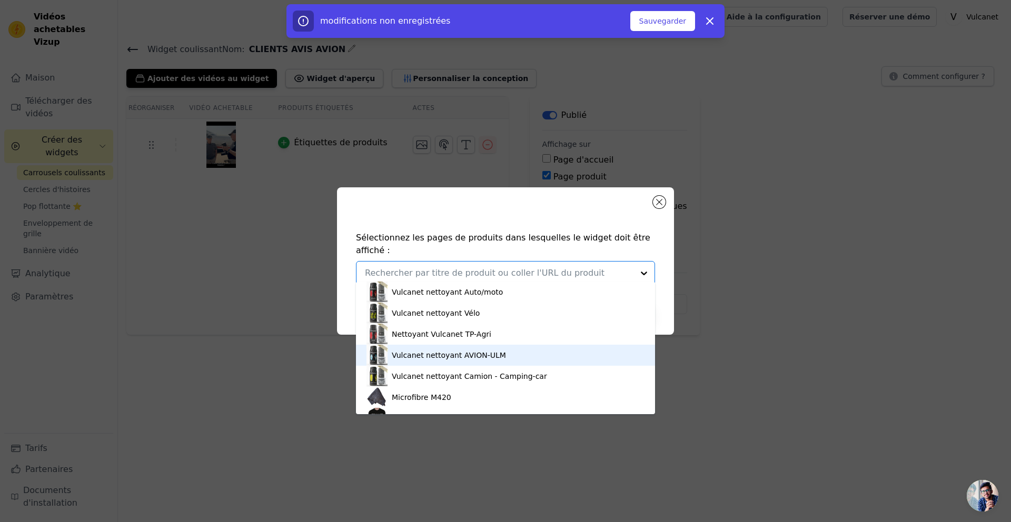
click at [459, 357] on font "Vulcanet nettoyant AVION-ULM" at bounding box center [449, 355] width 114 height 8
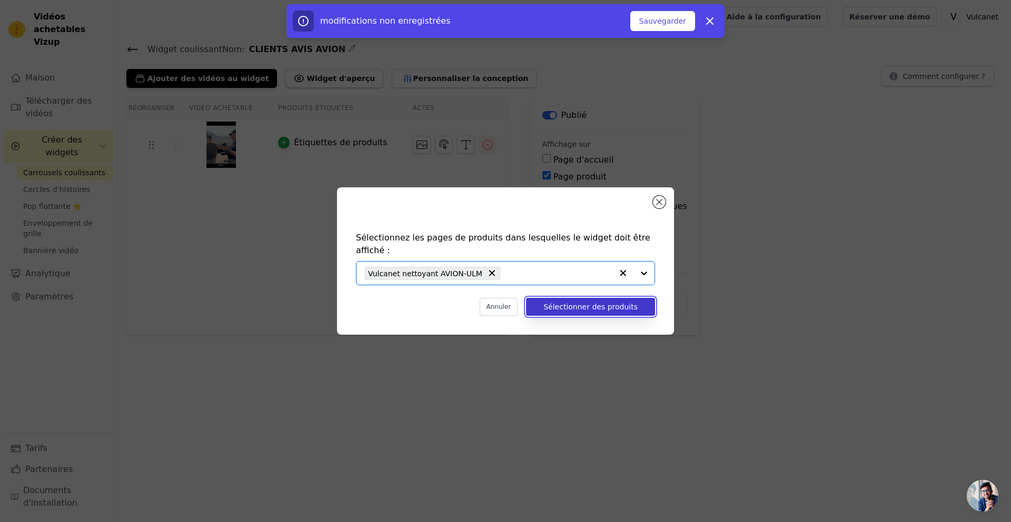
click at [564, 303] on font "Sélectionner des produits" at bounding box center [590, 307] width 94 height 8
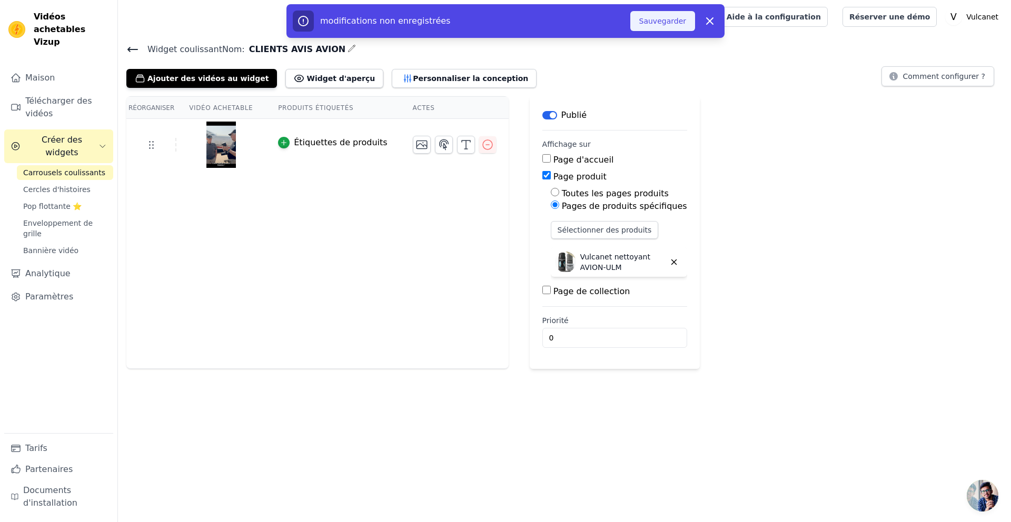
click at [672, 22] on font "Sauvegarder" at bounding box center [662, 21] width 47 height 8
click at [649, 17] on font "Sauvegarder" at bounding box center [662, 21] width 47 height 8
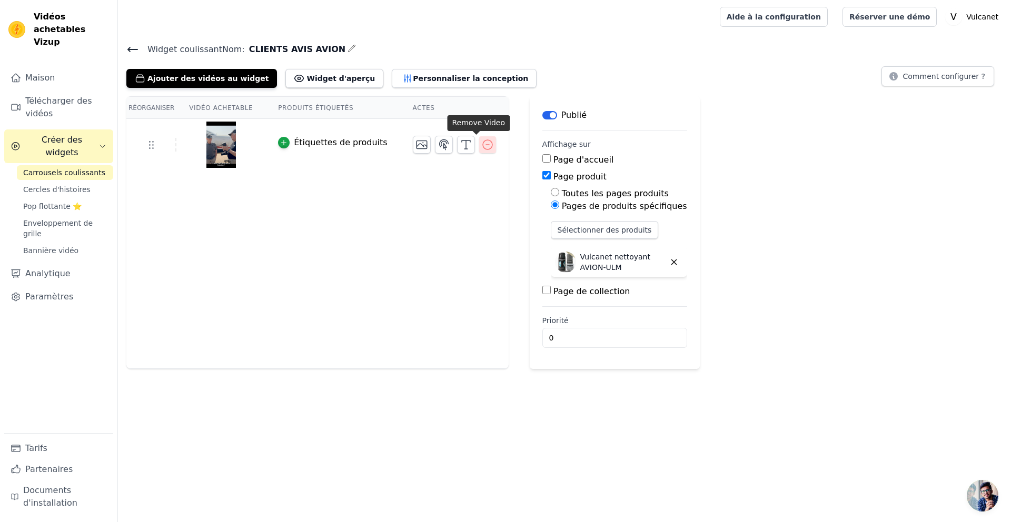
click at [481, 147] on icon "button" at bounding box center [487, 144] width 13 height 13
click at [481, 145] on icon "button" at bounding box center [487, 144] width 13 height 13
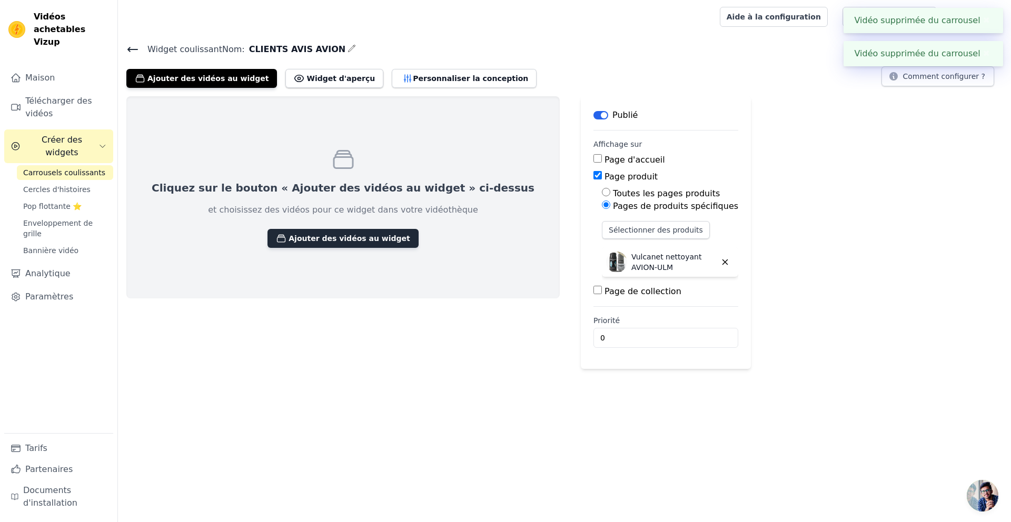
click at [288, 240] on font "Ajouter des vidéos au widget" at bounding box center [348, 238] width 121 height 8
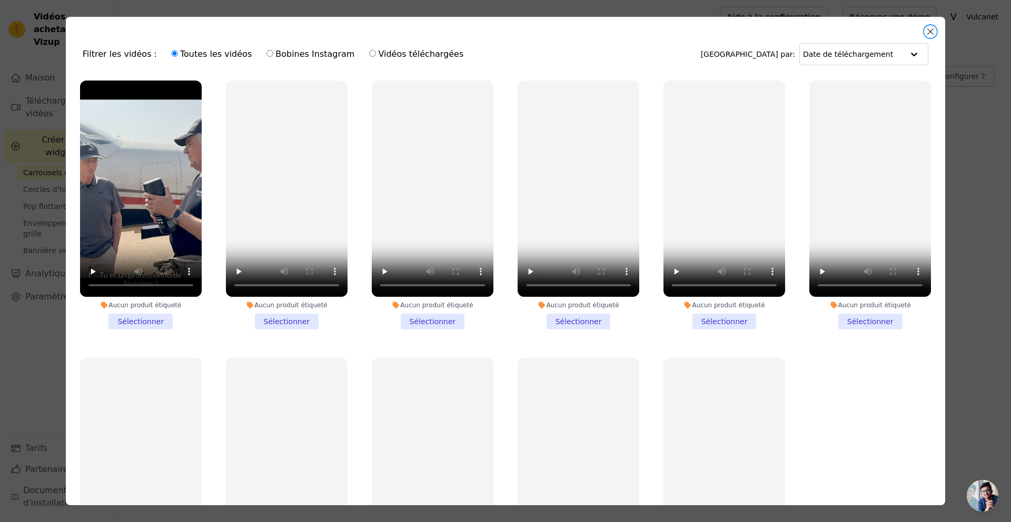
drag, startPoint x: 929, startPoint y: 33, endPoint x: 804, endPoint y: 49, distance: 125.8
click at [929, 33] on button "Fermer la fenêtre modale" at bounding box center [930, 31] width 13 height 13
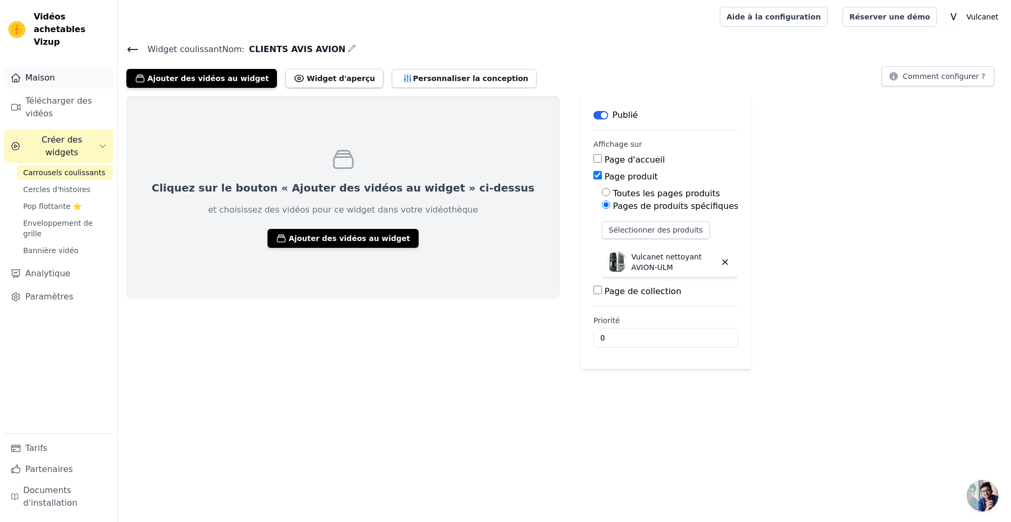
click at [51, 73] on font "Maison" at bounding box center [39, 78] width 29 height 10
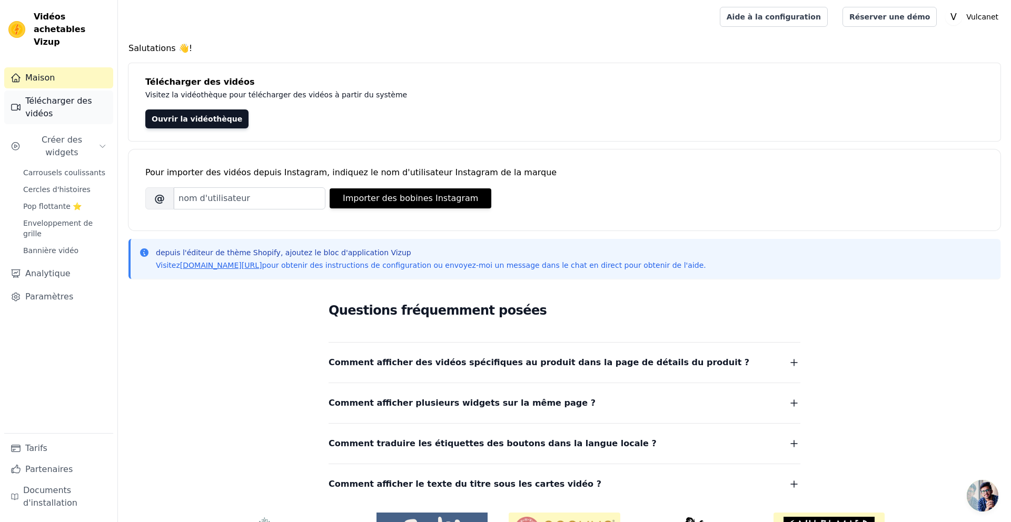
click at [54, 97] on font "Télécharger des vidéos" at bounding box center [66, 107] width 82 height 25
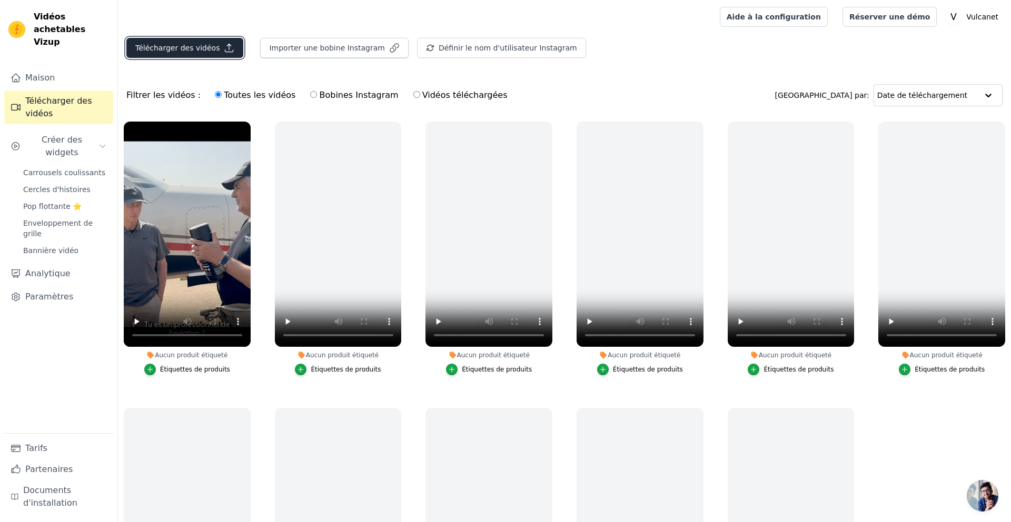
click at [207, 47] on font "Télécharger des vidéos" at bounding box center [177, 48] width 84 height 8
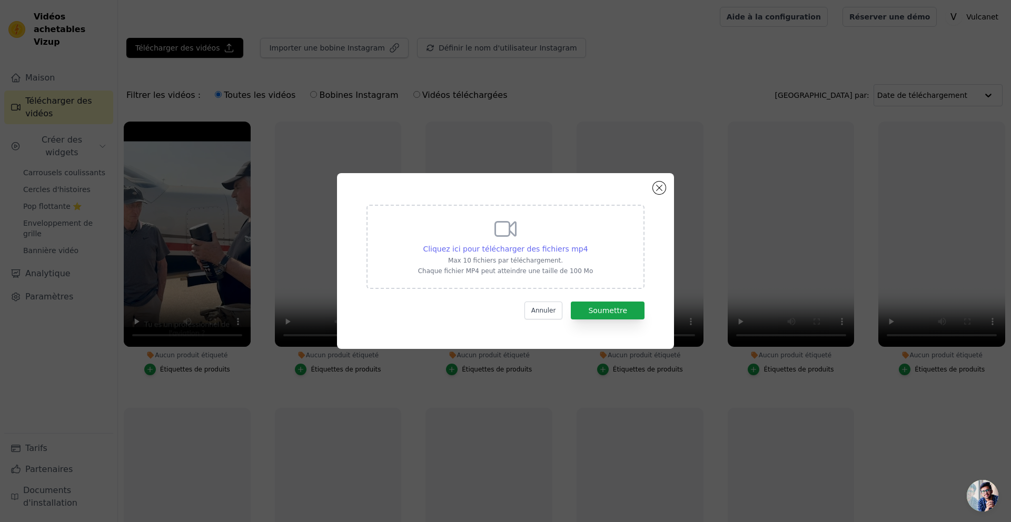
click at [551, 249] on font "Cliquez ici pour télécharger des fichiers mp4" at bounding box center [505, 249] width 165 height 8
click at [588, 244] on input "Cliquez ici pour télécharger des fichiers mp4 Max 10 fichiers par téléchargemen…" at bounding box center [588, 243] width 1 height 1
type input "C:\fakepath\AVIS AVION CLIENT 2.mp4"
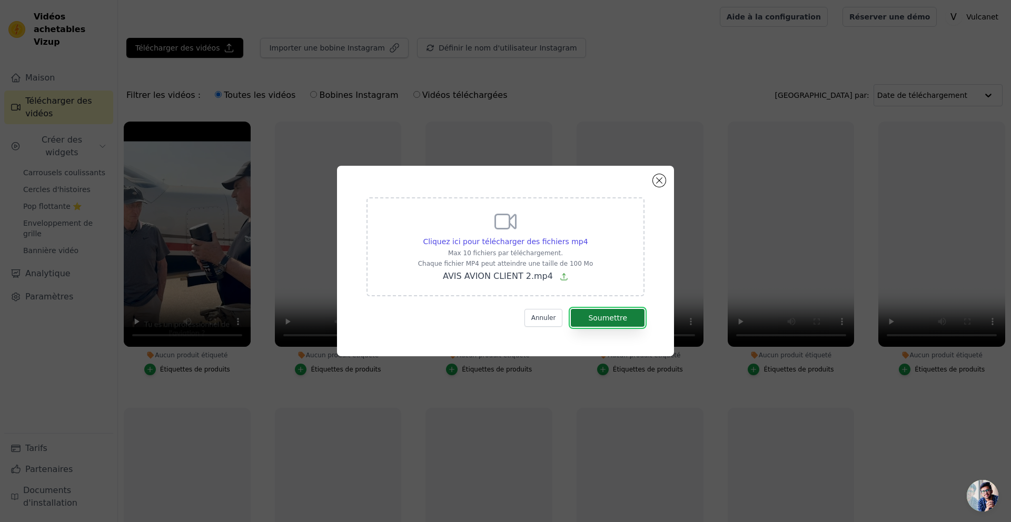
click at [608, 320] on font "Soumettre" at bounding box center [607, 318] width 39 height 8
click at [531, 247] on div "Cliquez ici pour télécharger des fichiers mp4 Max 10 fichiers par téléchargemen…" at bounding box center [505, 246] width 175 height 74
click at [588, 236] on input "Cliquez ici pour télécharger des fichiers mp4 Max 10 fichiers par téléchargemen…" at bounding box center [588, 236] width 1 height 1
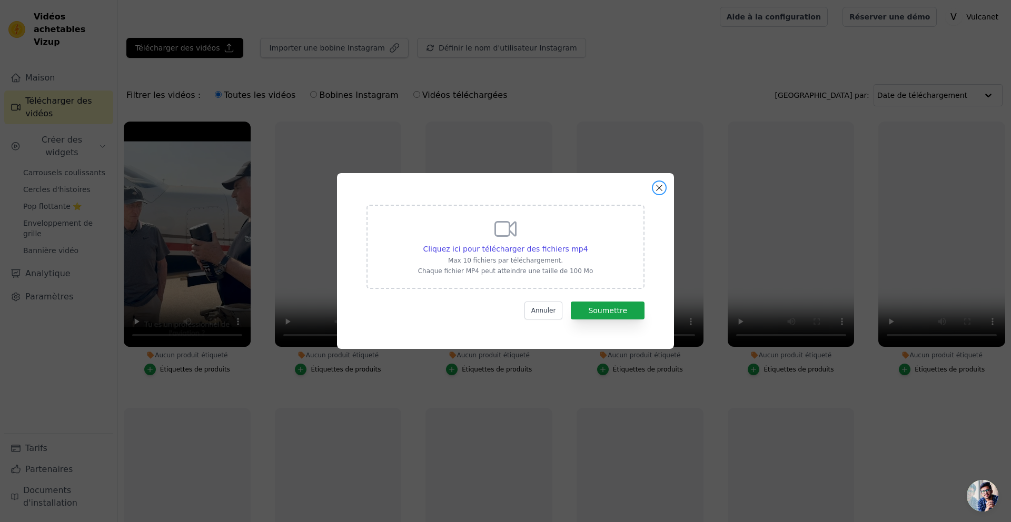
click at [660, 188] on button "Fermer la fenêtre modale" at bounding box center [659, 188] width 13 height 13
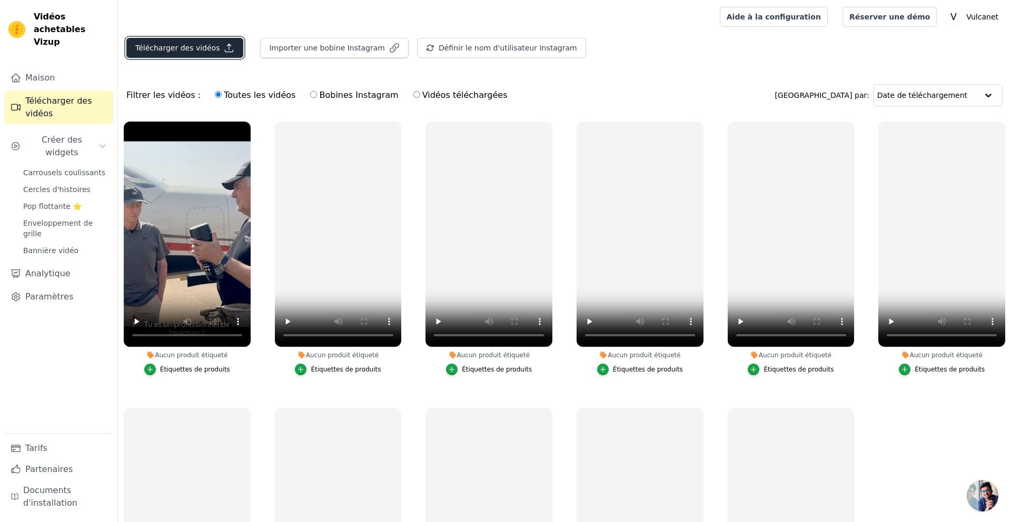
click at [166, 42] on button "Télécharger des vidéos" at bounding box center [184, 48] width 117 height 20
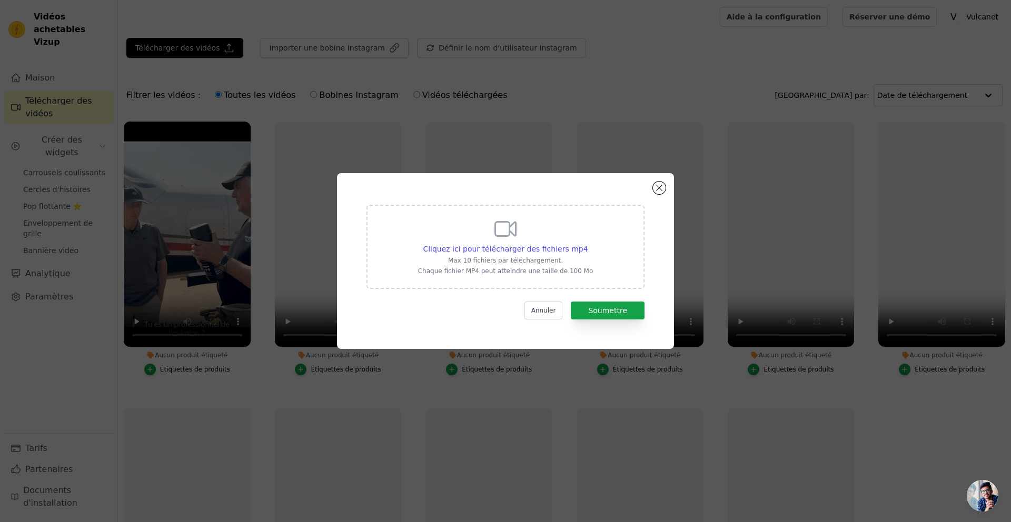
click at [535, 243] on div "Cliquez ici pour télécharger des fichiers mp4 Max 10 fichiers par téléchargemen…" at bounding box center [505, 245] width 175 height 59
click at [588, 243] on input "Cliquez ici pour télécharger des fichiers mp4 Max 10 fichiers par téléchargemen…" at bounding box center [588, 243] width 1 height 1
type input "C:\fakepath\AVIS 2 AVION.mp4"
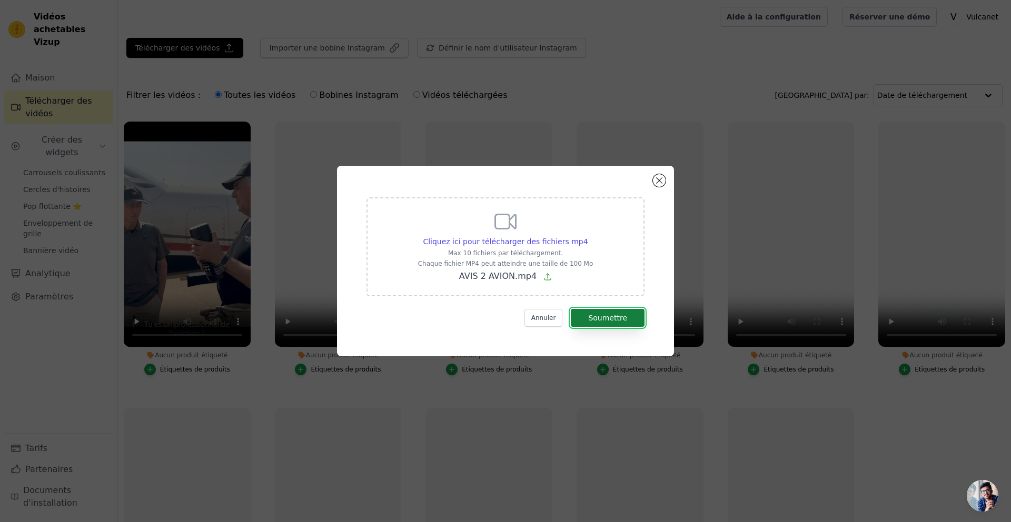
click at [610, 325] on button "Soumettre" at bounding box center [608, 318] width 74 height 18
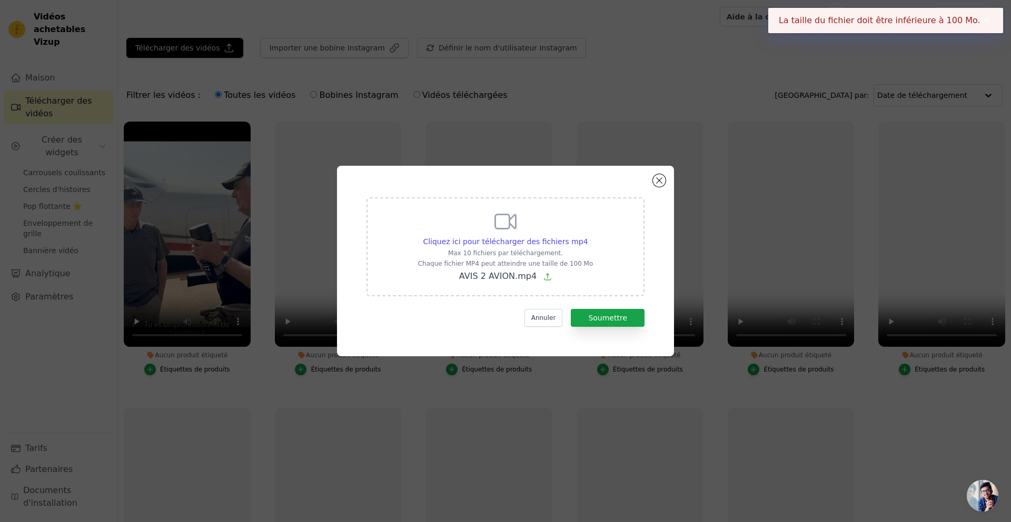
drag, startPoint x: 982, startPoint y: 18, endPoint x: 1009, endPoint y: 25, distance: 28.3
click at [983, 18] on font "✖" at bounding box center [986, 20] width 7 height 10
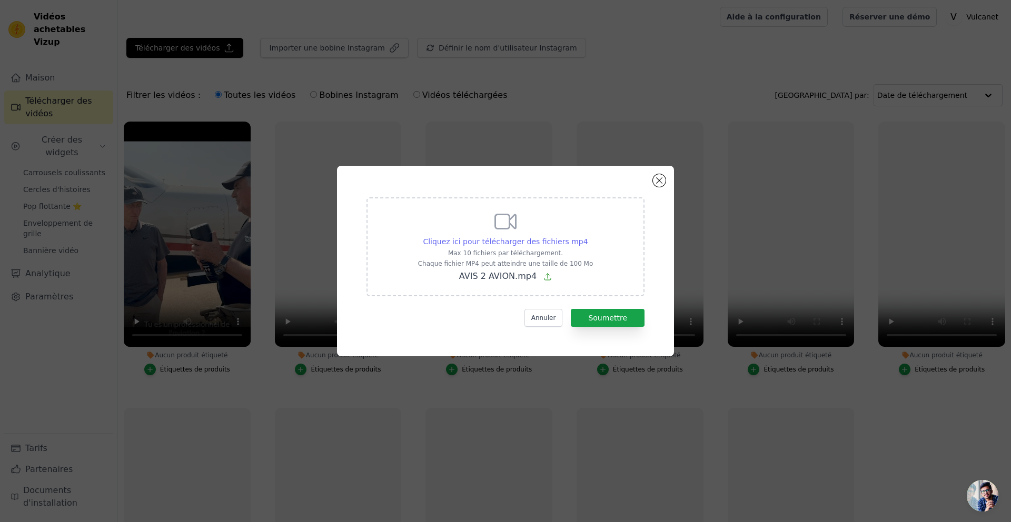
click at [485, 240] on font "Cliquez ici pour télécharger des fichiers mp4" at bounding box center [505, 241] width 165 height 8
click at [588, 236] on input "Cliquez ici pour télécharger des fichiers mp4 Max 10 fichiers par téléchargemen…" at bounding box center [588, 236] width 1 height 1
click at [624, 317] on font "Soumettre" at bounding box center [607, 318] width 39 height 8
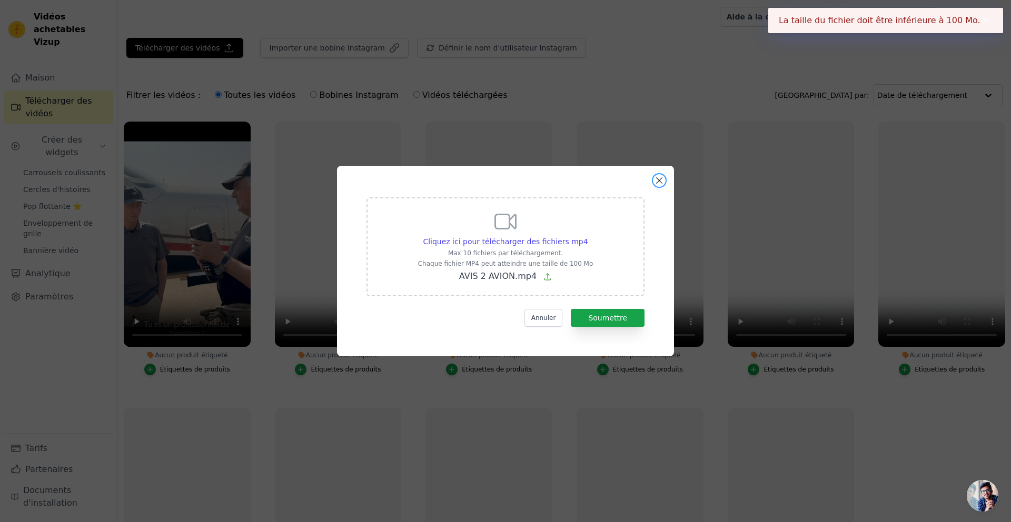
click at [659, 185] on button "Fermer la fenêtre modale" at bounding box center [659, 180] width 13 height 13
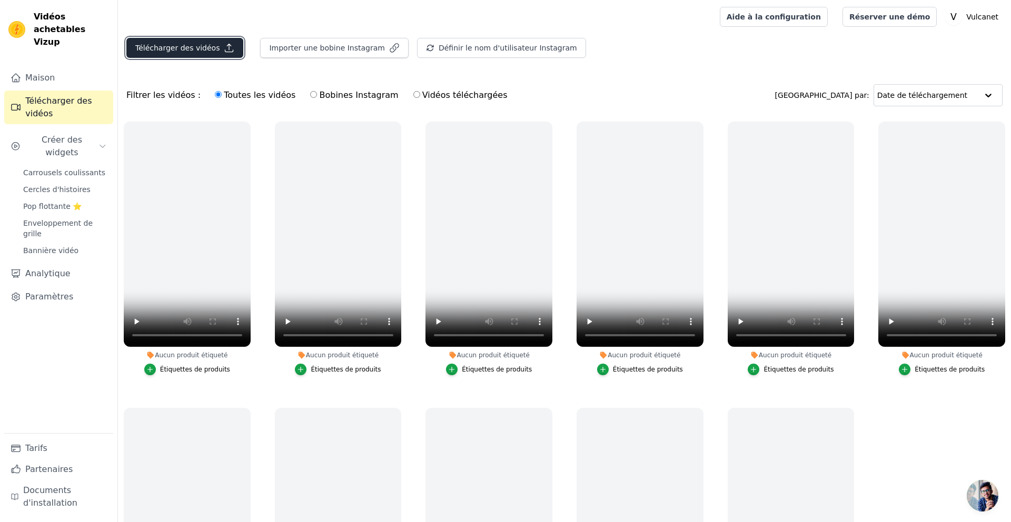
click at [175, 52] on font "Télécharger des vidéos" at bounding box center [177, 48] width 84 height 8
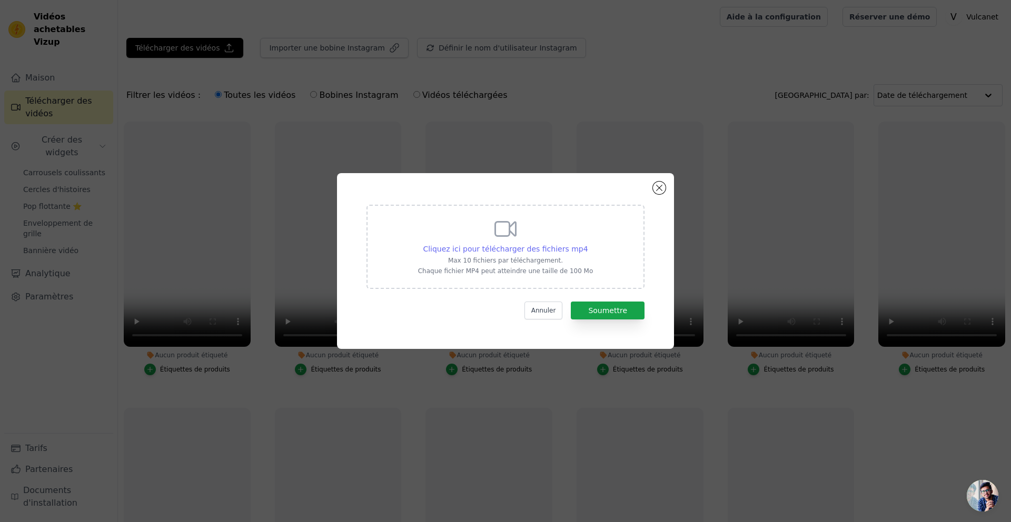
click at [569, 253] on div "Cliquez ici pour télécharger des fichiers mp4" at bounding box center [505, 249] width 165 height 11
click at [588, 244] on input "Cliquez ici pour télécharger des fichiers mp4 Max 10 fichiers par téléchargemen…" at bounding box center [588, 243] width 1 height 1
type input "C:\fakepath\Séquence 01.mp4"
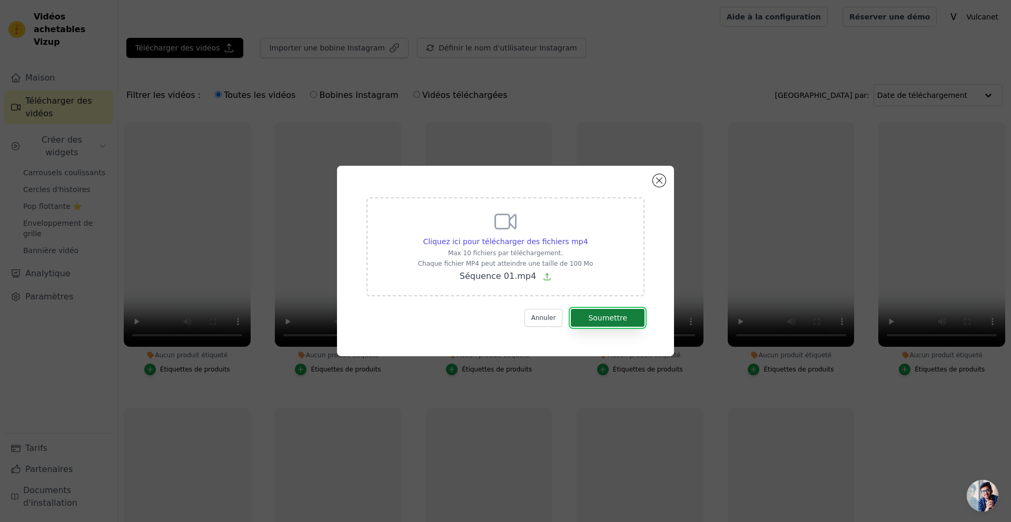
click at [603, 321] on font "Soumettre" at bounding box center [607, 318] width 39 height 8
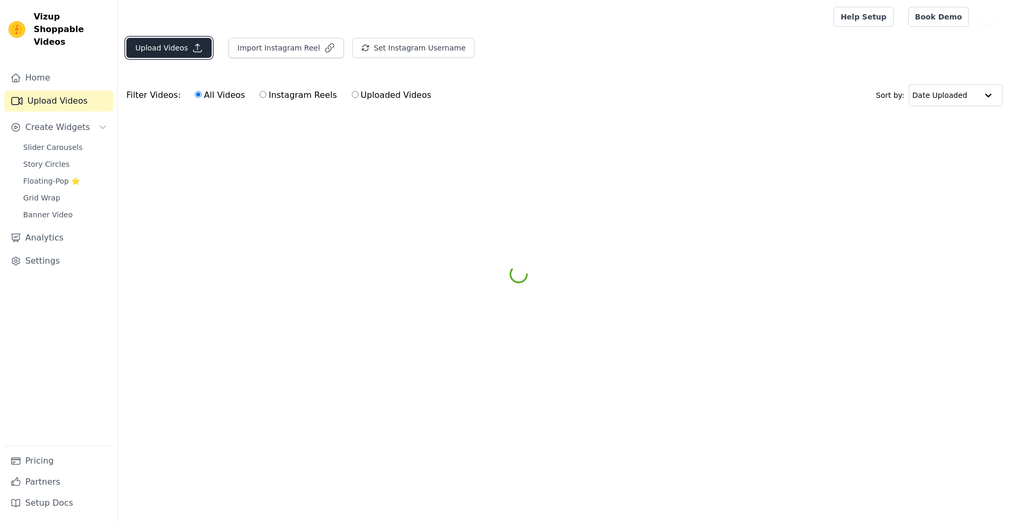
drag, startPoint x: 0, startPoint y: 0, endPoint x: 207, endPoint y: 46, distance: 211.9
click at [207, 46] on button "Upload Videos" at bounding box center [168, 48] width 85 height 20
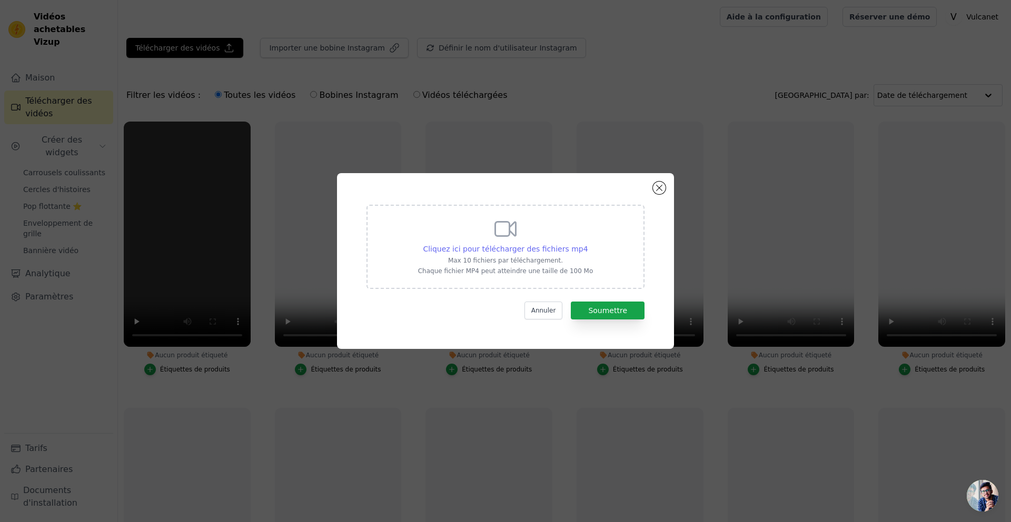
click at [495, 246] on font "Cliquez ici pour télécharger des fichiers mp4" at bounding box center [505, 249] width 165 height 8
click at [588, 244] on input "Cliquez ici pour télécharger des fichiers mp4 Max 10 fichiers par téléchargemen…" at bounding box center [588, 243] width 1 height 1
type input "C:\fakepath\TÉMOIGNAGE + DEMO AVION - [DATE].mp4"
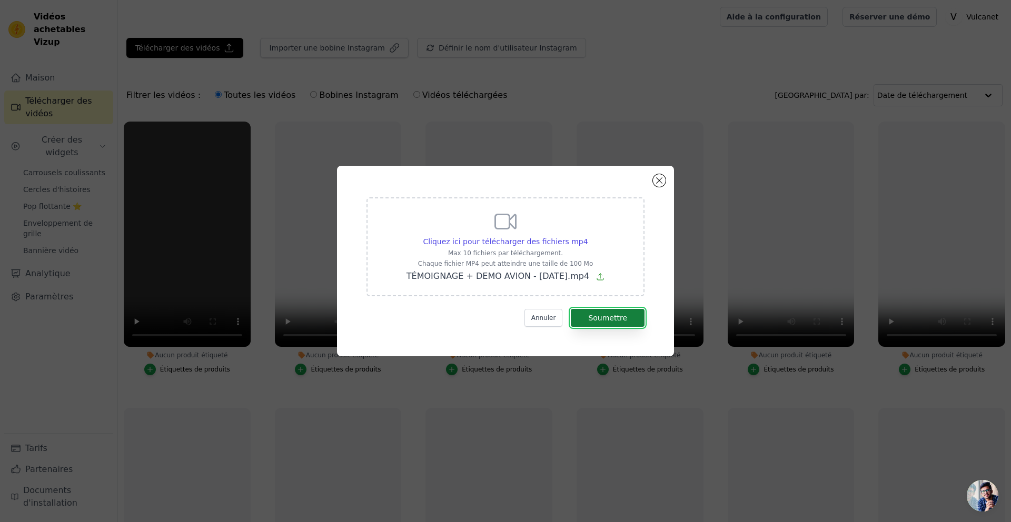
click at [606, 312] on button "Soumettre" at bounding box center [608, 318] width 74 height 18
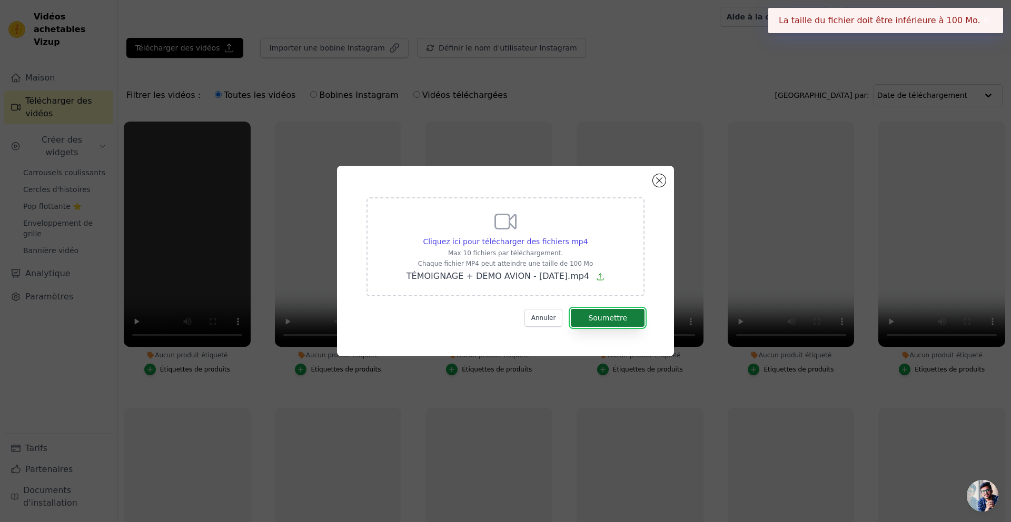
click at [606, 312] on button "Soumettre" at bounding box center [608, 318] width 74 height 18
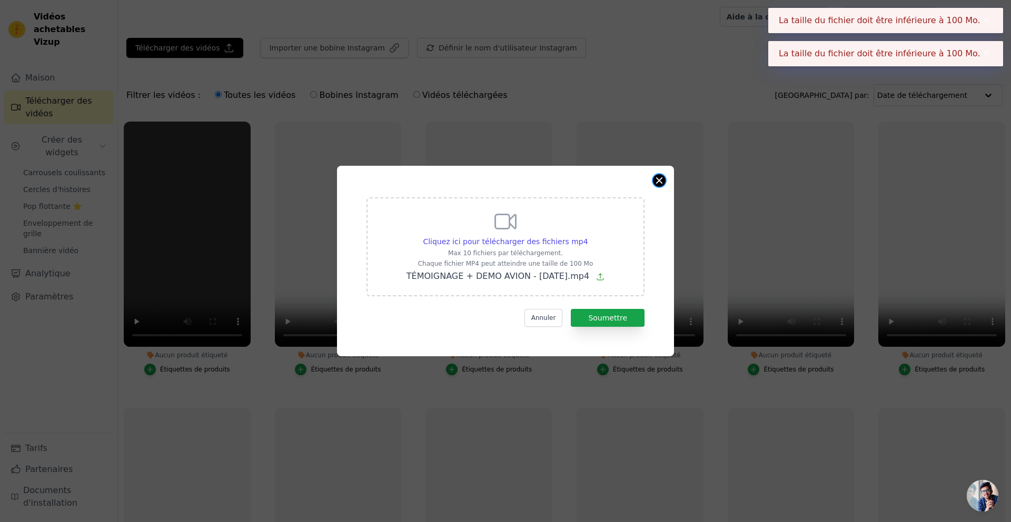
click at [659, 182] on button "Fermer la fenêtre modale" at bounding box center [659, 180] width 13 height 13
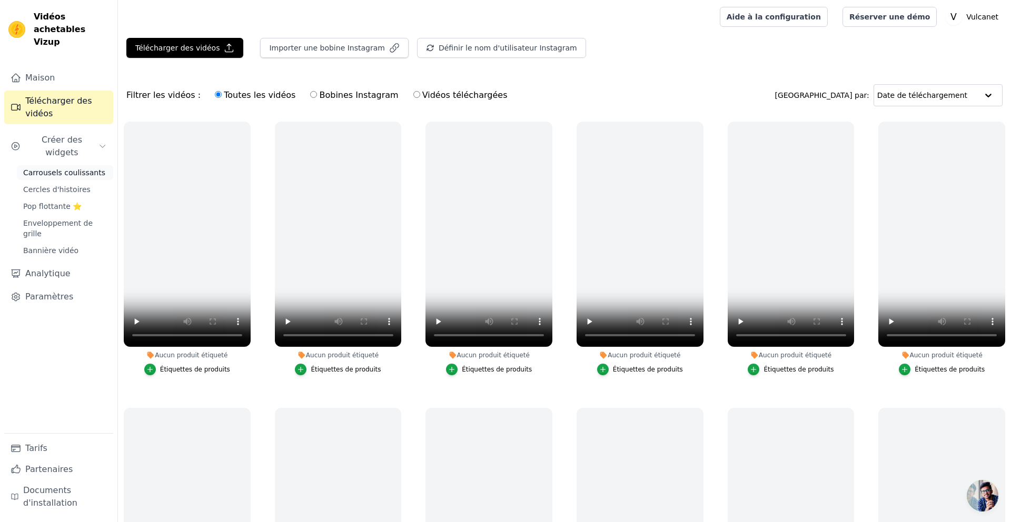
click at [65, 168] on font "Carrousels coulissants" at bounding box center [64, 172] width 82 height 8
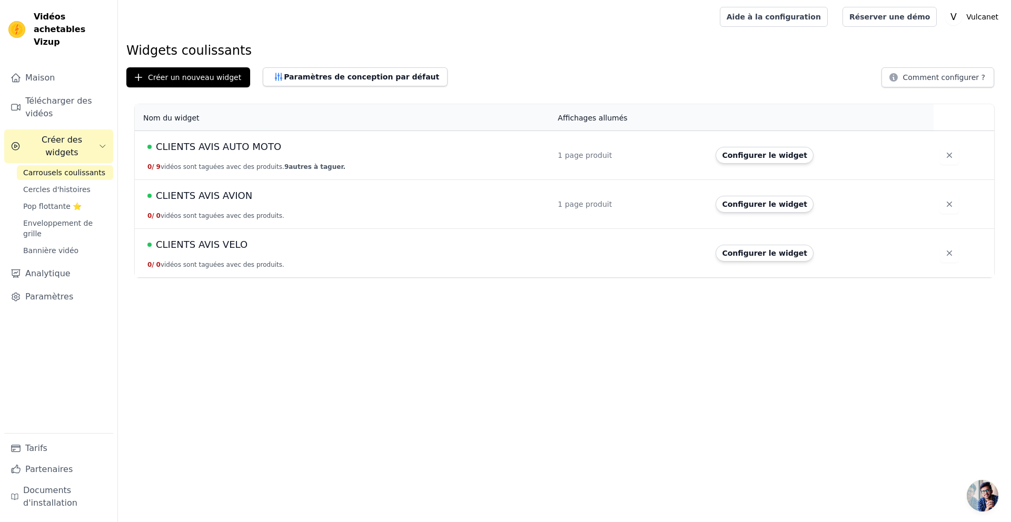
click at [205, 196] on font "CLIENTS AVIS AVION" at bounding box center [204, 195] width 96 height 11
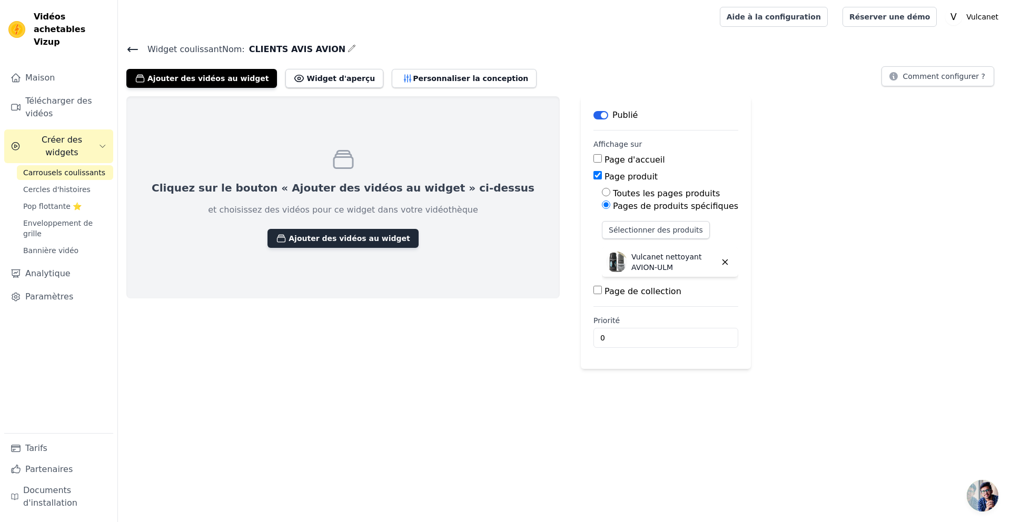
click at [324, 242] on font "Ajouter des vidéos au widget" at bounding box center [348, 238] width 121 height 8
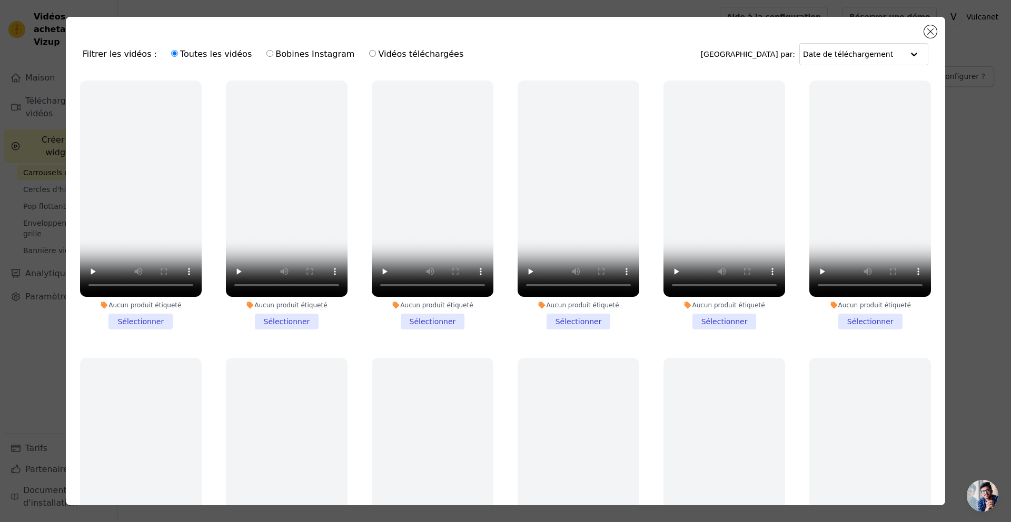
click at [145, 321] on li "Aucun produit étiqueté Sélectionner" at bounding box center [141, 205] width 122 height 249
click at [0, 0] on input "Aucun produit étiqueté Sélectionner" at bounding box center [0, 0] width 0 height 0
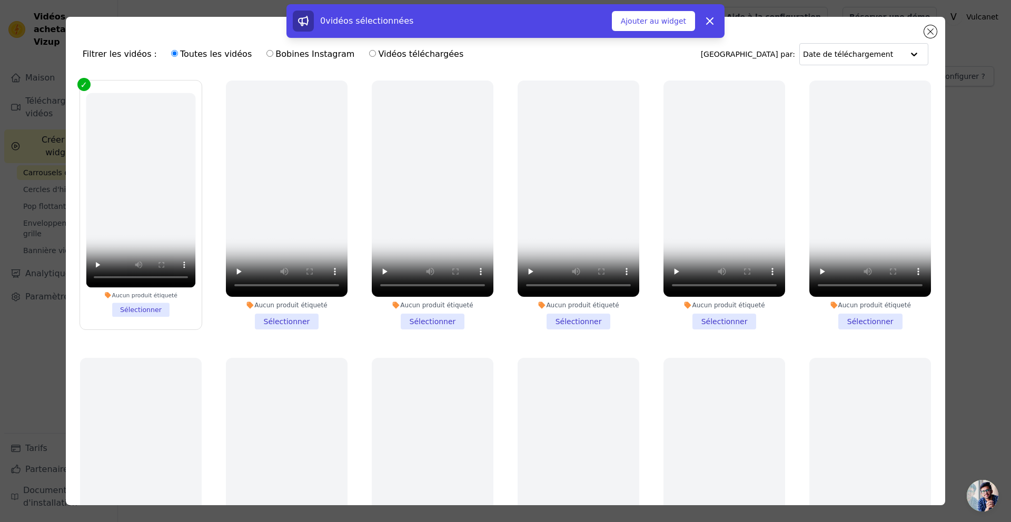
click at [281, 318] on li "Aucun produit étiqueté Sélectionner" at bounding box center [287, 205] width 122 height 249
click at [0, 0] on input "Aucun produit étiqueté Sélectionner" at bounding box center [0, 0] width 0 height 0
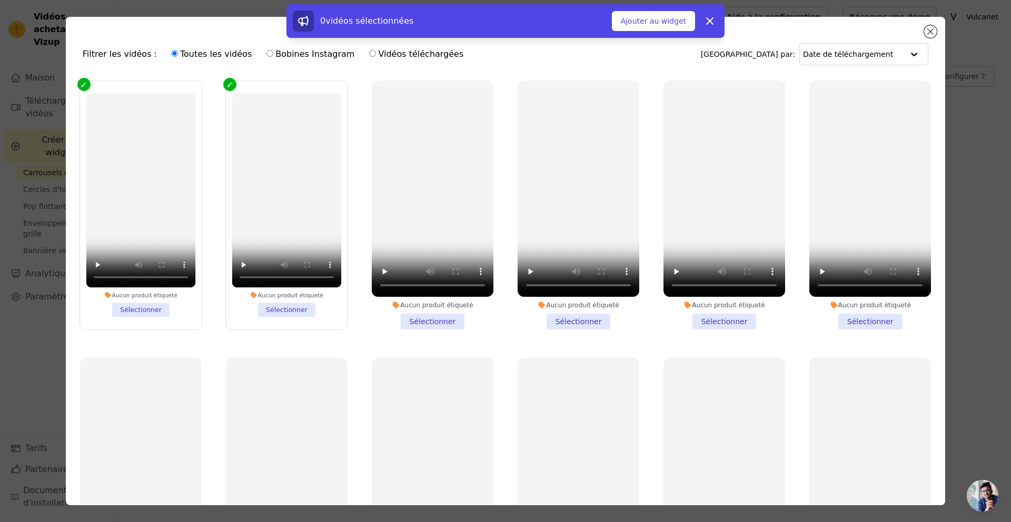
click at [286, 313] on li "Aucun produit étiqueté Sélectionner" at bounding box center [286, 205] width 109 height 224
click at [0, 0] on input "Aucun produit étiqueté Sélectionner" at bounding box center [0, 0] width 0 height 0
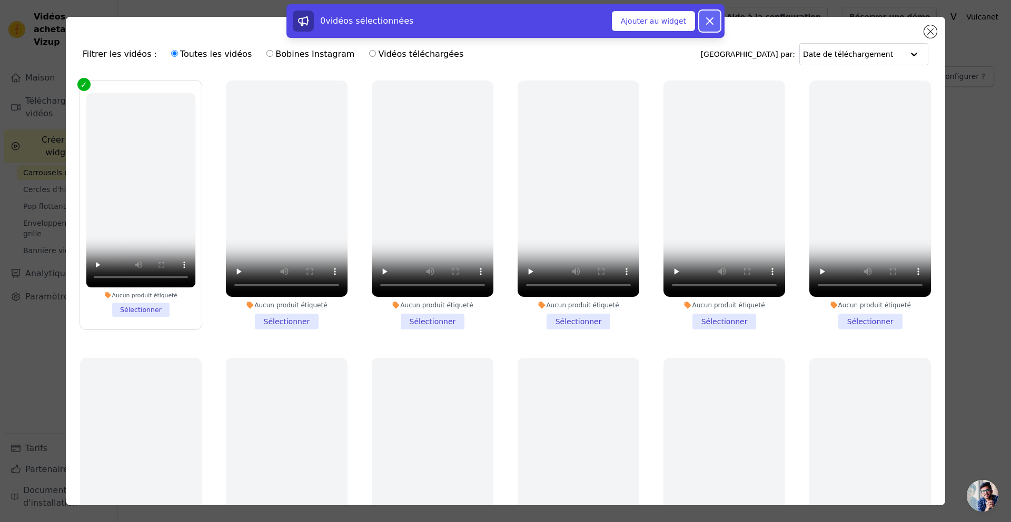
click at [713, 19] on icon at bounding box center [709, 21] width 13 height 13
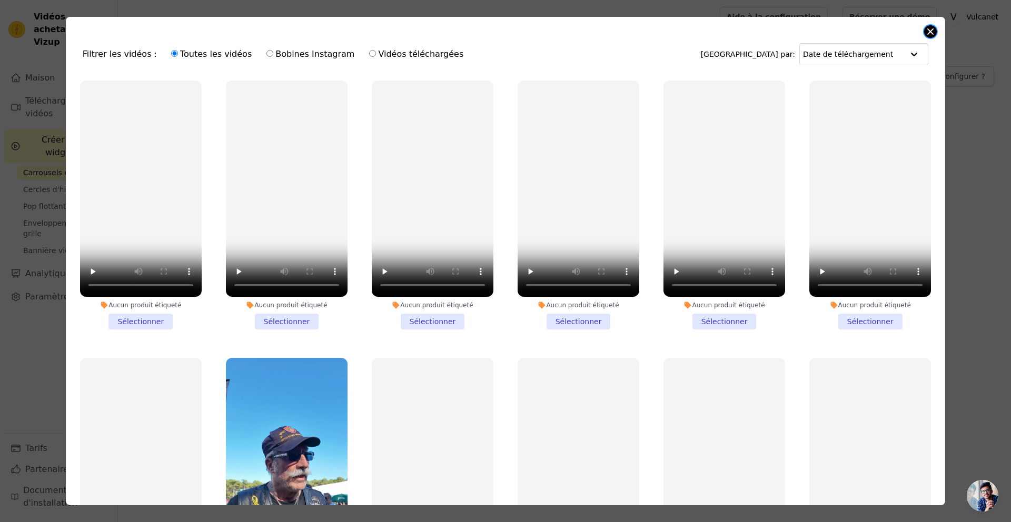
click at [931, 31] on button "Fermer la fenêtre modale" at bounding box center [930, 31] width 13 height 13
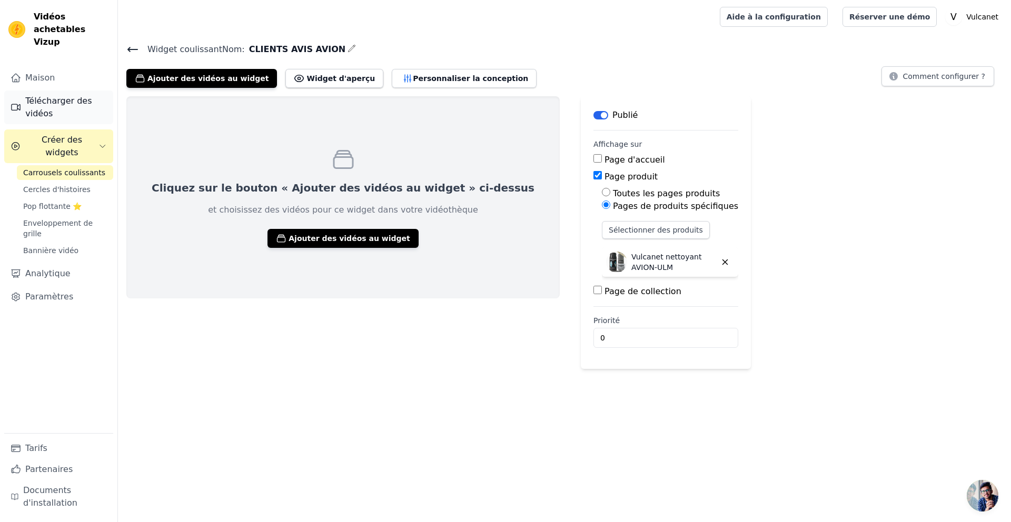
click at [73, 97] on font "Télécharger des vidéos" at bounding box center [66, 107] width 82 height 25
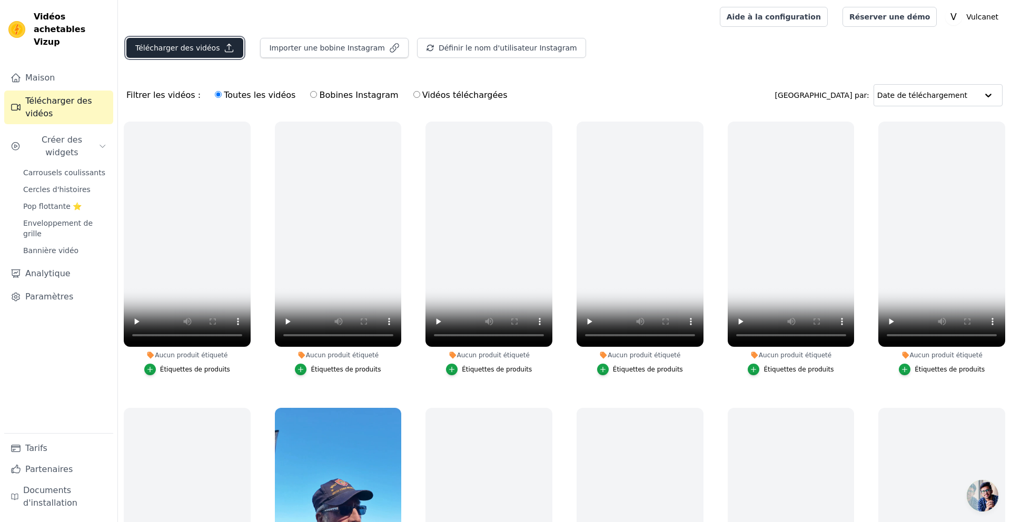
click at [165, 49] on font "Télécharger des vidéos" at bounding box center [177, 48] width 84 height 8
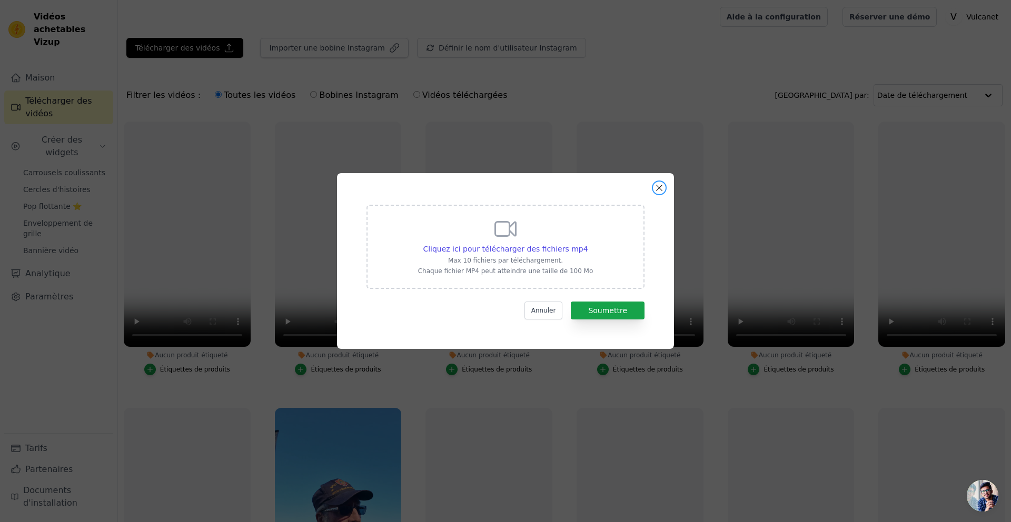
drag, startPoint x: 660, startPoint y: 187, endPoint x: 620, endPoint y: 21, distance: 171.7
click at [660, 184] on button "Fermer la fenêtre modale" at bounding box center [659, 188] width 13 height 13
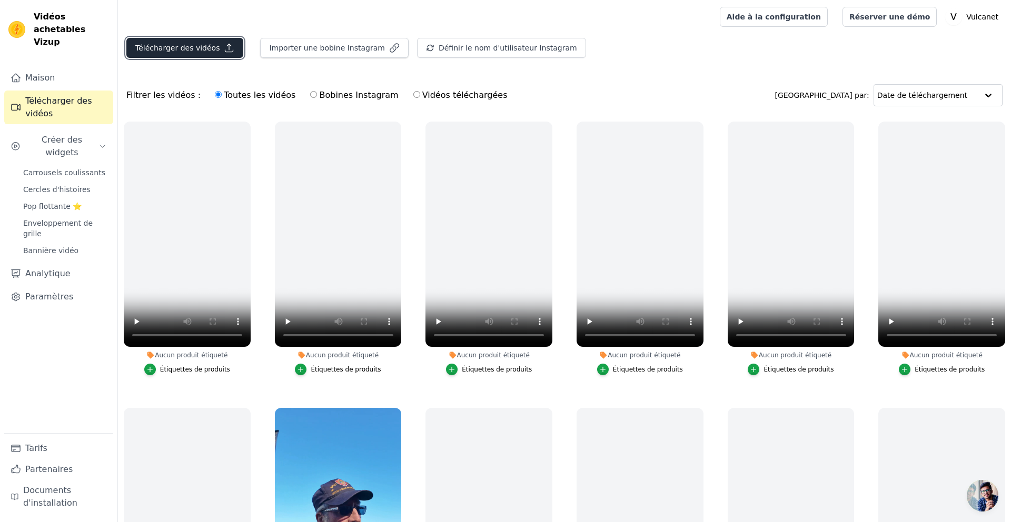
click at [204, 46] on font "Télécharger des vidéos" at bounding box center [177, 48] width 84 height 8
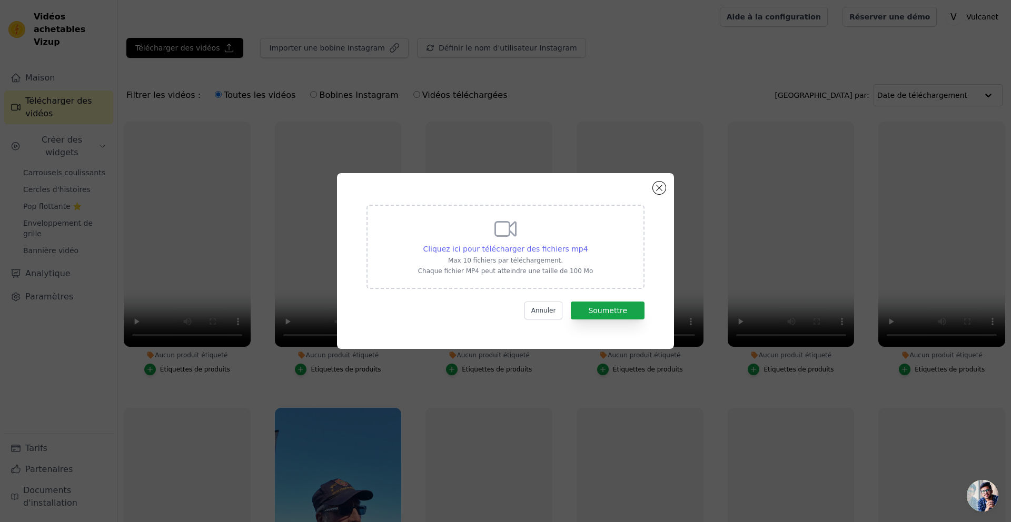
click at [560, 248] on font "Cliquez ici pour télécharger des fichiers mp4" at bounding box center [505, 249] width 165 height 8
click at [588, 244] on input "Cliquez ici pour télécharger des fichiers mp4 Max 10 fichiers par téléchargemen…" at bounding box center [588, 243] width 1 height 1
type input "C:\fakepath\temoignage-demo-avion-sept-2025_udmwpcyK.mp4"
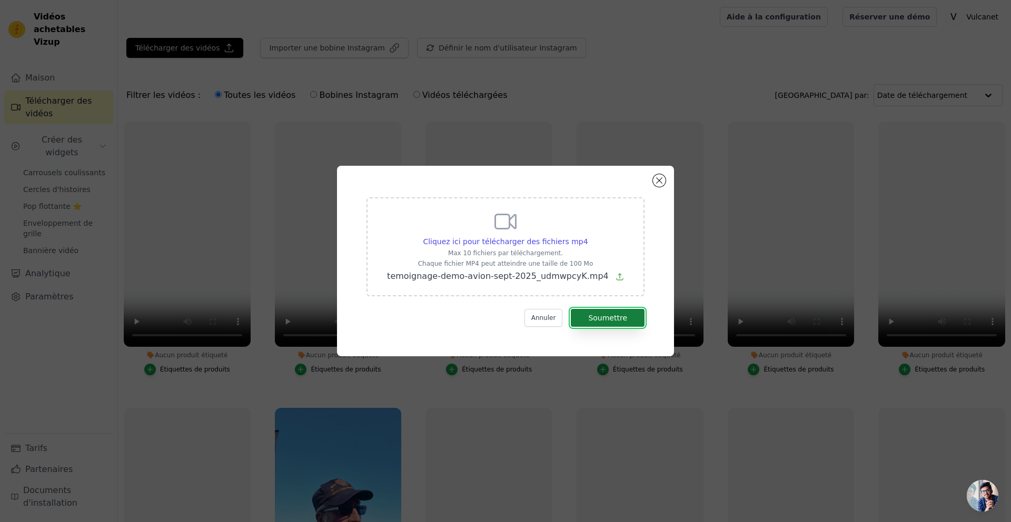
click at [613, 321] on font "Soumettre" at bounding box center [607, 318] width 39 height 8
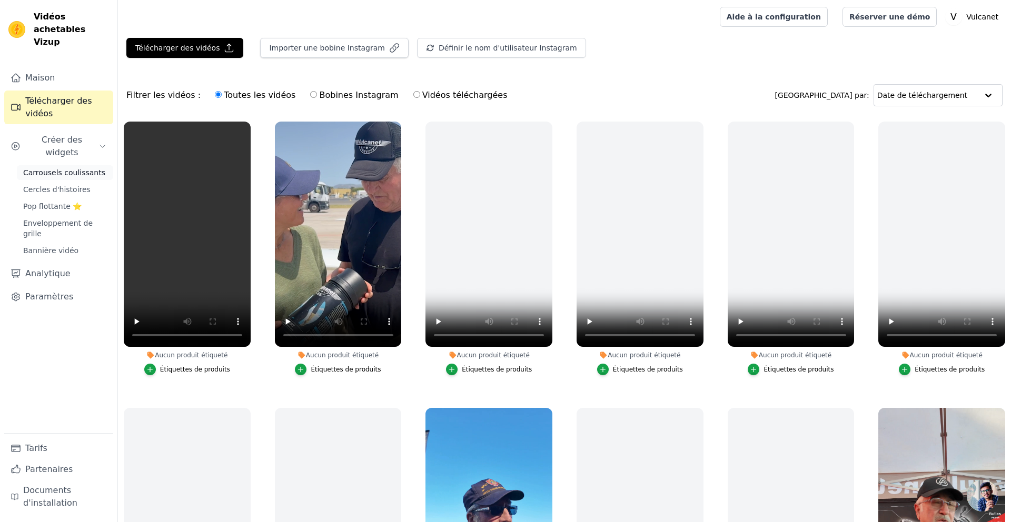
click at [65, 168] on font "Carrousels coulissants" at bounding box center [64, 172] width 82 height 8
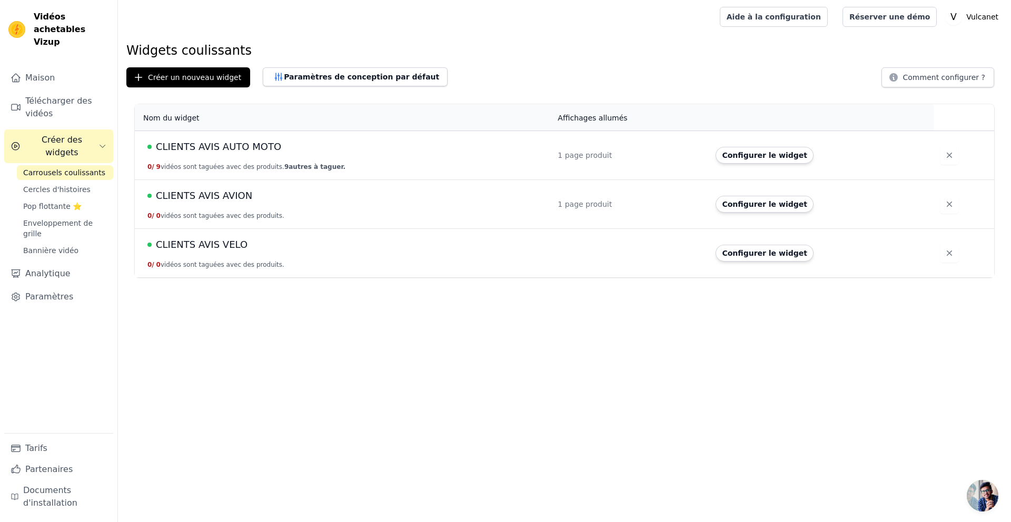
click at [220, 197] on font "CLIENTS AVIS AVION" at bounding box center [204, 195] width 96 height 11
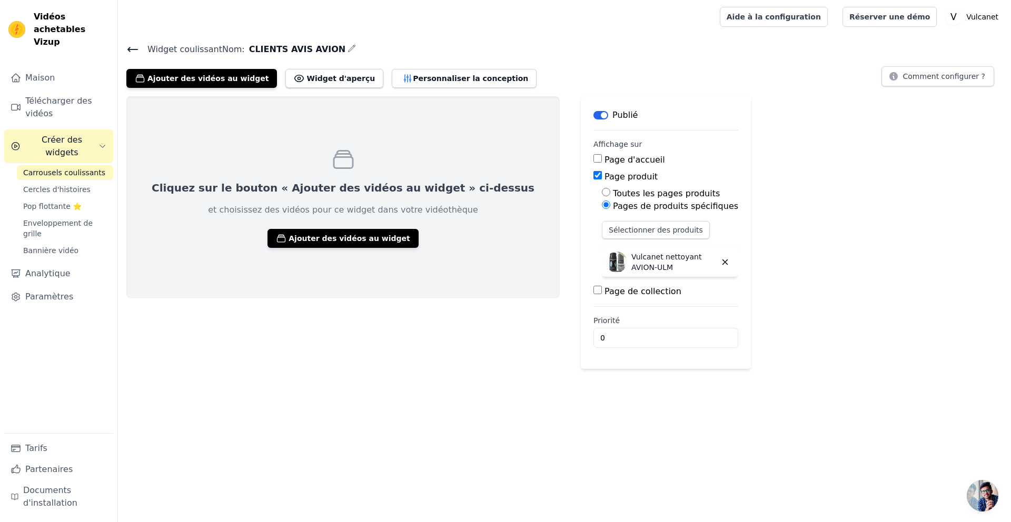
click at [62, 168] on font "Carrousels coulissants" at bounding box center [64, 172] width 82 height 8
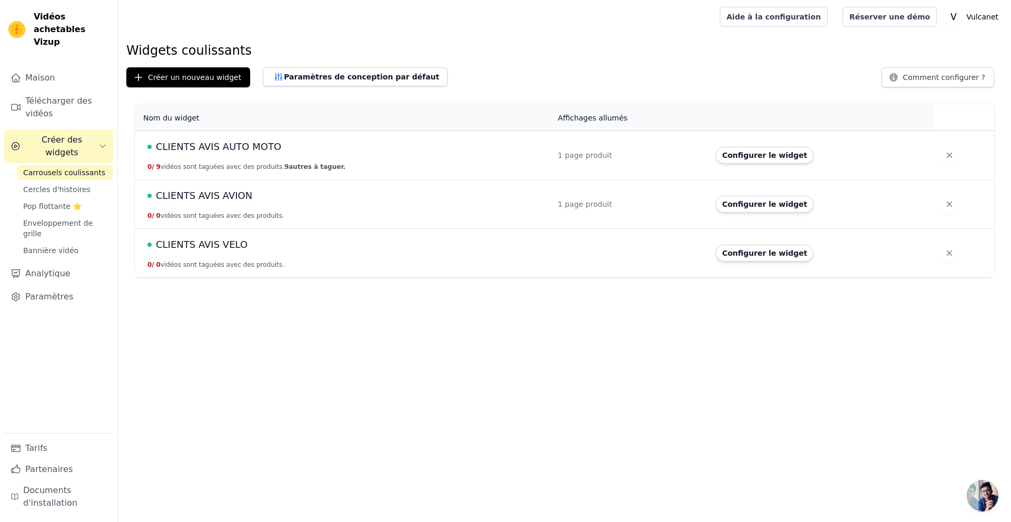
click at [225, 196] on font "CLIENTS AVIS AVION" at bounding box center [204, 195] width 96 height 11
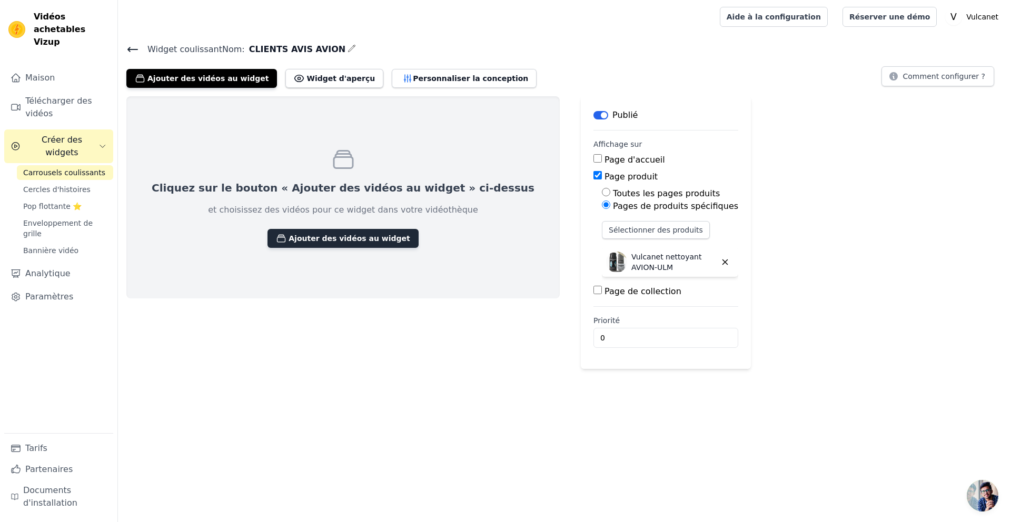
click at [302, 242] on font "Ajouter des vidéos au widget" at bounding box center [348, 238] width 121 height 11
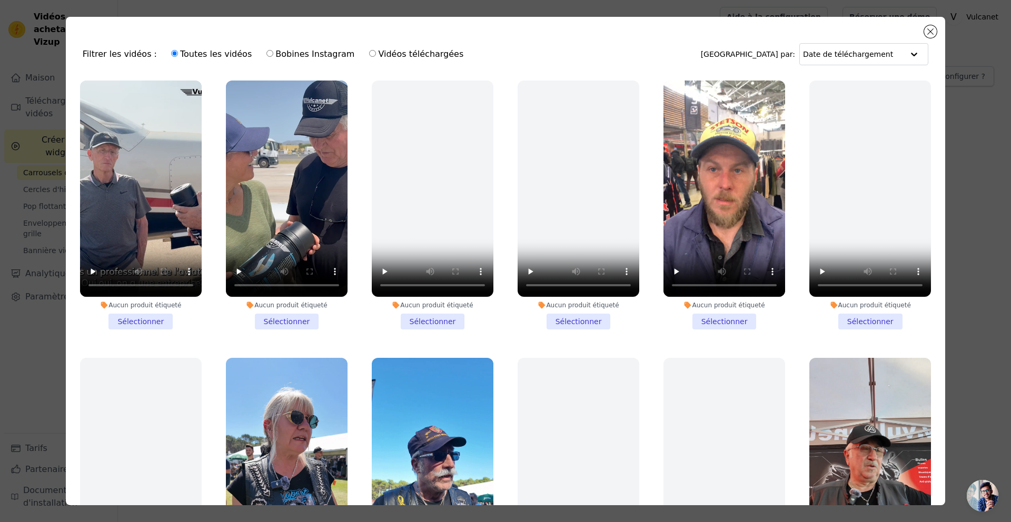
drag, startPoint x: 141, startPoint y: 321, endPoint x: 167, endPoint y: 321, distance: 26.8
click at [141, 321] on li "Aucun produit étiqueté Sélectionner" at bounding box center [141, 205] width 122 height 249
click at [0, 0] on input "Aucun produit étiqueté Sélectionner" at bounding box center [0, 0] width 0 height 0
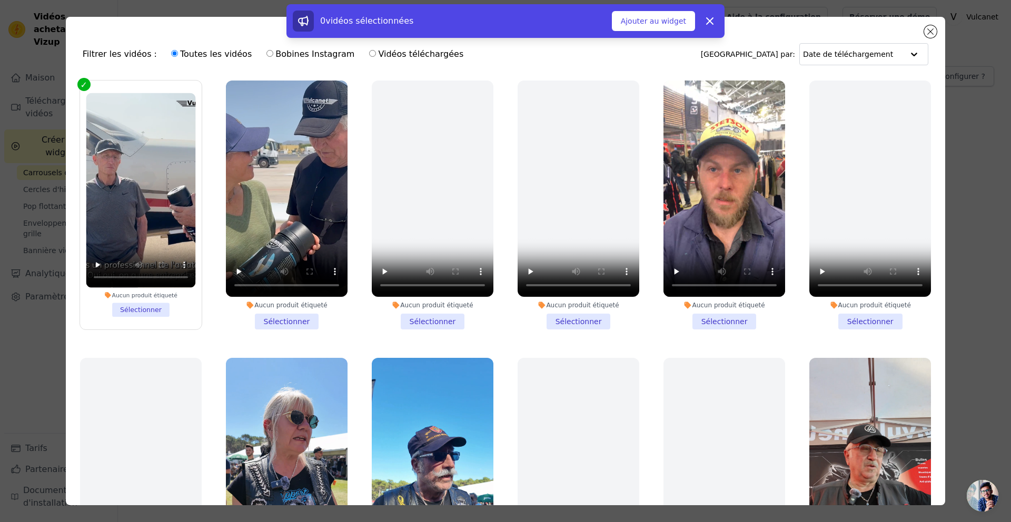
click at [292, 320] on li "Aucun produit étiqueté Sélectionner" at bounding box center [287, 205] width 122 height 249
click at [0, 0] on input "Aucun produit étiqueté Sélectionner" at bounding box center [0, 0] width 0 height 0
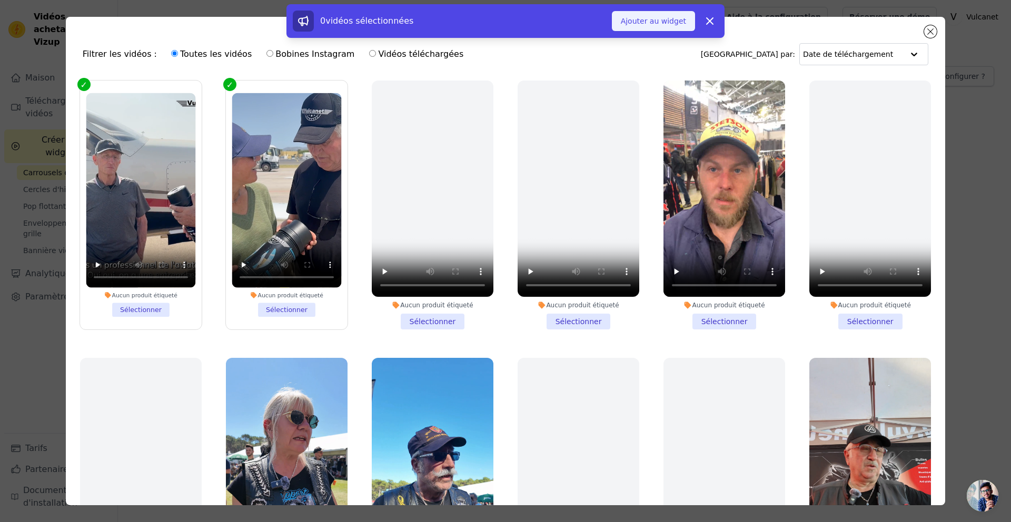
click at [667, 21] on font "Ajouter au widget" at bounding box center [653, 21] width 65 height 8
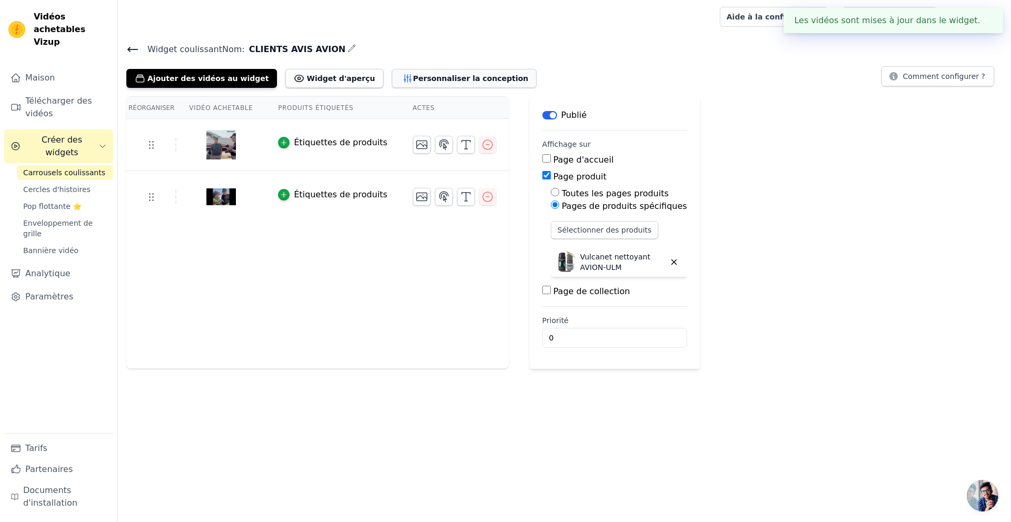
click at [413, 81] on font "Personnaliser la conception" at bounding box center [470, 78] width 115 height 8
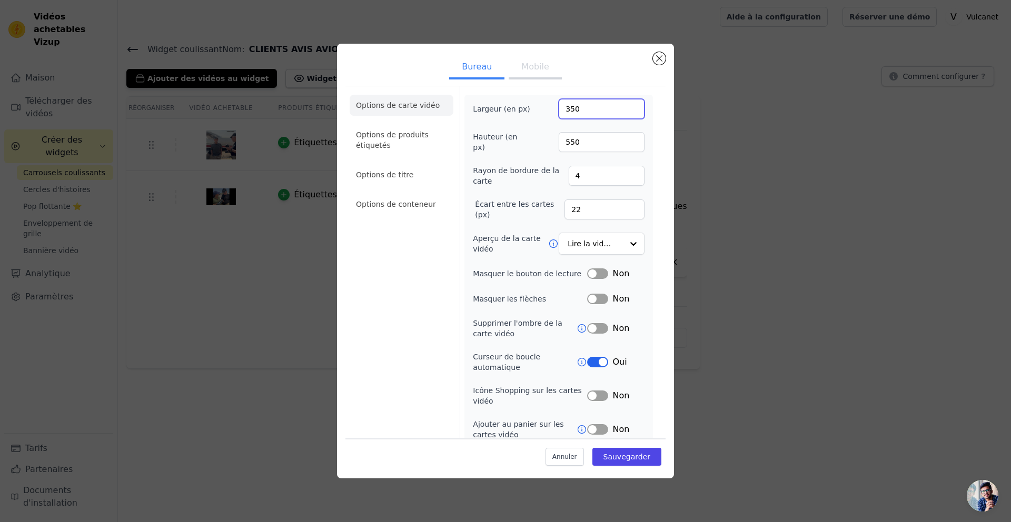
drag, startPoint x: 588, startPoint y: 111, endPoint x: 519, endPoint y: 108, distance: 68.5
click at [519, 108] on div "Largeur (en px) 350" at bounding box center [559, 109] width 172 height 20
type input "550"
drag, startPoint x: 547, startPoint y: 113, endPoint x: 549, endPoint y: 105, distance: 8.2
click at [547, 113] on div "Largeur (en px) 550" at bounding box center [559, 109] width 172 height 20
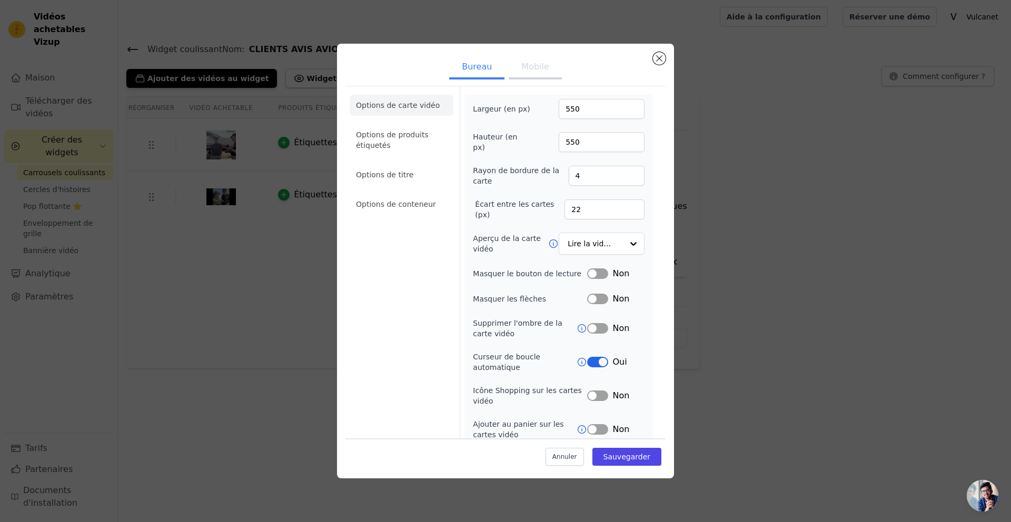
click at [546, 65] on font "Mobile" at bounding box center [534, 67] width 27 height 10
drag, startPoint x: 576, startPoint y: 109, endPoint x: 536, endPoint y: 107, distance: 40.1
click at [536, 107] on div "Largeur (en px) 150" at bounding box center [559, 109] width 172 height 20
type input "350"
click at [541, 108] on div "Largeur (en px) 350" at bounding box center [559, 109] width 172 height 20
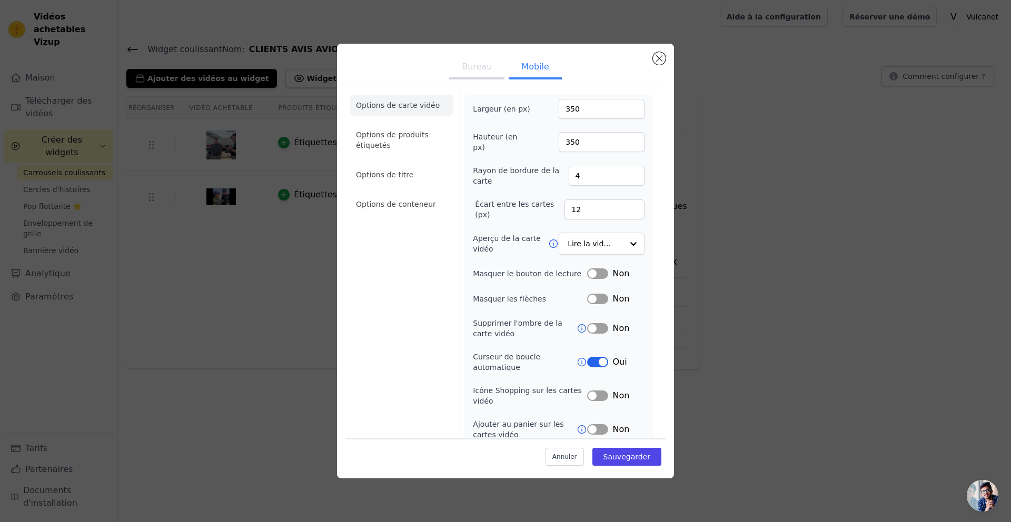
click at [483, 72] on button "Bureau" at bounding box center [476, 67] width 55 height 23
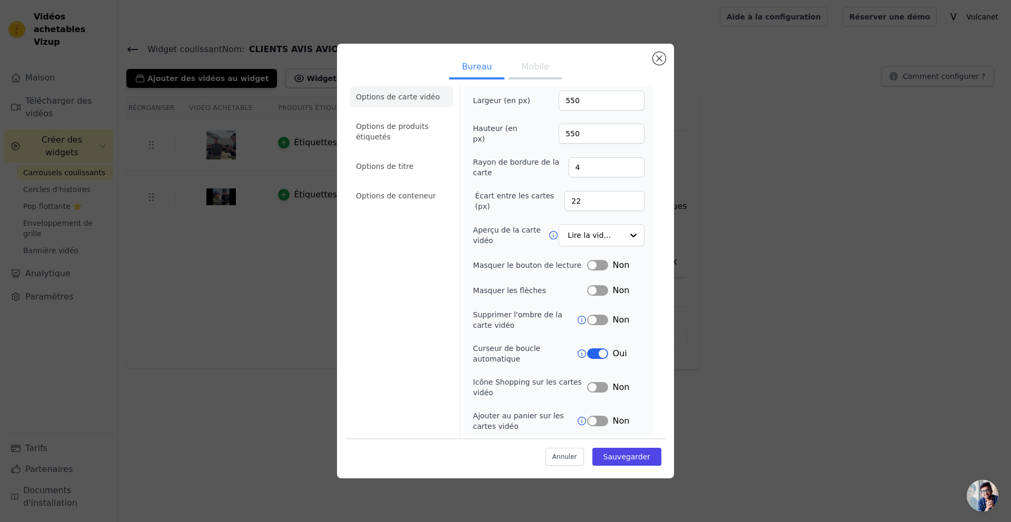
scroll to position [9, 0]
drag, startPoint x: 588, startPoint y: 101, endPoint x: 534, endPoint y: 97, distance: 54.3
click at [534, 97] on div "Largeur (en px) 550" at bounding box center [559, 100] width 172 height 20
type input "350"
drag, startPoint x: 573, startPoint y: 133, endPoint x: 541, endPoint y: 133, distance: 32.6
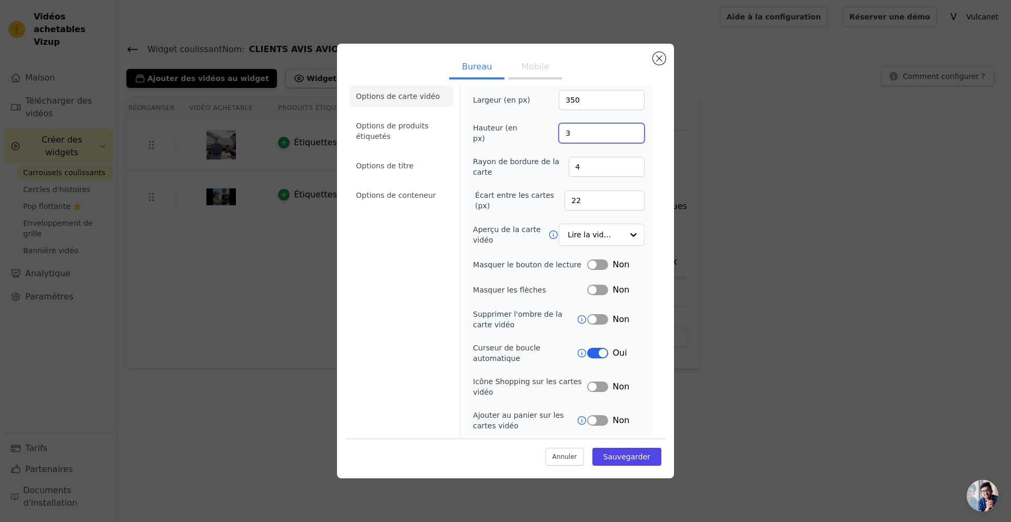
click at [540, 134] on div "Hauteur (en px) 3" at bounding box center [559, 133] width 172 height 21
drag, startPoint x: 585, startPoint y: 132, endPoint x: 527, endPoint y: 130, distance: 58.5
click at [527, 131] on div "Hauteur (en px) 480350" at bounding box center [559, 133] width 172 height 21
type input "350"
click at [534, 65] on font "Mobile" at bounding box center [534, 67] width 27 height 10
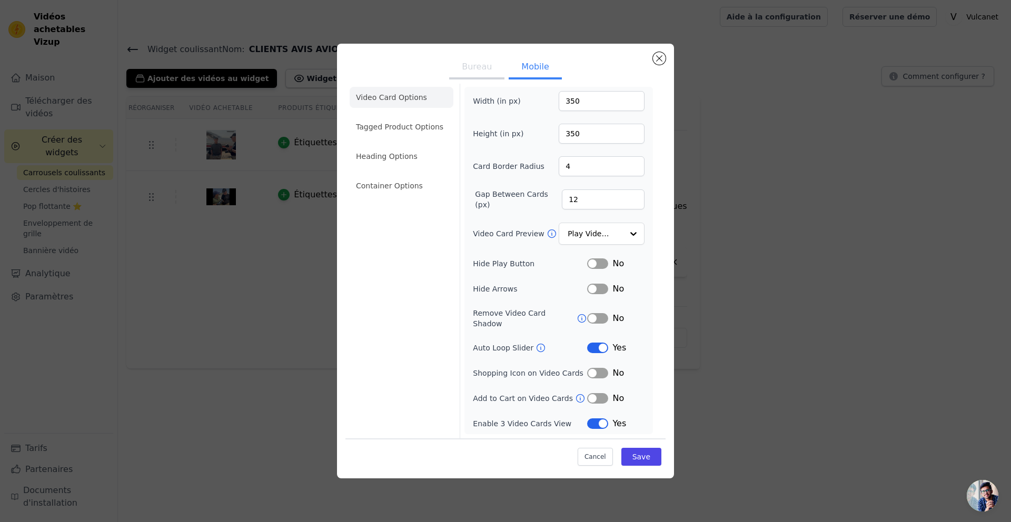
scroll to position [0, 0]
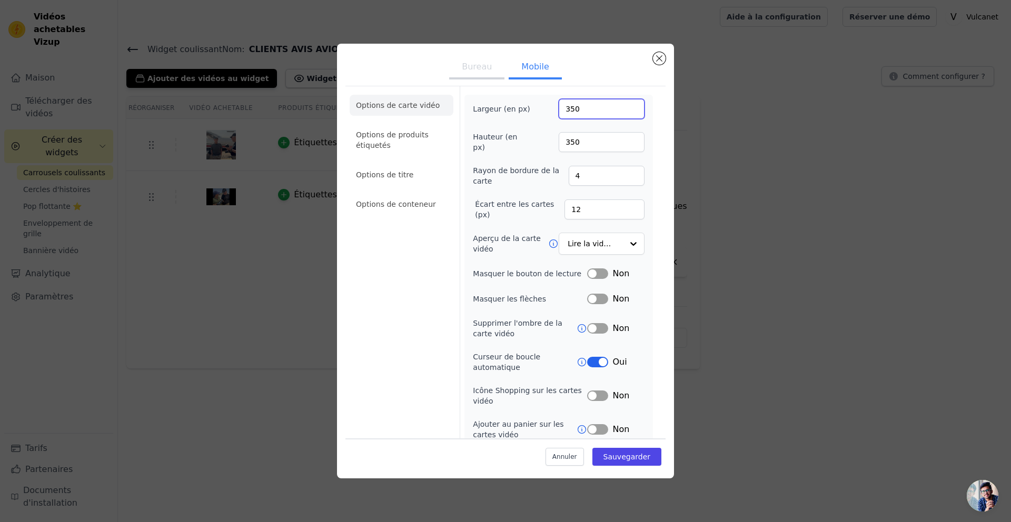
drag, startPoint x: 595, startPoint y: 108, endPoint x: 551, endPoint y: 108, distance: 44.2
click at [551, 108] on div "Largeur (en px) 350" at bounding box center [559, 109] width 172 height 20
click at [536, 108] on div "Largeur (en px) 350" at bounding box center [559, 109] width 172 height 20
click at [481, 66] on font "Bureau" at bounding box center [477, 67] width 30 height 10
click at [525, 75] on button "Mobile" at bounding box center [535, 67] width 53 height 23
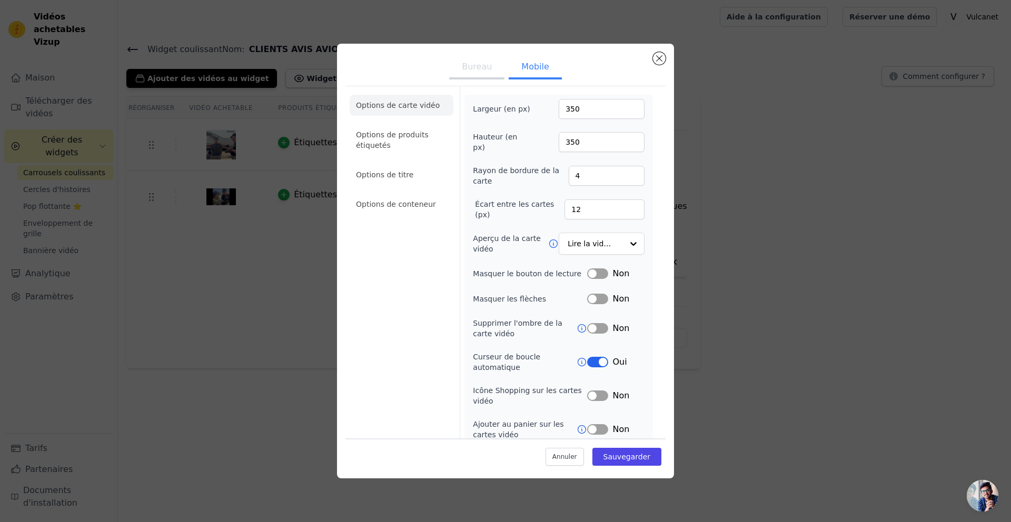
click at [490, 65] on font "Bureau" at bounding box center [477, 67] width 30 height 10
click at [634, 455] on font "Sauvegarder" at bounding box center [626, 457] width 47 height 8
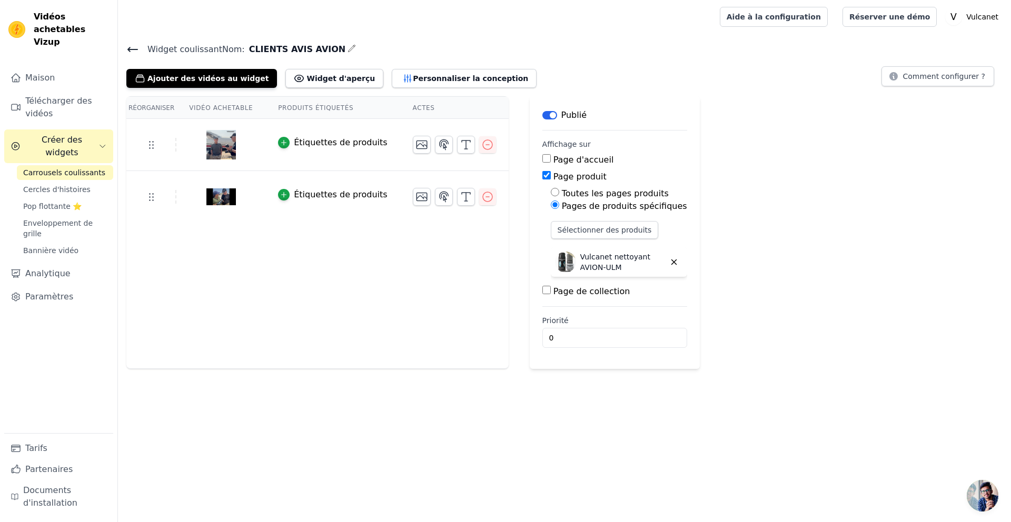
click at [226, 150] on img at bounding box center [220, 145] width 29 height 51
click at [481, 197] on icon "button" at bounding box center [487, 197] width 13 height 13
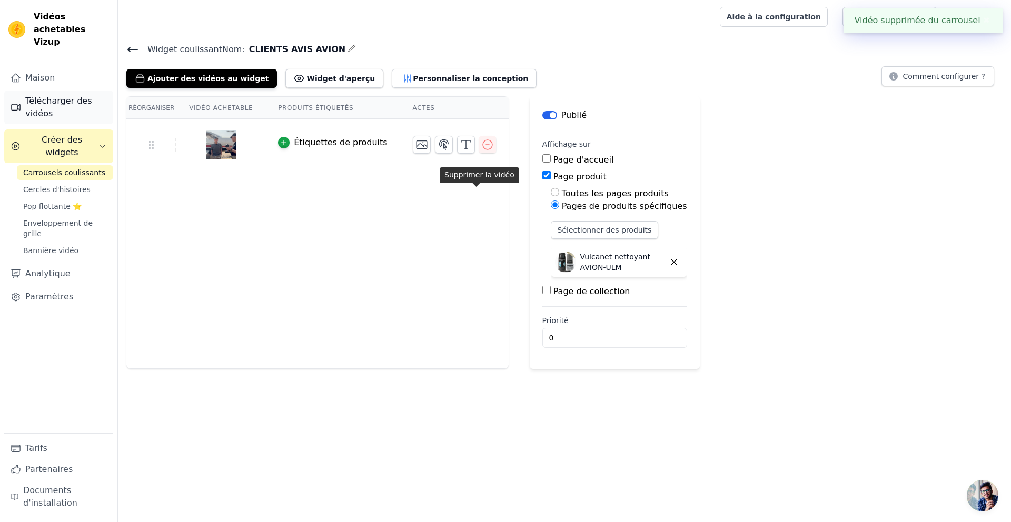
click at [67, 96] on font "Télécharger des vidéos" at bounding box center [58, 107] width 66 height 23
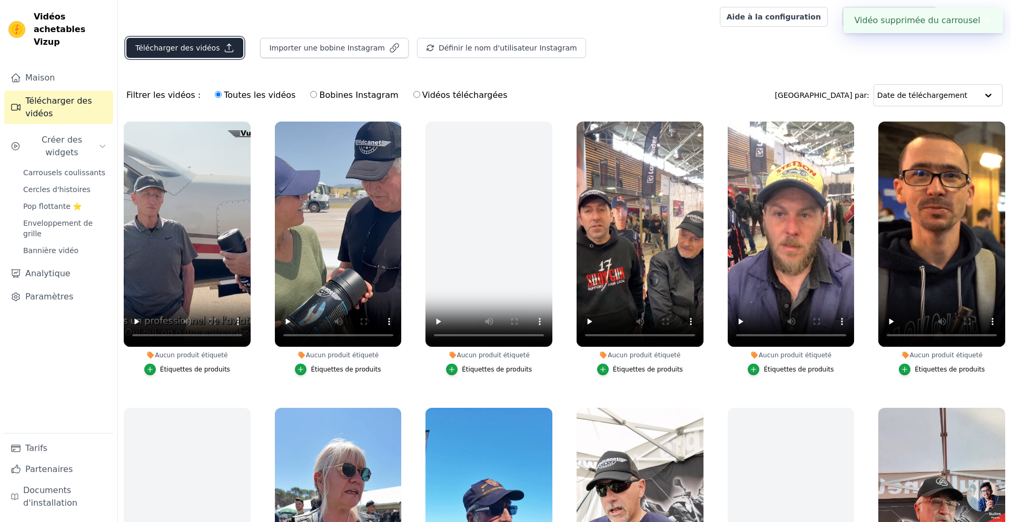
click at [186, 45] on font "Télécharger des vidéos" at bounding box center [177, 48] width 84 height 8
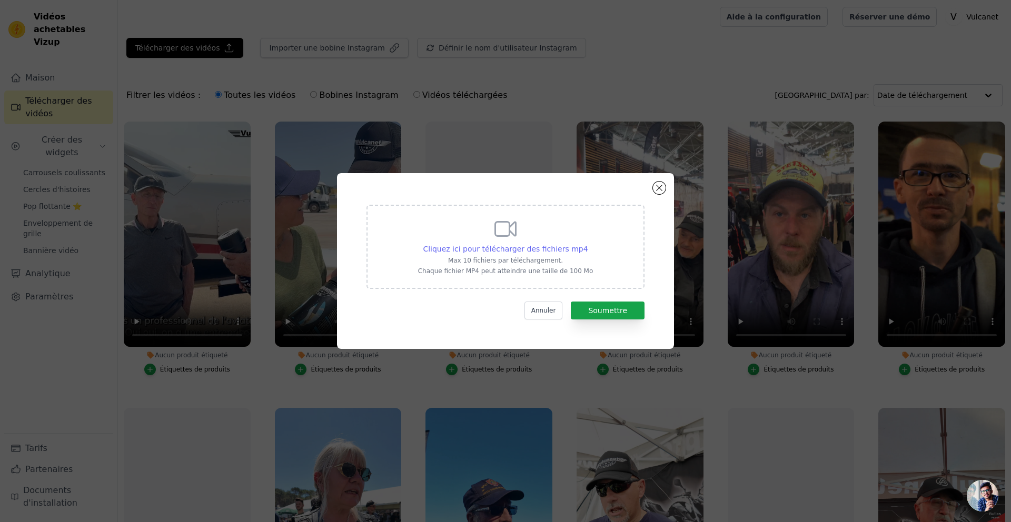
click at [521, 247] on font "Cliquez ici pour télécharger des fichiers mp4" at bounding box center [505, 249] width 165 height 8
click at [588, 244] on input "Cliquez ici pour télécharger des fichiers mp4 Max 10 fichiers par téléchargemen…" at bounding box center [588, 243] width 1 height 1
type input "C:\fakepath\Séquence 01_1.mp4"
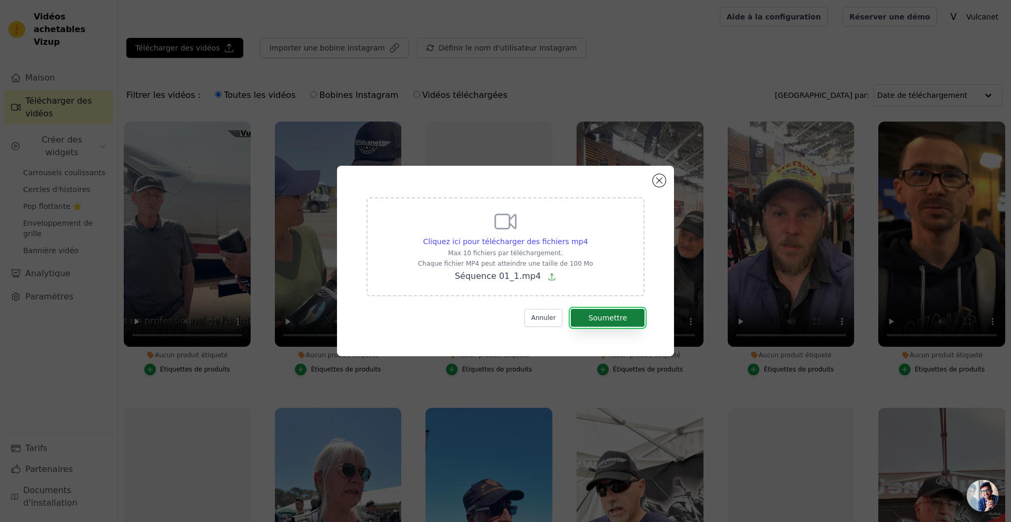
click at [594, 313] on button "Soumettre" at bounding box center [608, 318] width 74 height 18
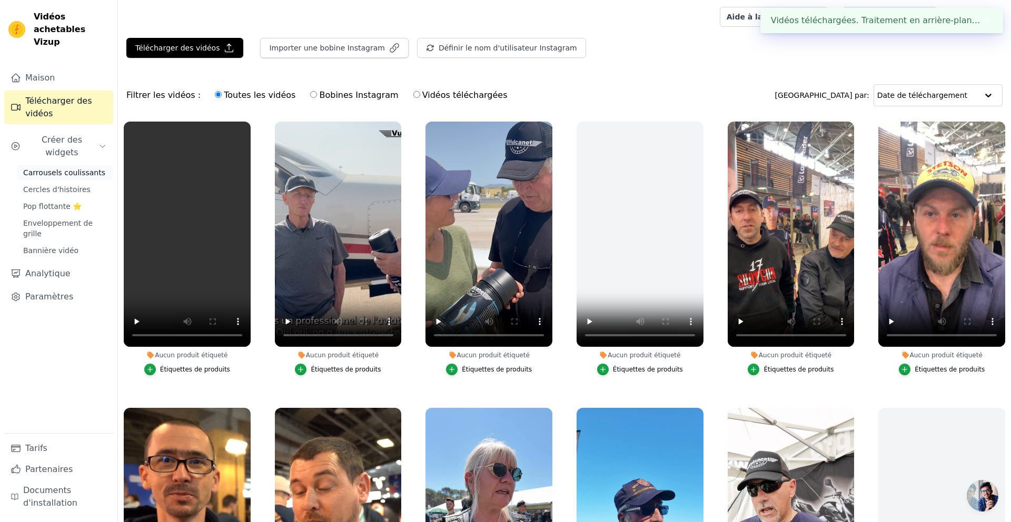
click at [56, 168] on font "Carrousels coulissants" at bounding box center [64, 172] width 82 height 8
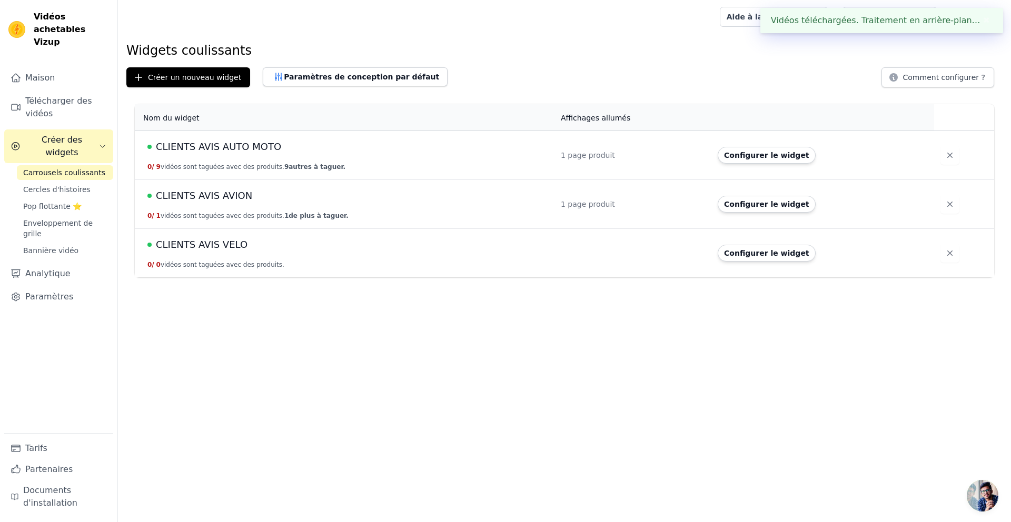
click at [213, 201] on span "CLIENTS AVIS AVION" at bounding box center [204, 195] width 96 height 15
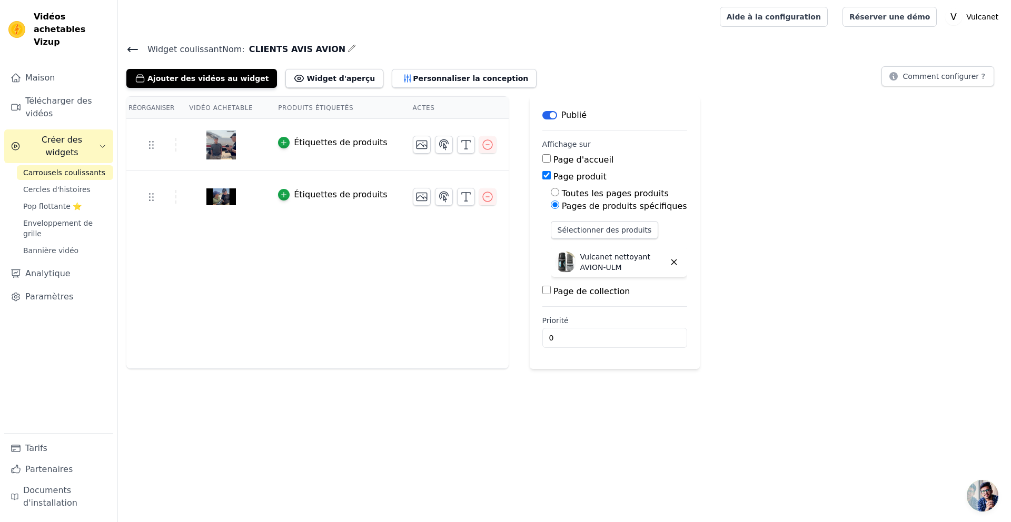
click at [58, 168] on font "Carrousels coulissants" at bounding box center [64, 172] width 82 height 8
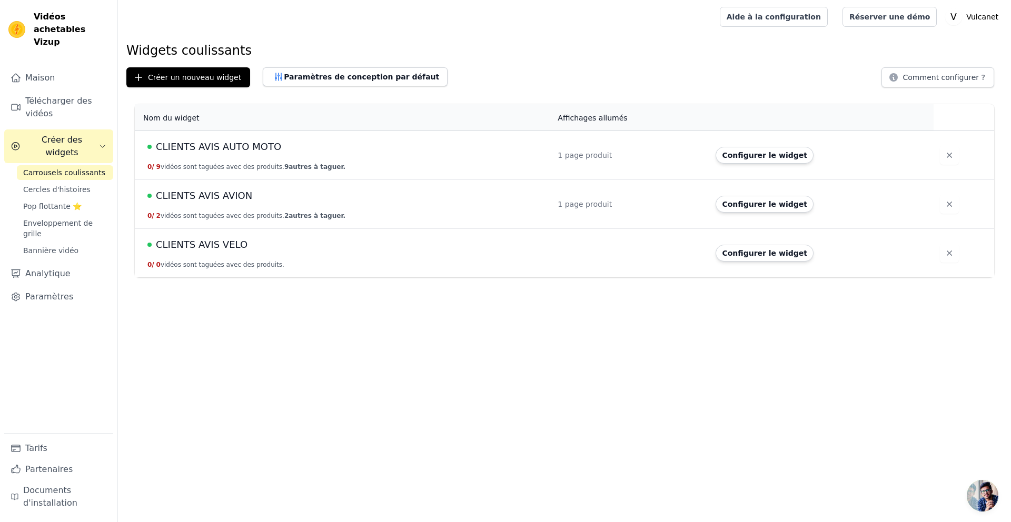
click at [234, 146] on font "CLIENTS AVIS AUTO MOTO" at bounding box center [218, 146] width 125 height 11
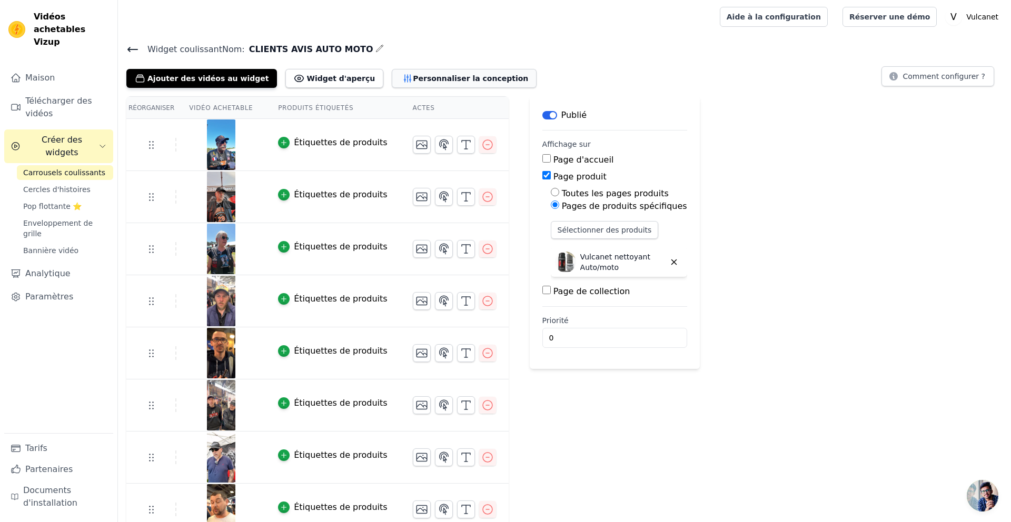
click at [426, 77] on font "Personnaliser la conception" at bounding box center [470, 78] width 115 height 8
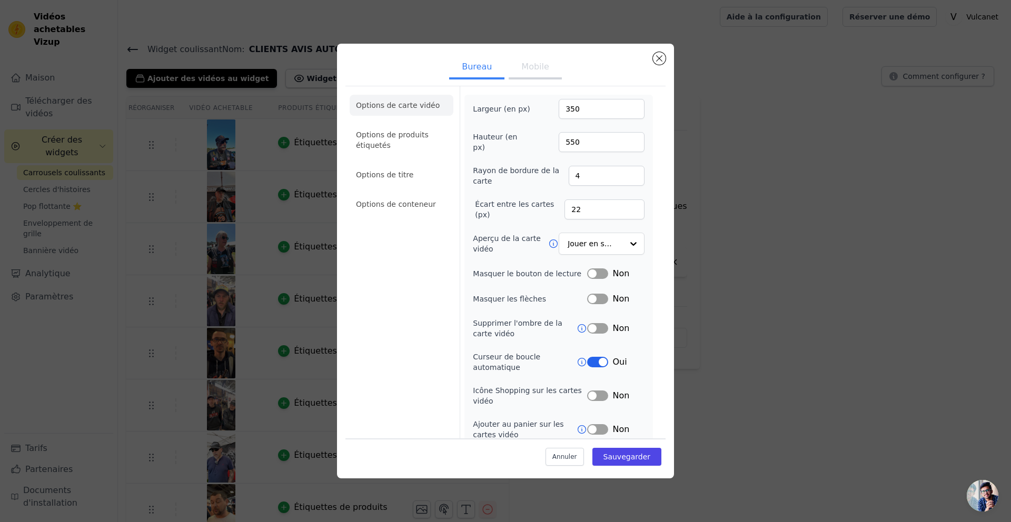
click at [535, 62] on font "Mobile" at bounding box center [534, 67] width 27 height 10
click at [481, 72] on button "Bureau" at bounding box center [476, 67] width 55 height 23
click at [379, 134] on font "Options de produits étiquetés" at bounding box center [392, 140] width 73 height 19
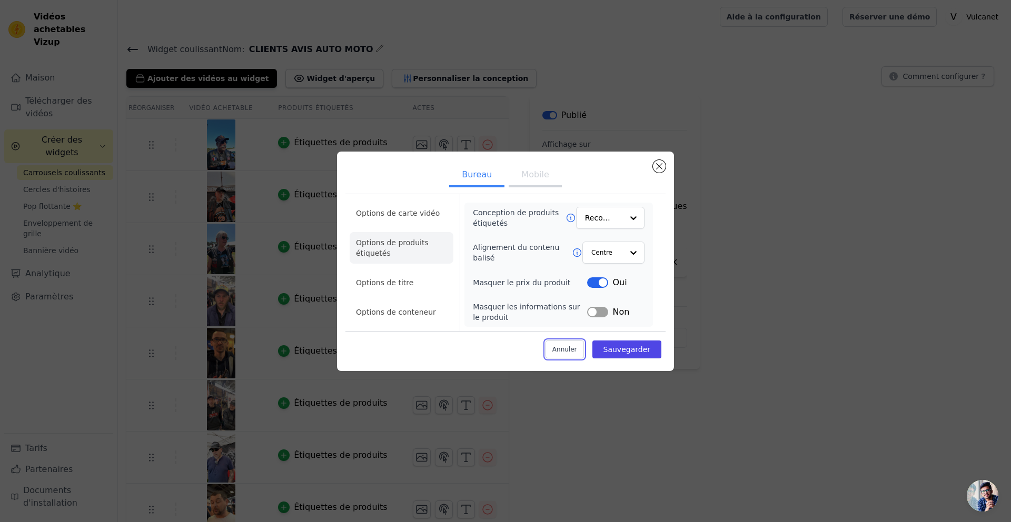
click at [567, 350] on font "Annuler" at bounding box center [564, 349] width 25 height 7
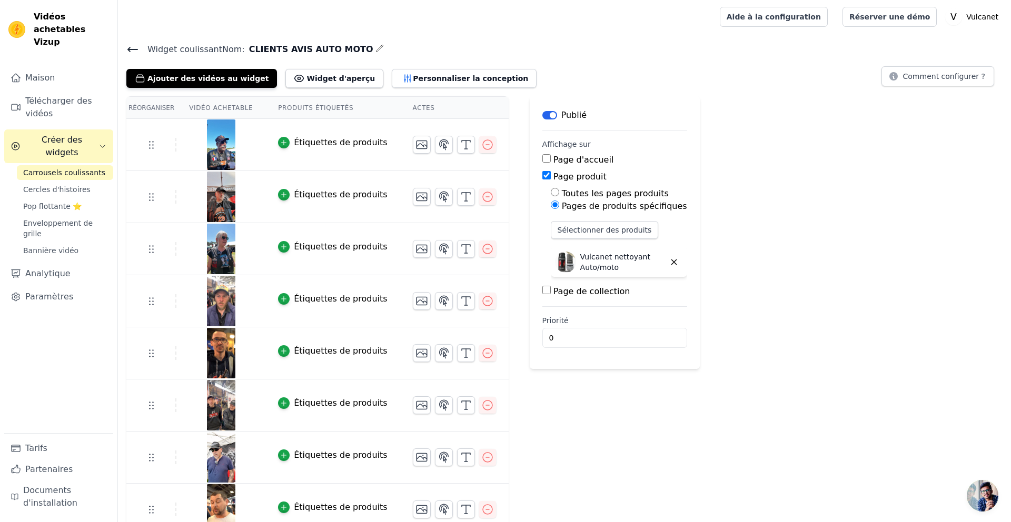
click at [586, 47] on h4 "Widget coulissant Nom: CLIENTS AVIS AUTO MOTO" at bounding box center [564, 49] width 876 height 14
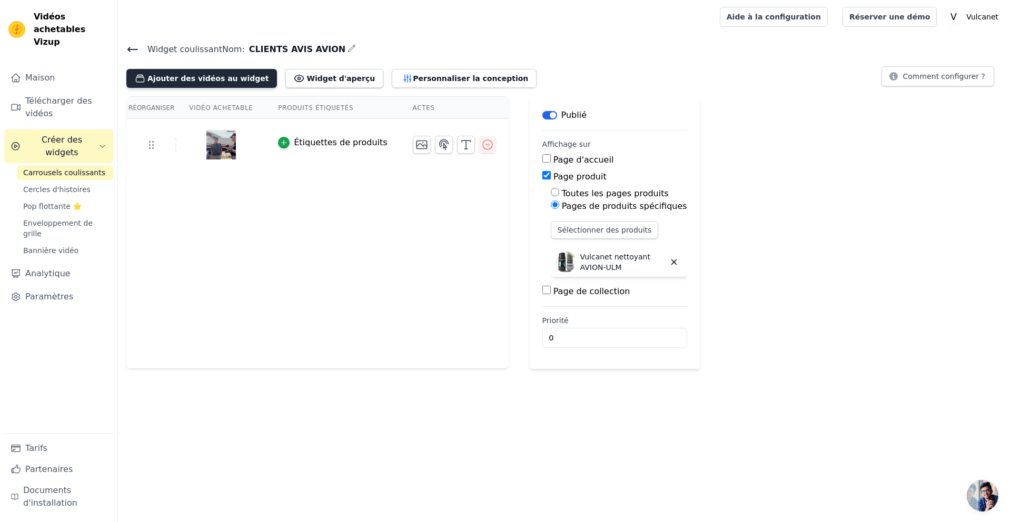
click at [205, 81] on font "Ajouter des vidéos au widget" at bounding box center [207, 78] width 121 height 8
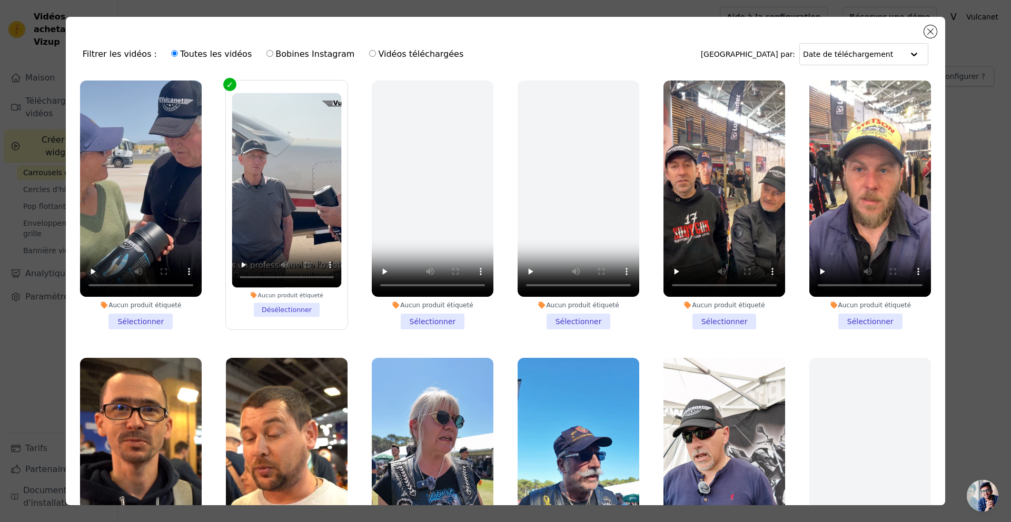
click at [228, 86] on label "Aucun produit étiqueté Désélectionner" at bounding box center [286, 205] width 123 height 250
click at [0, 0] on input "Aucun produit étiqueté Désélectionner" at bounding box center [0, 0] width 0 height 0
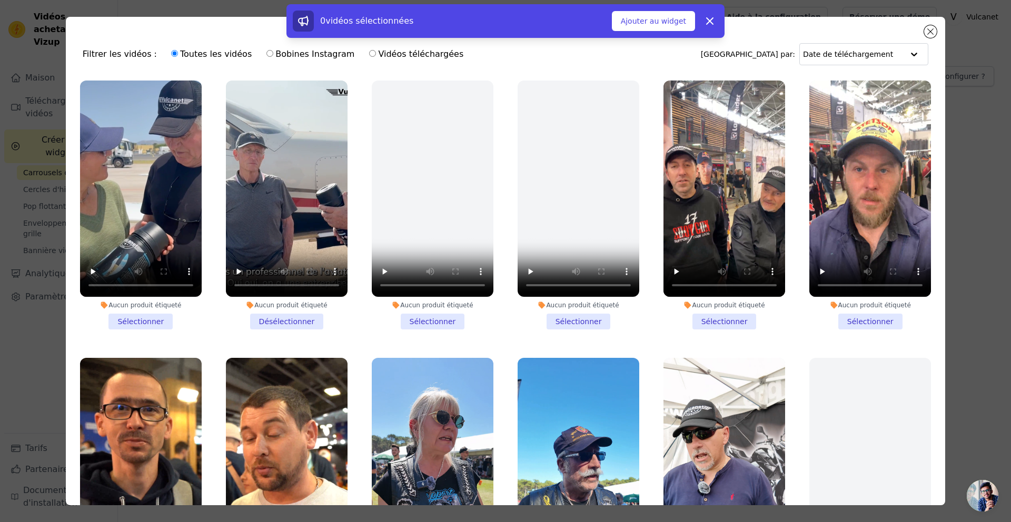
click at [153, 322] on li "Aucun produit étiqueté Sélectionner" at bounding box center [141, 205] width 122 height 249
click at [0, 0] on input "Aucun produit étiqueté Sélectionner" at bounding box center [0, 0] width 0 height 0
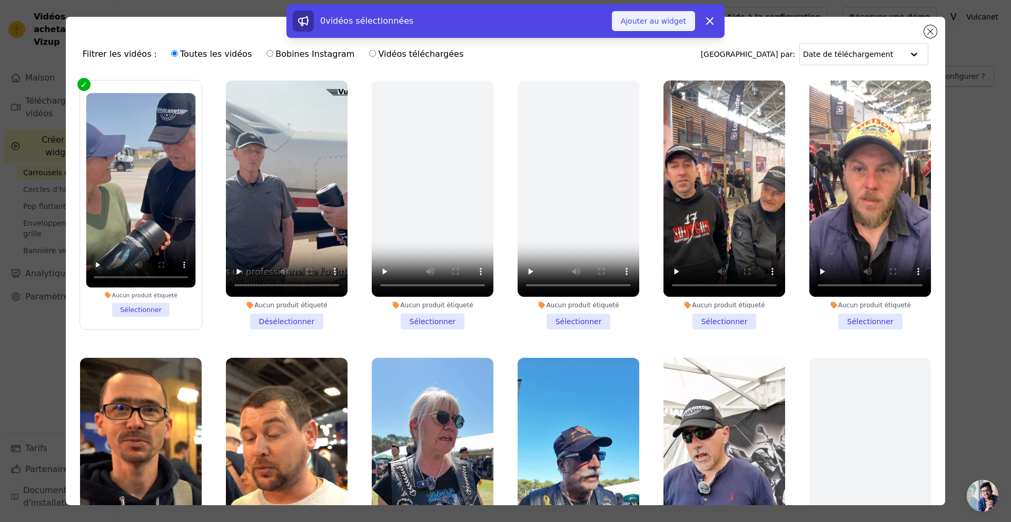
click at [669, 25] on font "Ajouter au widget" at bounding box center [653, 21] width 65 height 11
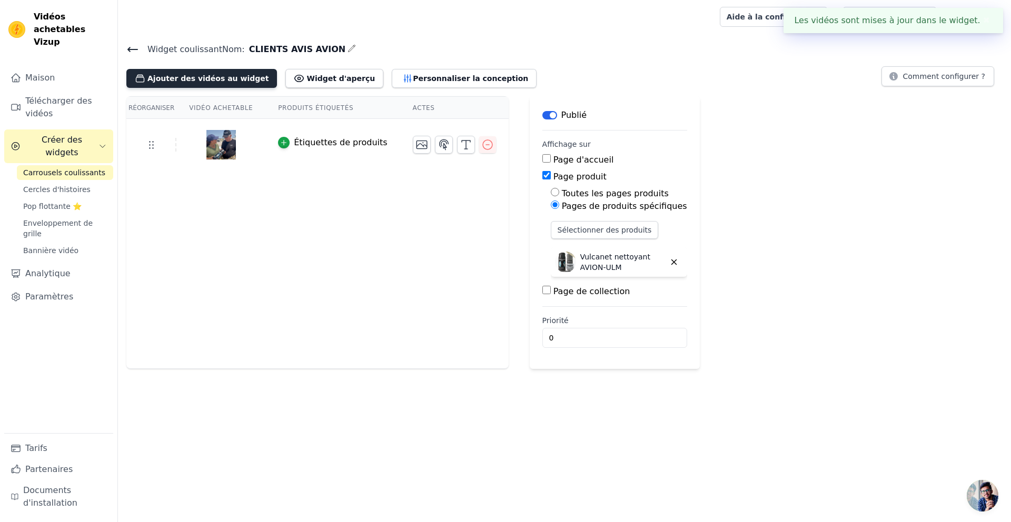
click at [217, 82] on font "Ajouter des vidéos au widget" at bounding box center [207, 78] width 121 height 8
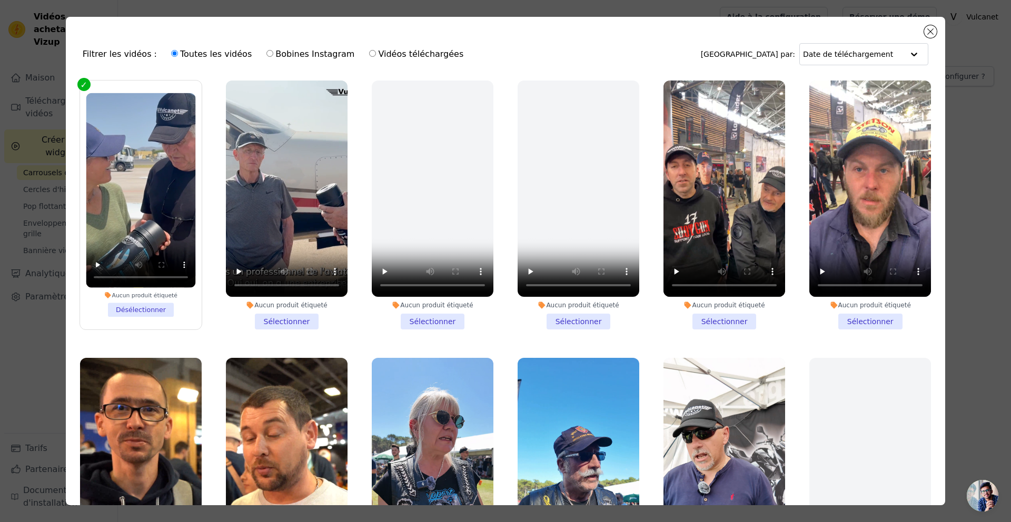
drag, startPoint x: 300, startPoint y: 325, endPoint x: 311, endPoint y: 328, distance: 11.7
click at [300, 325] on li "Aucun produit étiqueté Sélectionner" at bounding box center [287, 205] width 122 height 249
click at [0, 0] on input "Aucun produit étiqueté Sélectionner" at bounding box center [0, 0] width 0 height 0
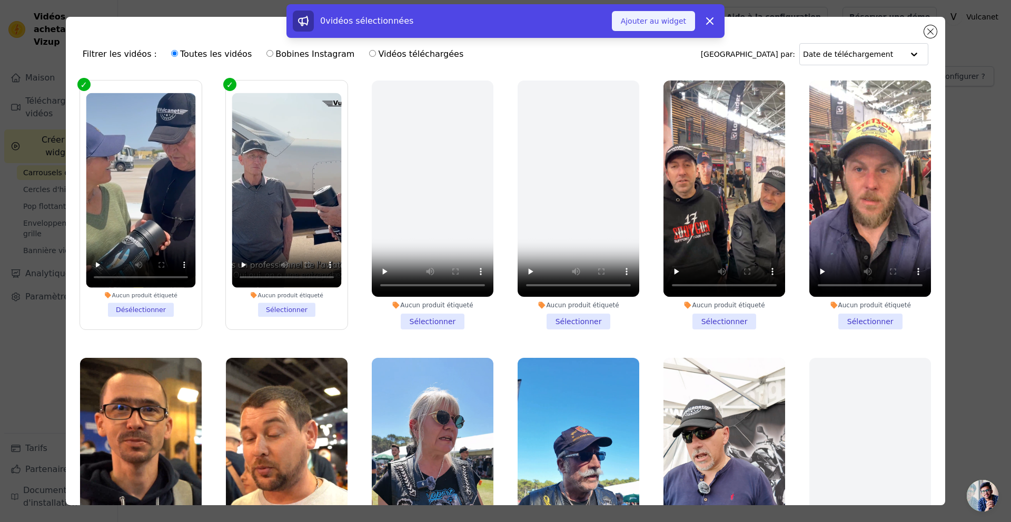
click at [668, 18] on font "Ajouter au widget" at bounding box center [653, 21] width 65 height 8
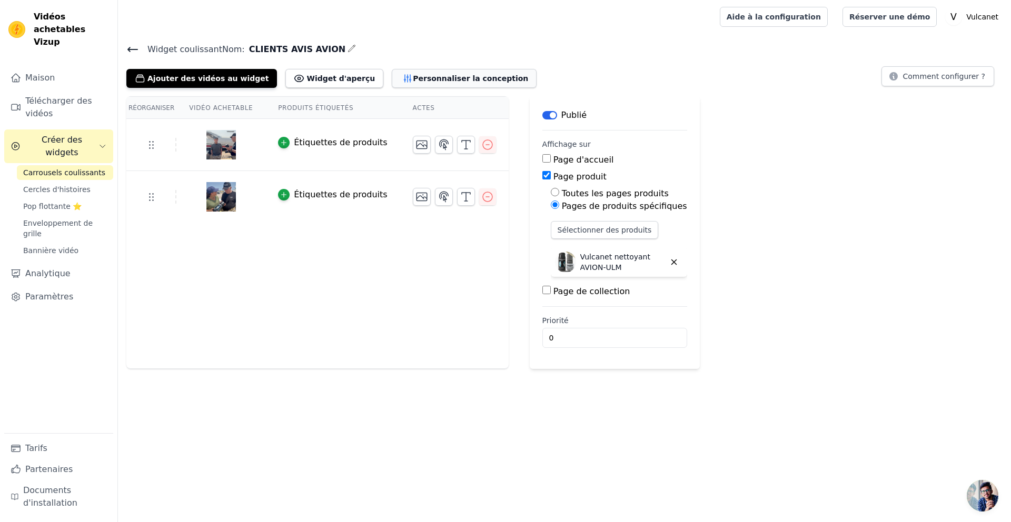
click at [430, 76] on font "Personnaliser la conception" at bounding box center [470, 78] width 115 height 8
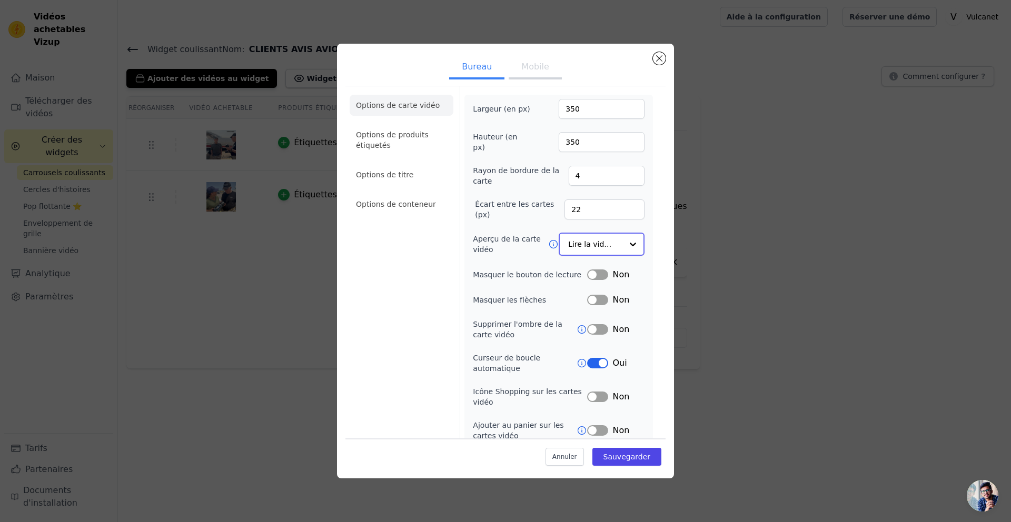
click at [621, 242] on input "Aperçu de la carte vidéo" at bounding box center [595, 244] width 54 height 21
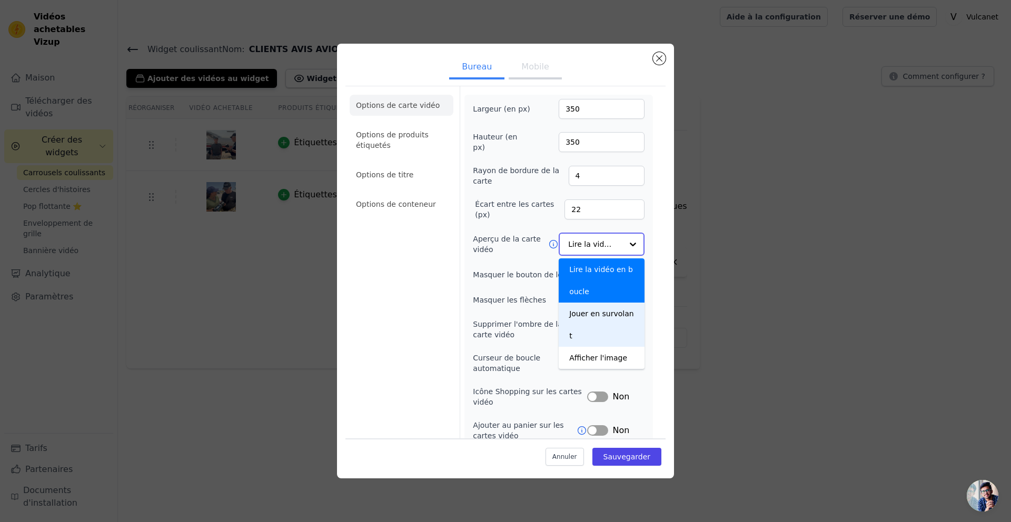
click at [614, 314] on font "Jouer en survolant" at bounding box center [601, 325] width 64 height 31
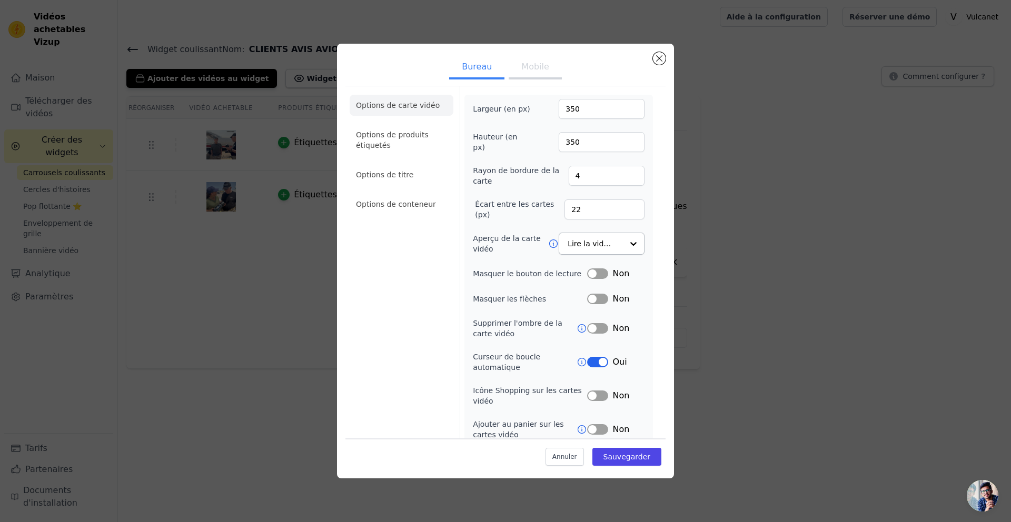
click at [537, 71] on font "Mobile" at bounding box center [534, 67] width 27 height 10
click at [623, 246] on div at bounding box center [632, 244] width 21 height 21
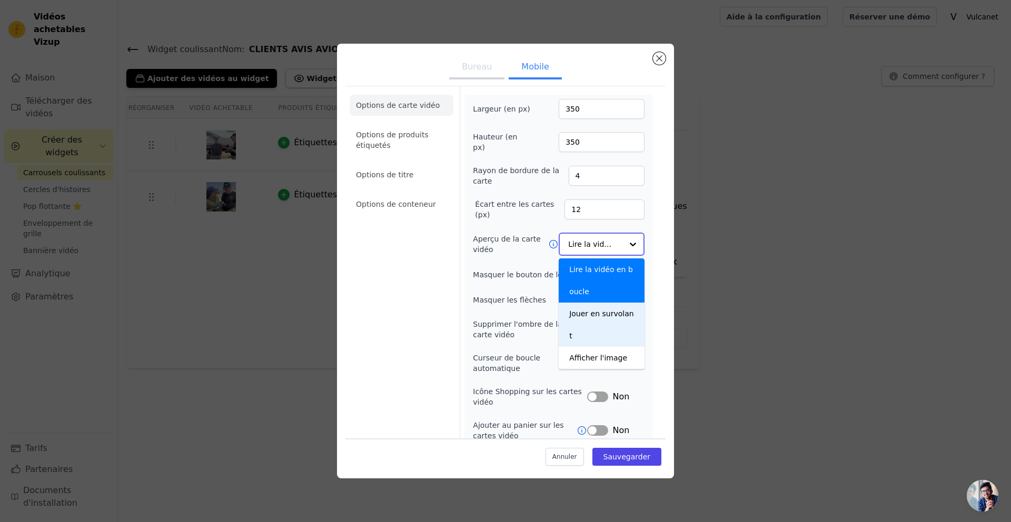
click at [618, 316] on font "Jouer en survolant" at bounding box center [601, 325] width 64 height 31
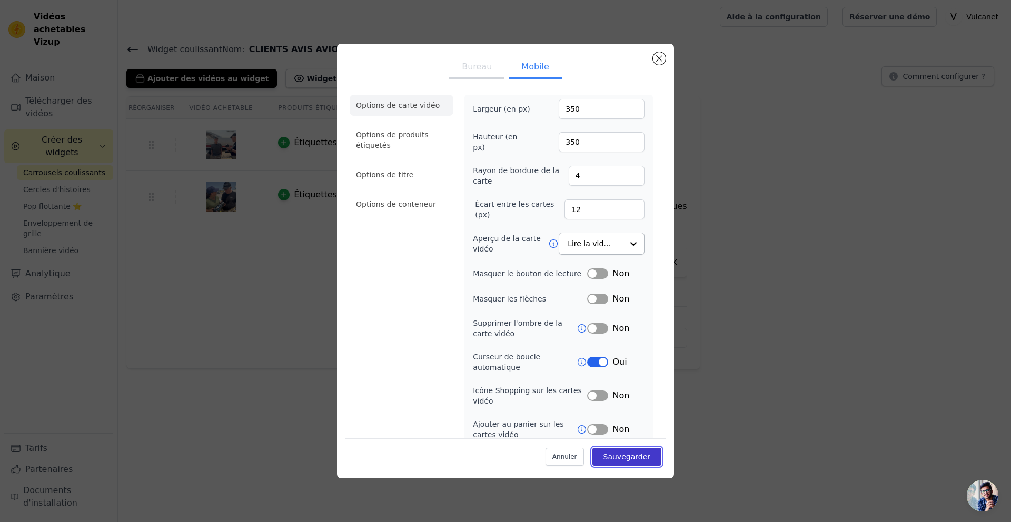
click at [638, 456] on font "Sauvegarder" at bounding box center [626, 457] width 47 height 8
